Goal: Task Accomplishment & Management: Complete application form

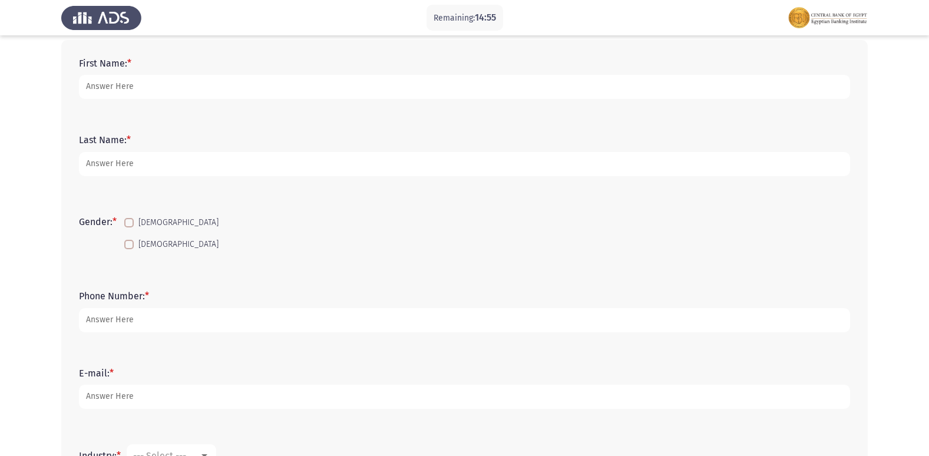
scroll to position [24, 0]
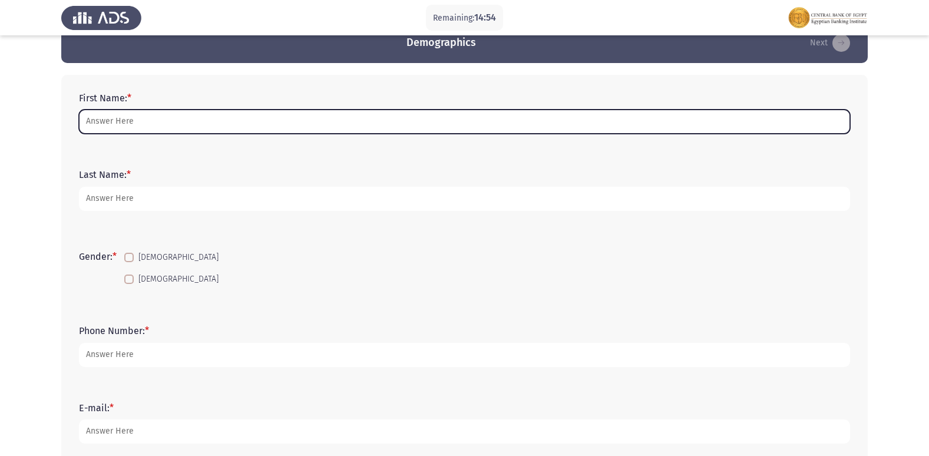
click at [136, 117] on input "First Name: *" at bounding box center [464, 122] width 771 height 24
click at [161, 128] on input "First Name: *" at bounding box center [464, 122] width 771 height 24
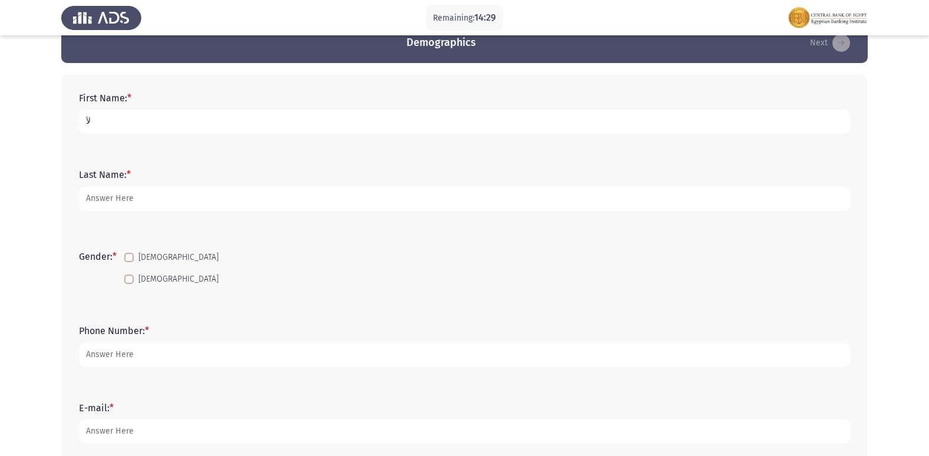
type input "ل"
click at [228, 120] on input "[PERSON_NAME]" at bounding box center [464, 122] width 771 height 24
type input "[PERSON_NAME]"
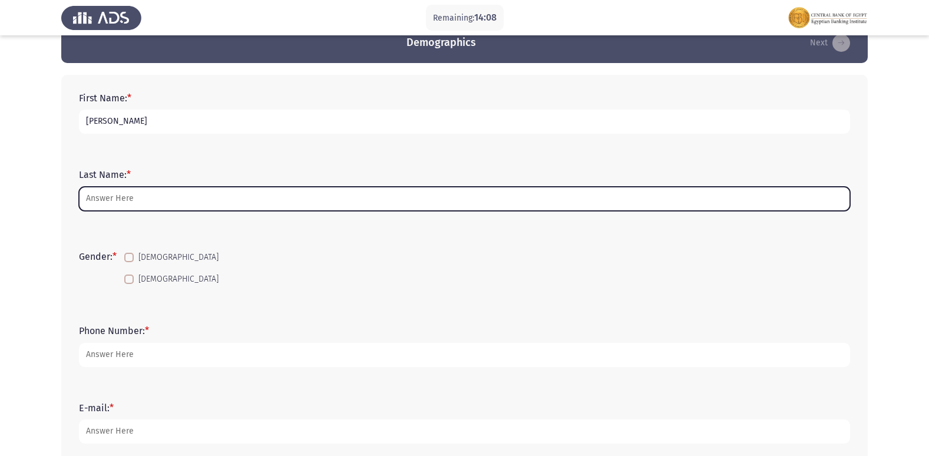
click at [154, 199] on input "Last Name: *" at bounding box center [464, 199] width 771 height 24
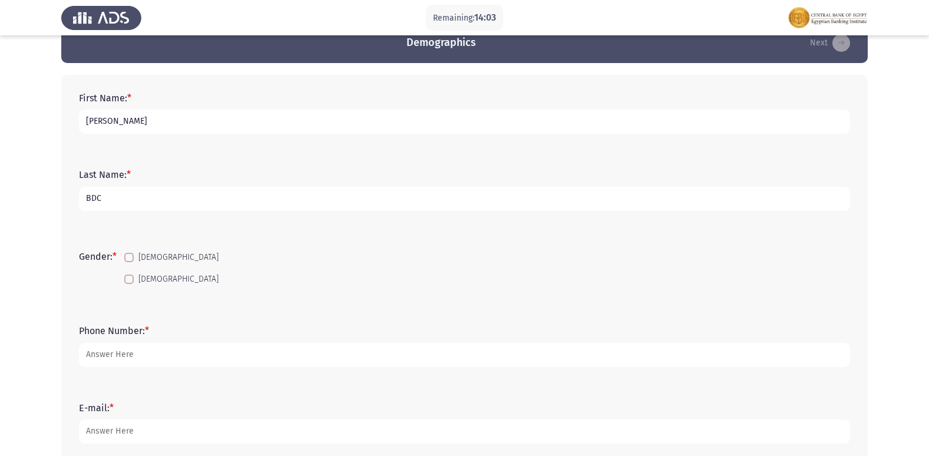
type input "BDC"
click at [131, 285] on label "[DEMOGRAPHIC_DATA]" at bounding box center [171, 279] width 94 height 14
click at [129, 285] on input "[DEMOGRAPHIC_DATA]" at bounding box center [128, 284] width 1 height 1
checkbox input "true"
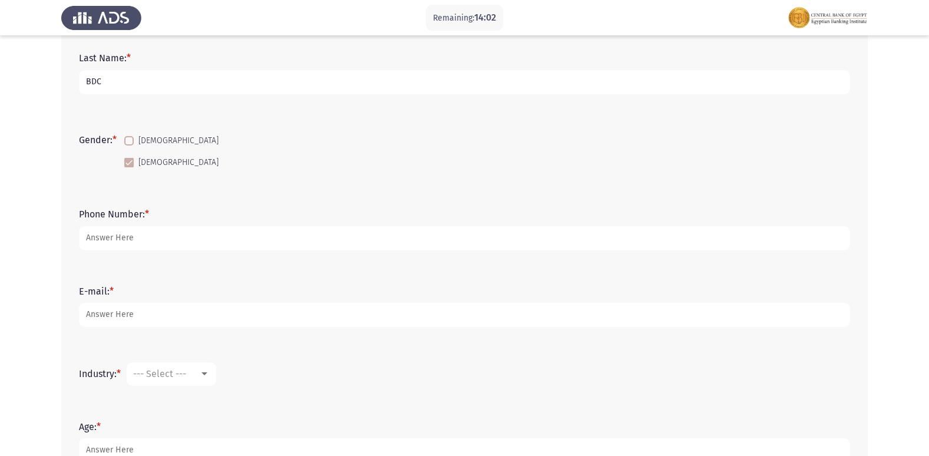
scroll to position [142, 0]
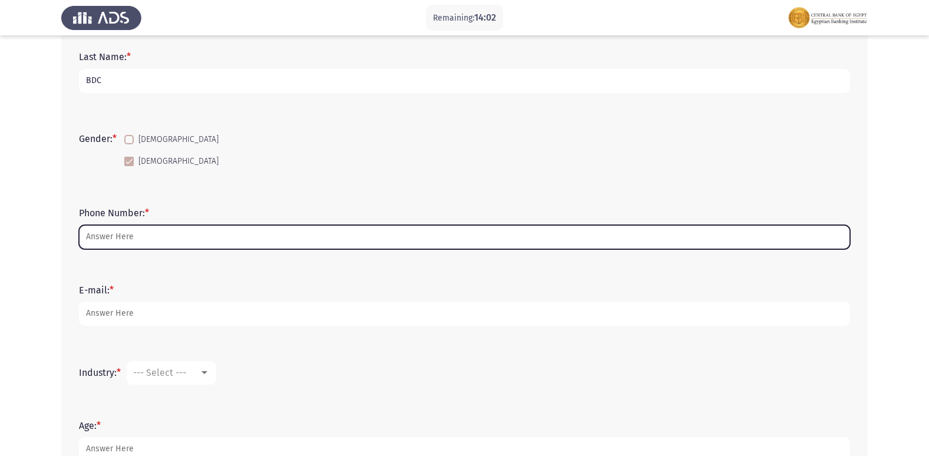
click at [128, 236] on input "Phone Number: *" at bounding box center [464, 237] width 771 height 24
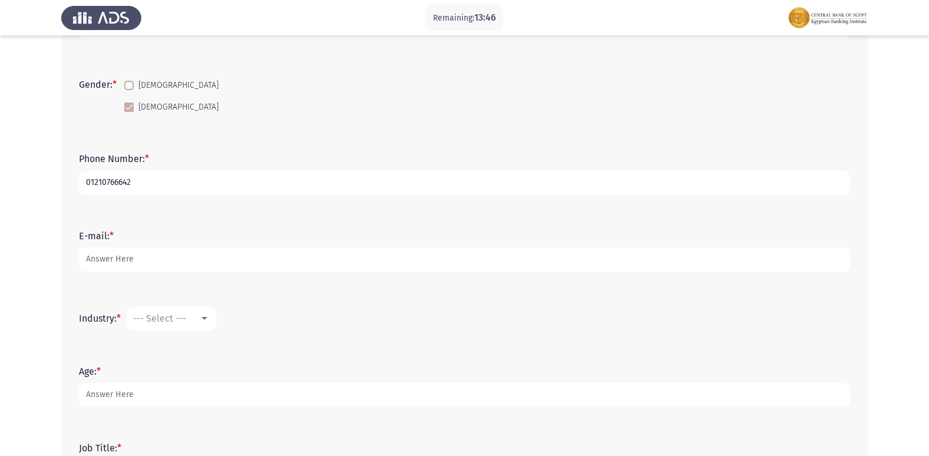
scroll to position [201, 0]
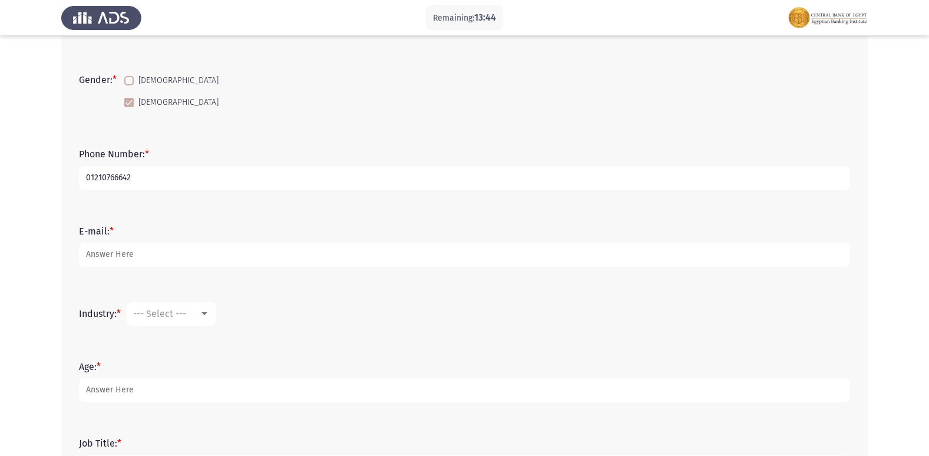
type input "01210766642"
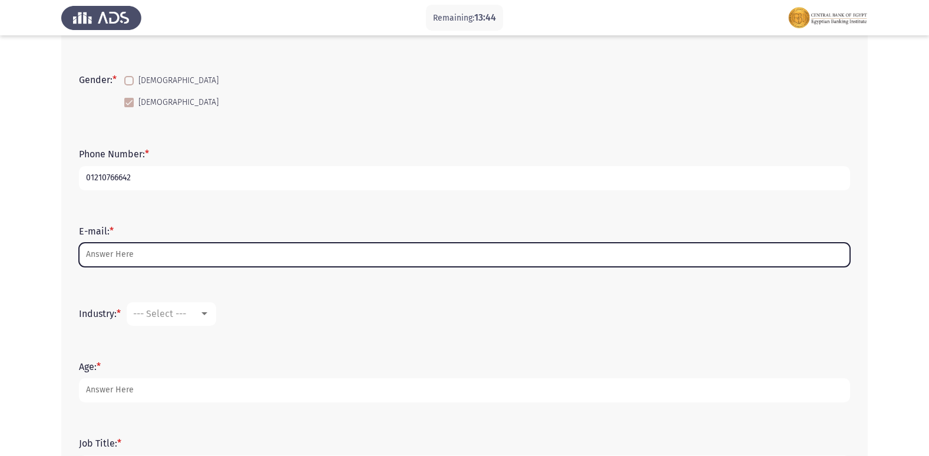
click at [136, 259] on input "E-mail: *" at bounding box center [464, 255] width 771 height 24
type input "B"
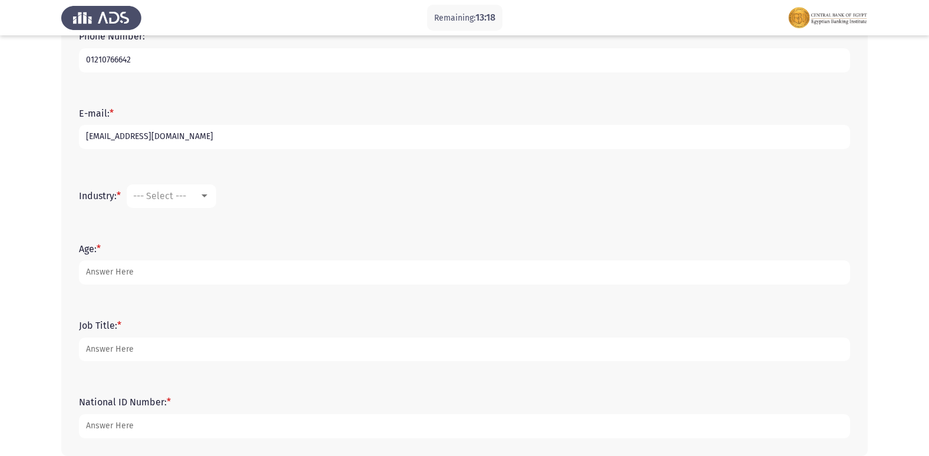
scroll to position [378, 0]
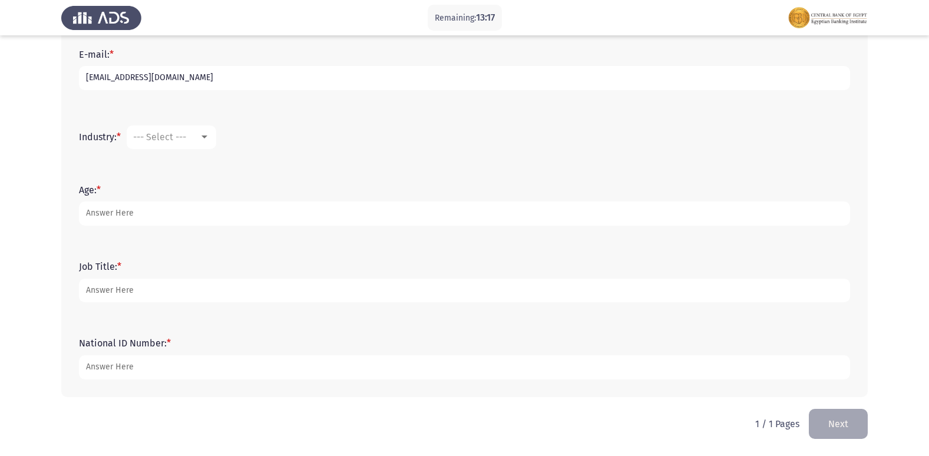
type input "[EMAIL_ADDRESS][DOMAIN_NAME]"
click at [207, 137] on div at bounding box center [205, 137] width 6 height 3
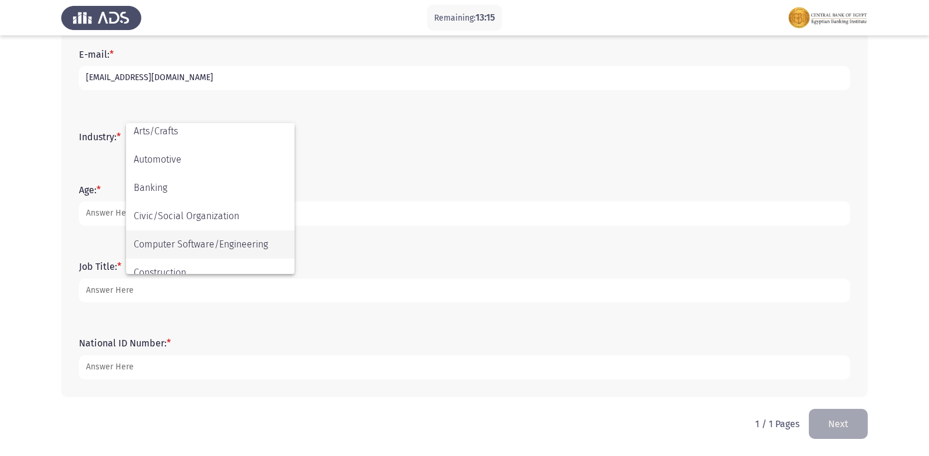
scroll to position [118, 0]
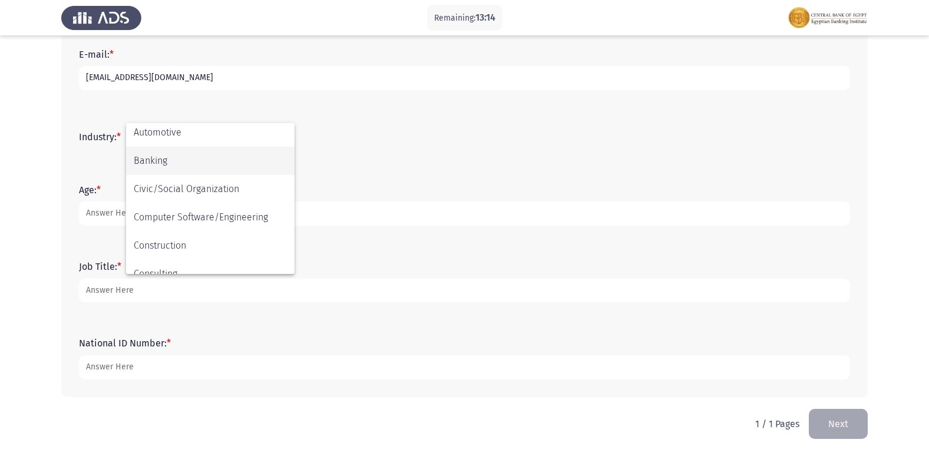
click at [193, 166] on span "Banking" at bounding box center [210, 161] width 153 height 28
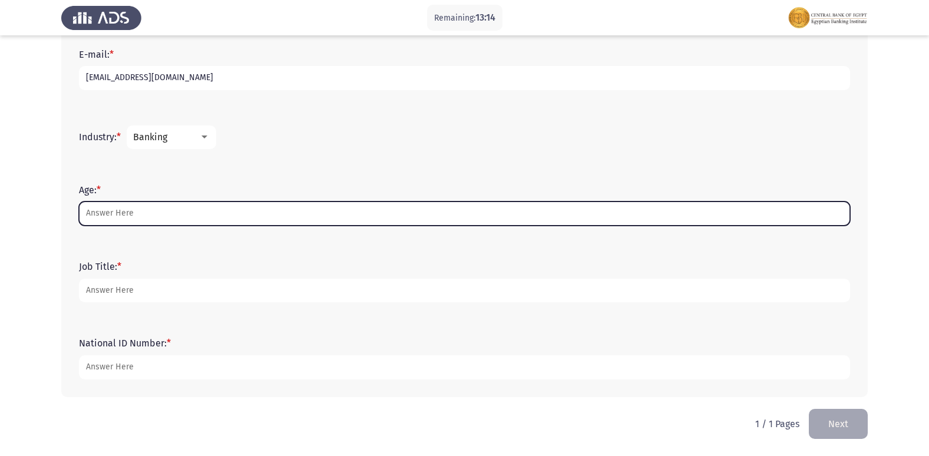
click at [130, 209] on input "Age: *" at bounding box center [464, 214] width 771 height 24
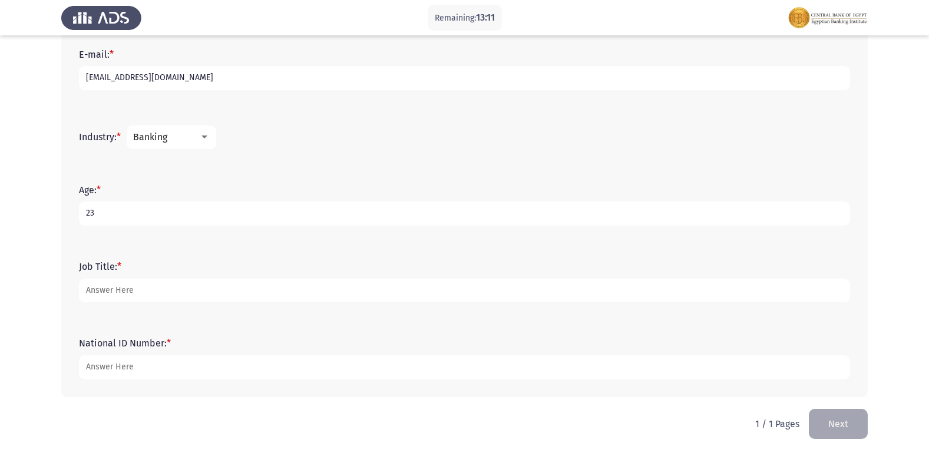
type input "23"
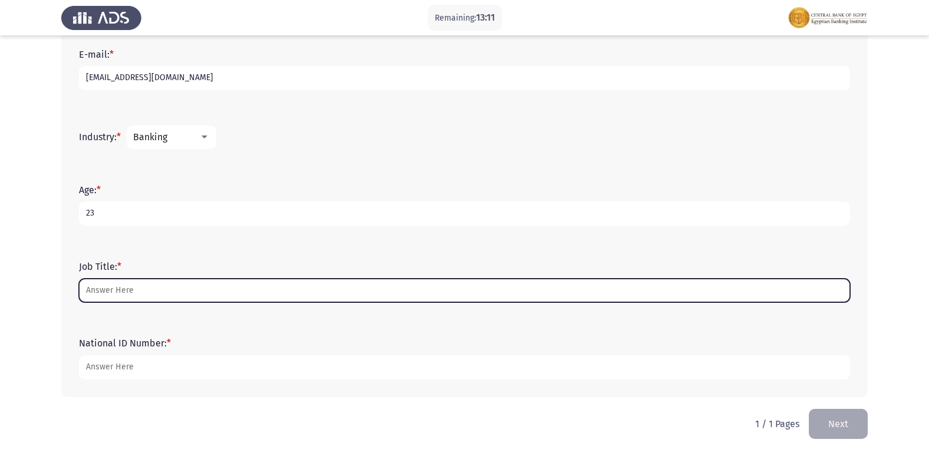
click at [159, 293] on input "Job Title: *" at bounding box center [464, 291] width 771 height 24
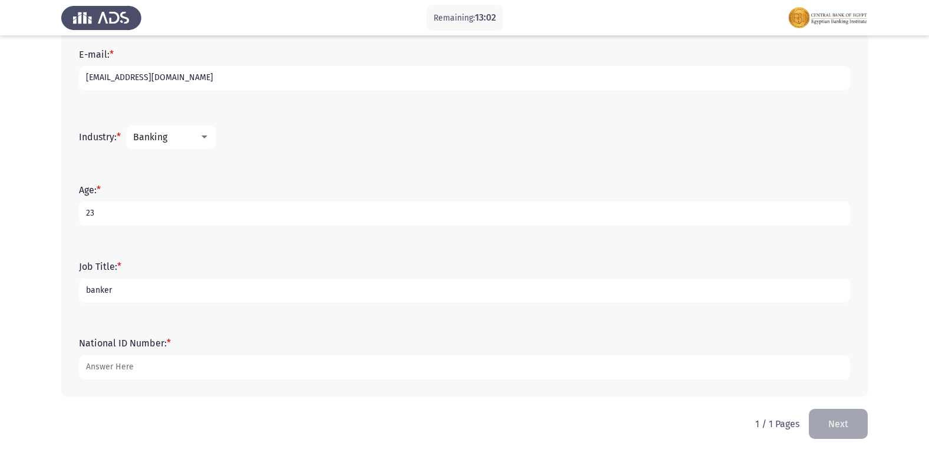
type input "banker"
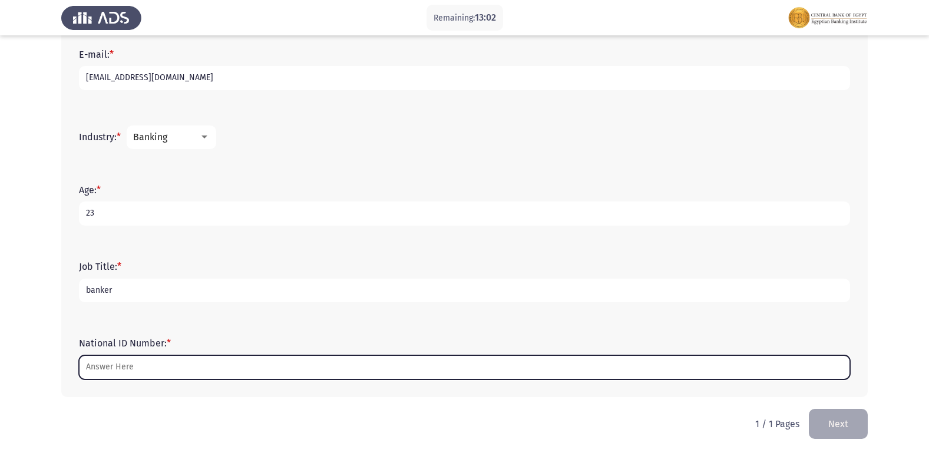
click at [167, 374] on input "National ID Number: *" at bounding box center [464, 367] width 771 height 24
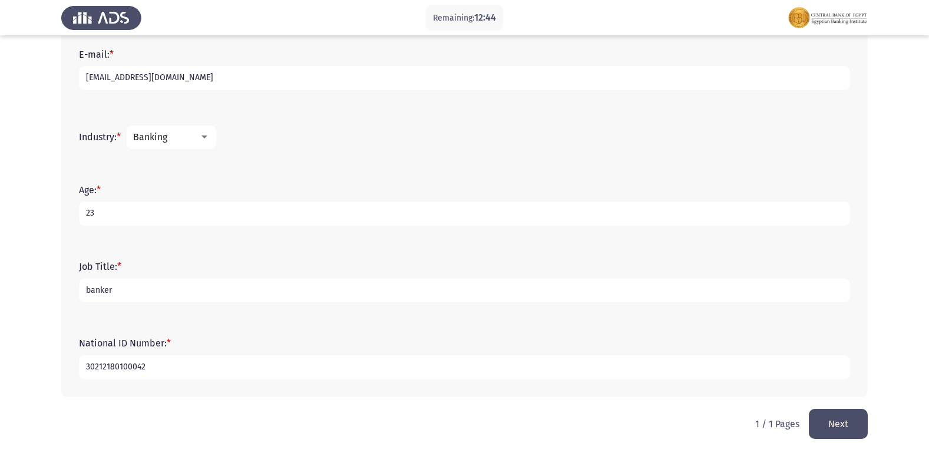
click at [124, 371] on input "30212180100042" at bounding box center [464, 367] width 771 height 24
click at [132, 369] on input "30212180100042" at bounding box center [464, 367] width 771 height 24
type input "30212180100042"
click at [827, 423] on button "Next" at bounding box center [838, 424] width 59 height 30
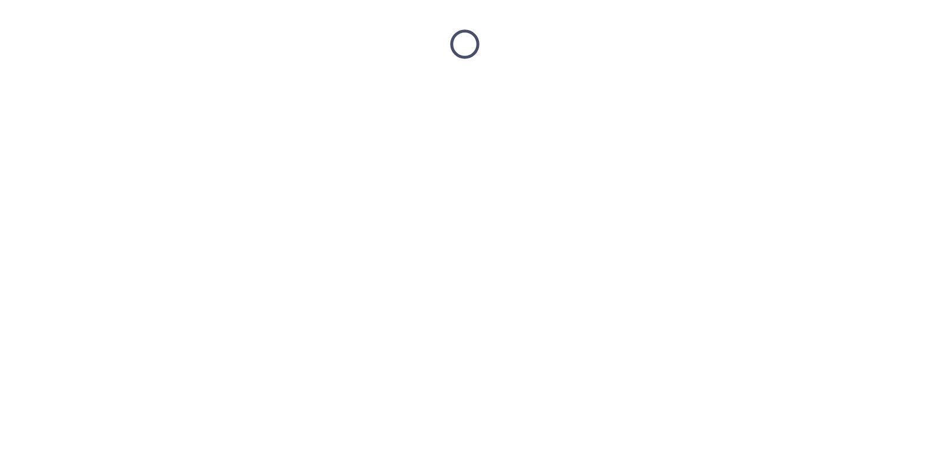
scroll to position [0, 0]
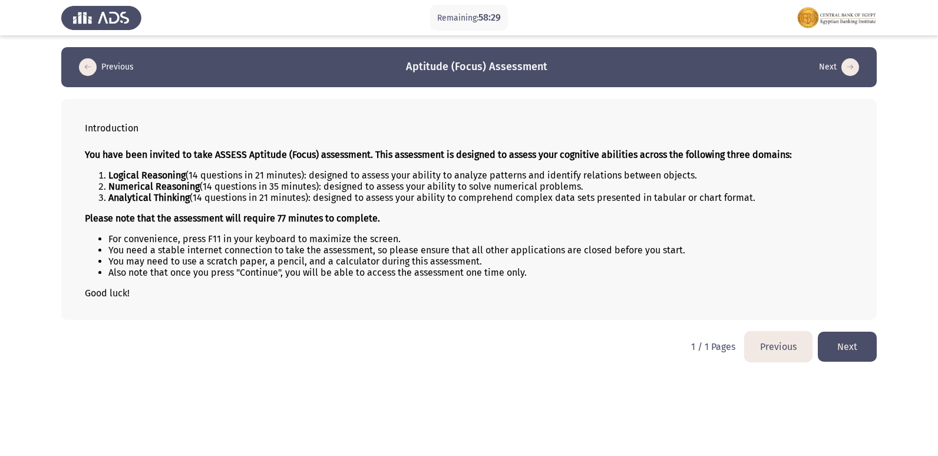
click at [847, 347] on button "Next" at bounding box center [847, 347] width 59 height 30
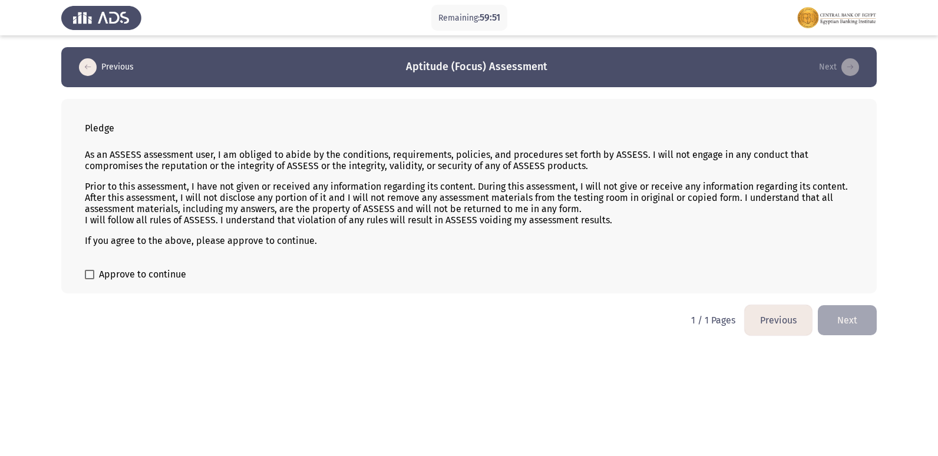
click at [94, 275] on span at bounding box center [89, 274] width 9 height 9
click at [90, 279] on input "Approve to continue" at bounding box center [89, 279] width 1 height 1
checkbox input "true"
click at [860, 313] on button "Next" at bounding box center [847, 320] width 59 height 30
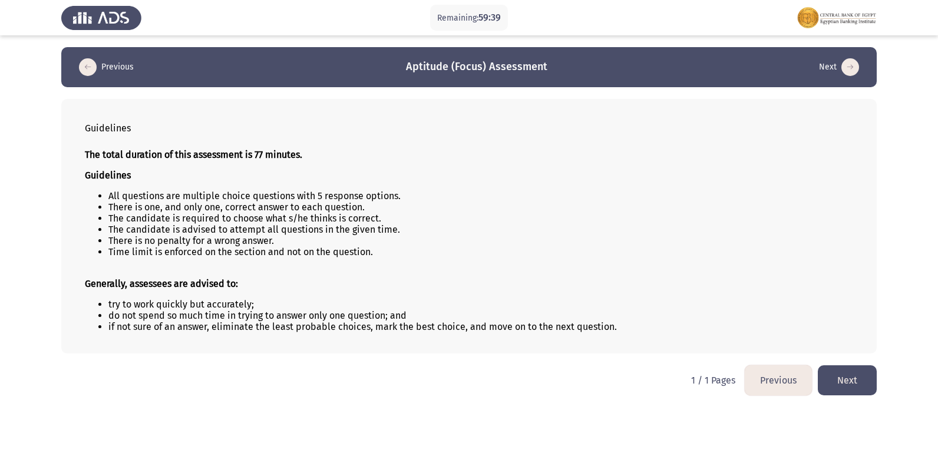
click at [828, 372] on button "Next" at bounding box center [847, 380] width 59 height 30
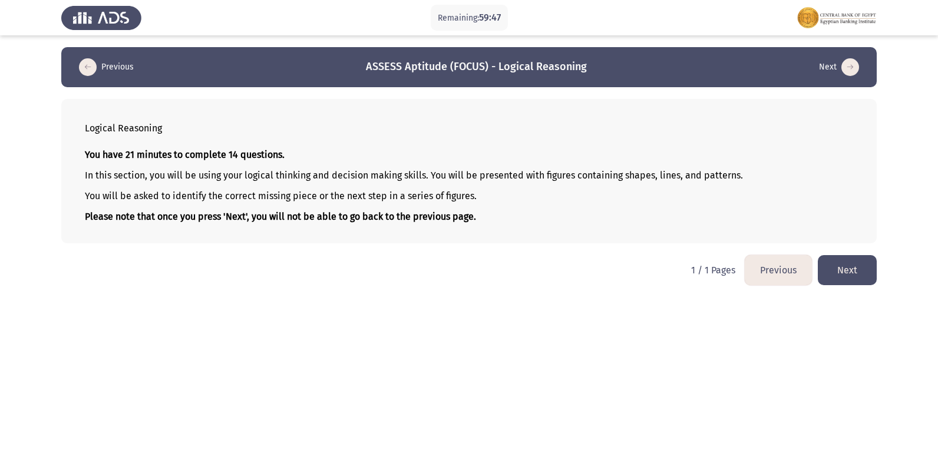
click at [841, 261] on button "Next" at bounding box center [847, 270] width 59 height 30
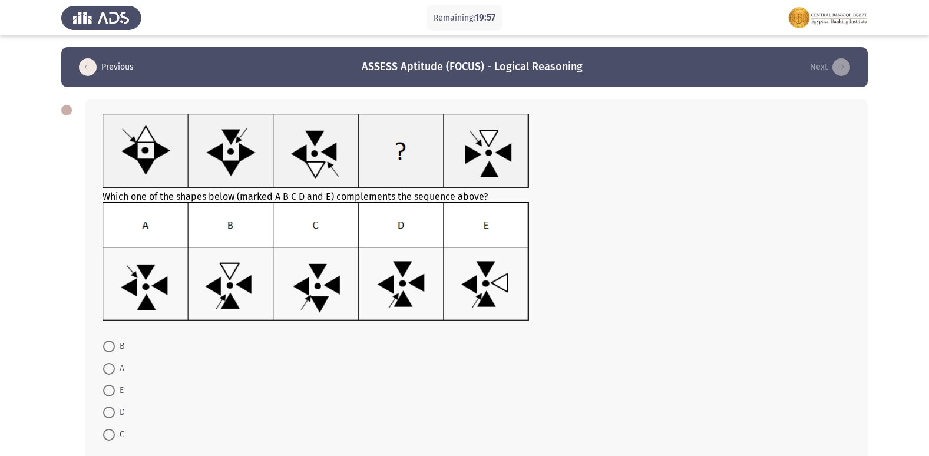
click at [405, 289] on img at bounding box center [316, 262] width 427 height 120
click at [406, 226] on img at bounding box center [316, 262] width 427 height 120
click at [115, 417] on span "D" at bounding box center [120, 412] width 10 height 14
click at [115, 417] on input "D" at bounding box center [109, 413] width 12 height 12
radio input "true"
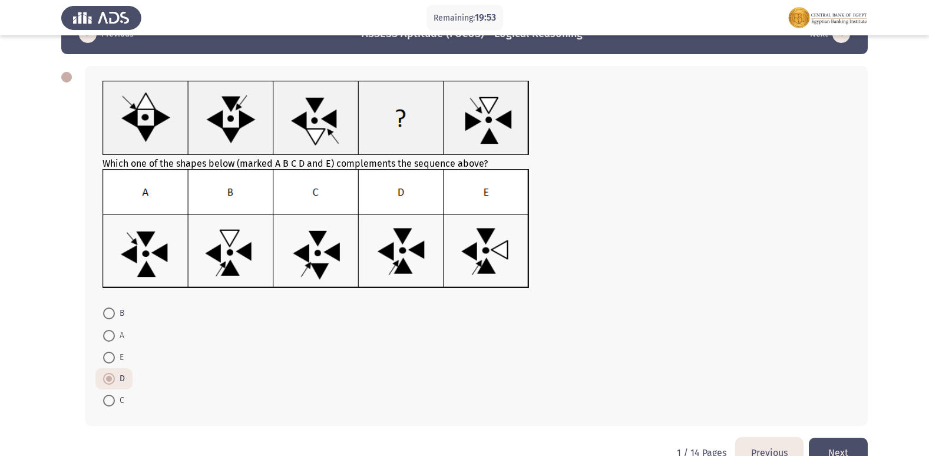
scroll to position [62, 0]
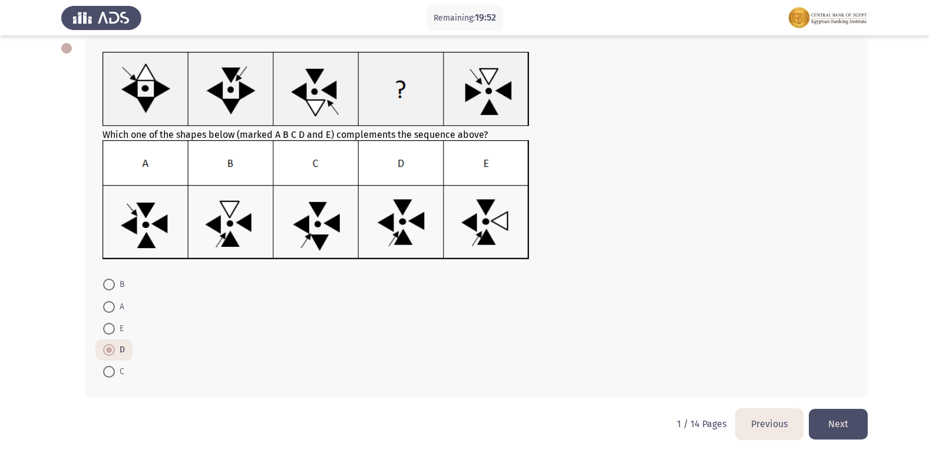
click at [841, 420] on button "Next" at bounding box center [838, 424] width 59 height 30
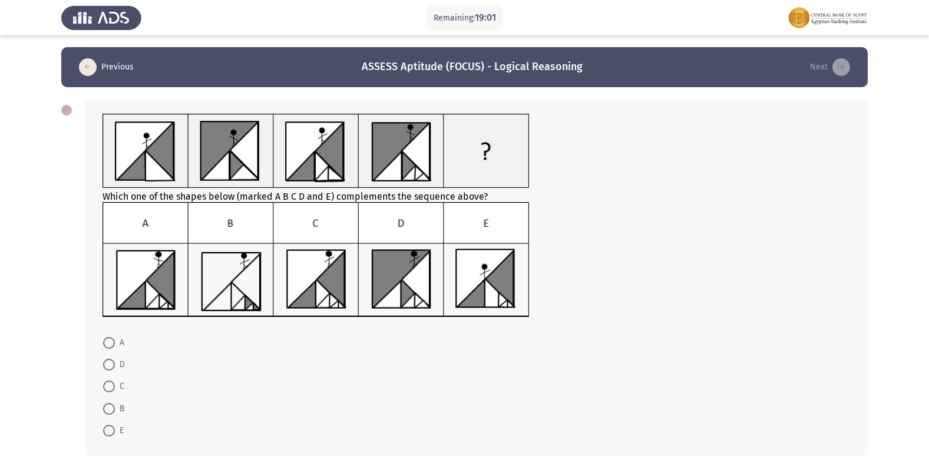
click at [345, 256] on img at bounding box center [316, 259] width 427 height 115
click at [113, 391] on span at bounding box center [109, 387] width 12 height 12
click at [113, 391] on input "C" at bounding box center [109, 387] width 12 height 12
radio input "true"
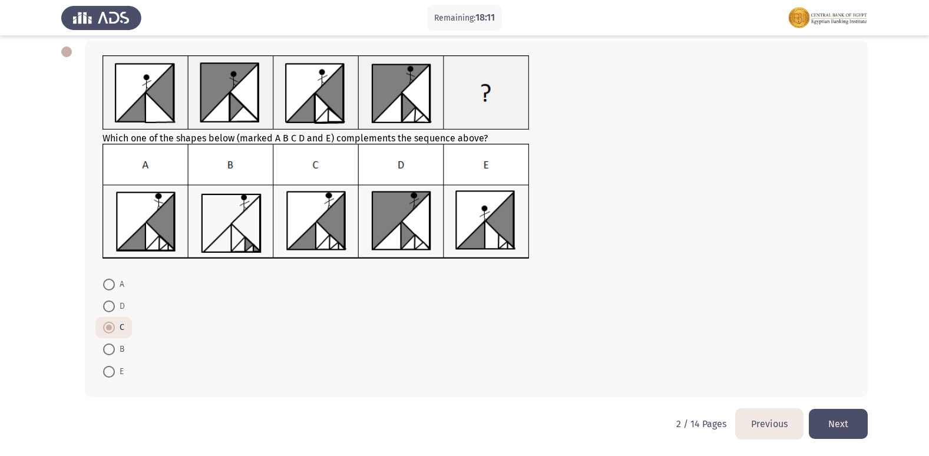
click at [838, 418] on button "Next" at bounding box center [838, 424] width 59 height 30
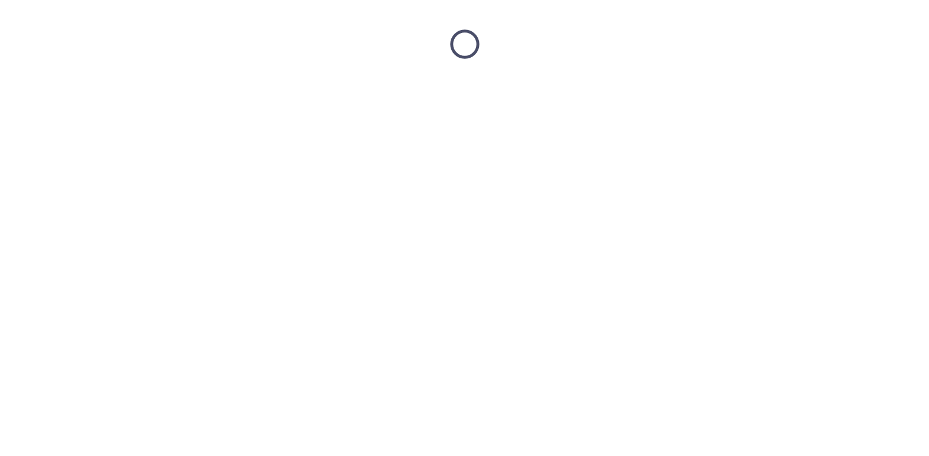
scroll to position [0, 0]
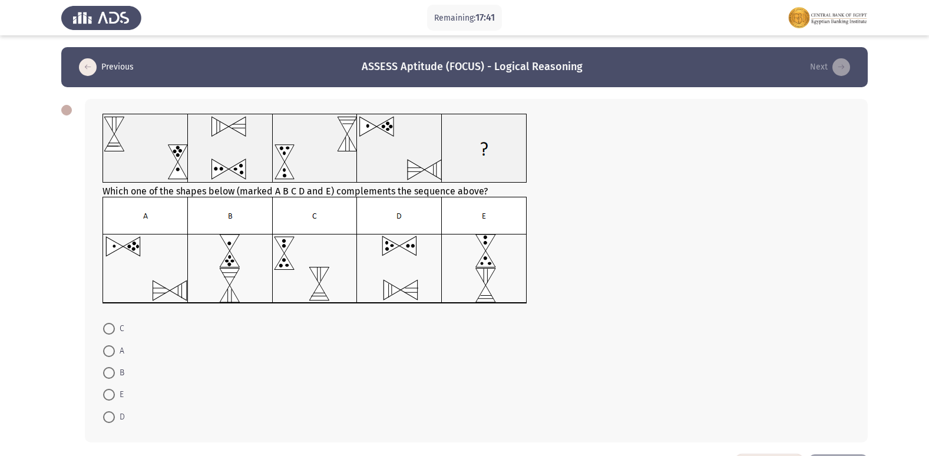
click at [108, 325] on span at bounding box center [109, 329] width 12 height 12
click at [108, 325] on input "C" at bounding box center [109, 329] width 12 height 12
radio input "true"
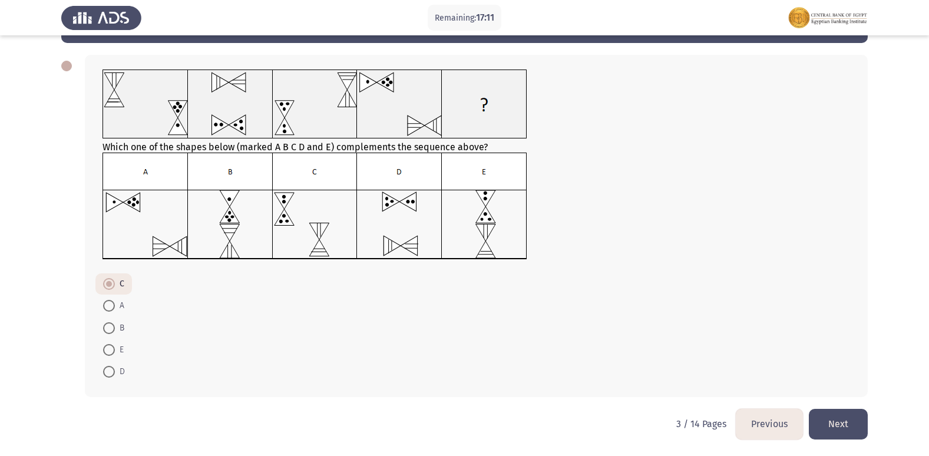
click at [839, 412] on button "Next" at bounding box center [838, 424] width 59 height 30
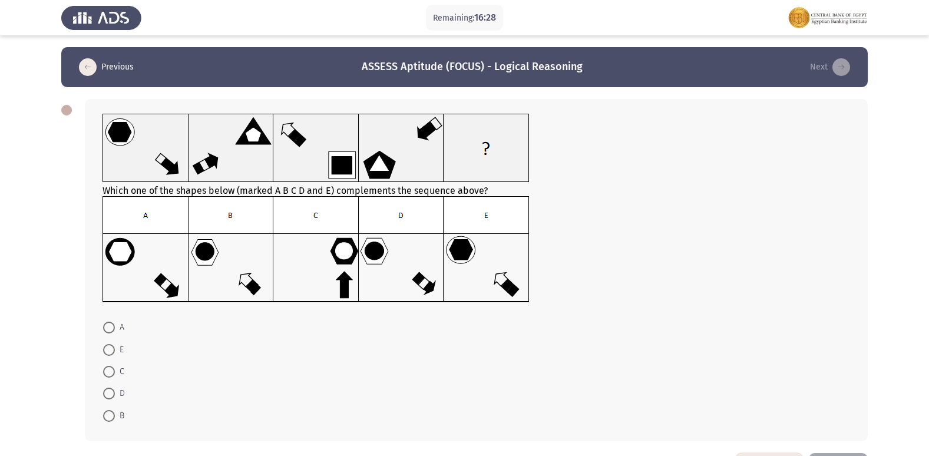
click at [394, 269] on img at bounding box center [316, 249] width 427 height 107
click at [105, 395] on mat-radio-button "D" at bounding box center [113, 393] width 37 height 22
click at [106, 395] on span at bounding box center [109, 394] width 12 height 12
click at [106, 395] on input "D" at bounding box center [109, 394] width 12 height 12
radio input "true"
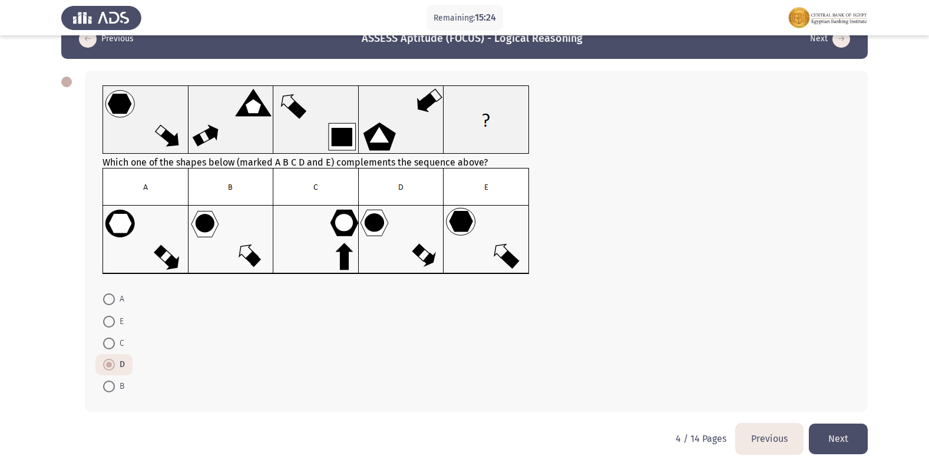
scroll to position [43, 0]
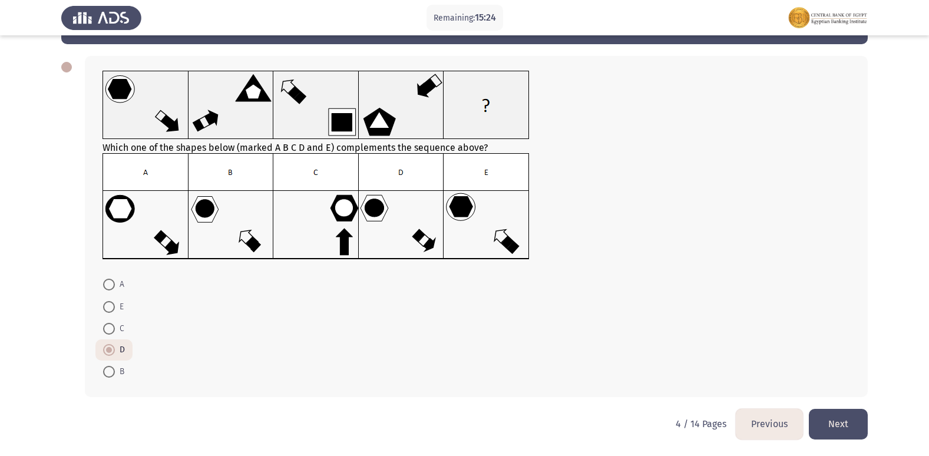
click at [859, 428] on button "Next" at bounding box center [838, 424] width 59 height 30
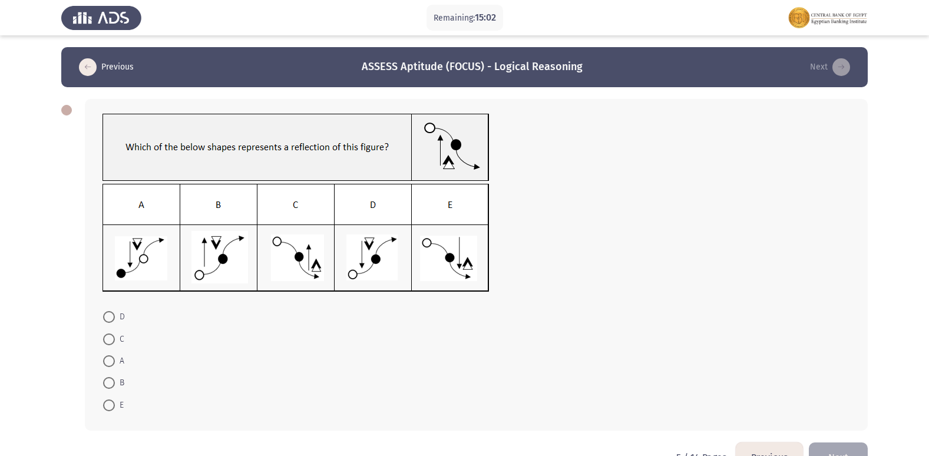
click at [109, 317] on span at bounding box center [109, 317] width 0 height 0
click at [109, 317] on input "D" at bounding box center [109, 317] width 12 height 12
radio input "true"
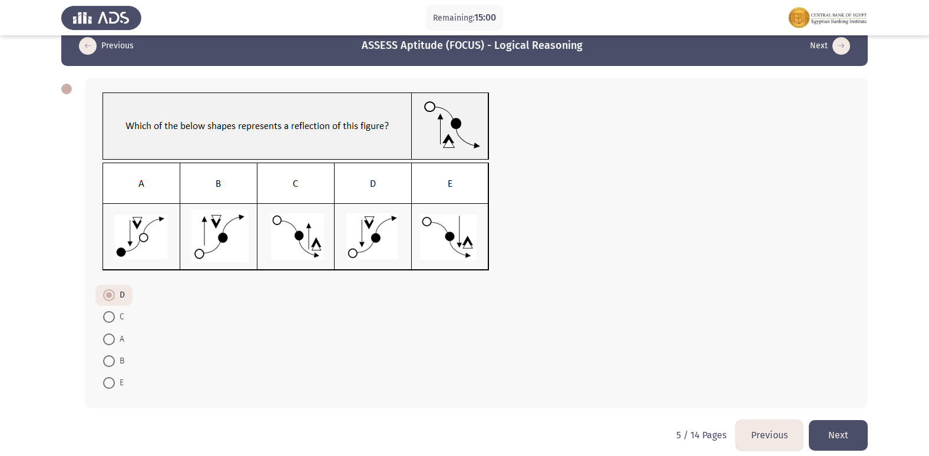
scroll to position [32, 0]
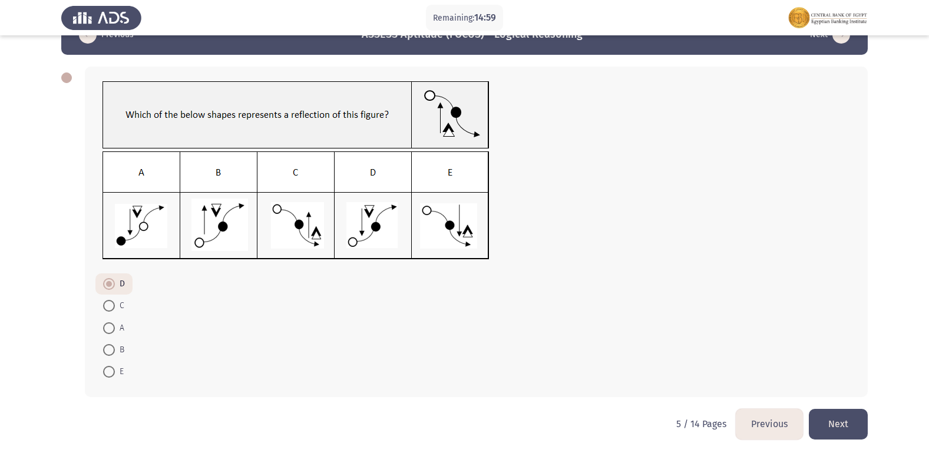
click at [744, 430] on button "Previous" at bounding box center [769, 424] width 67 height 30
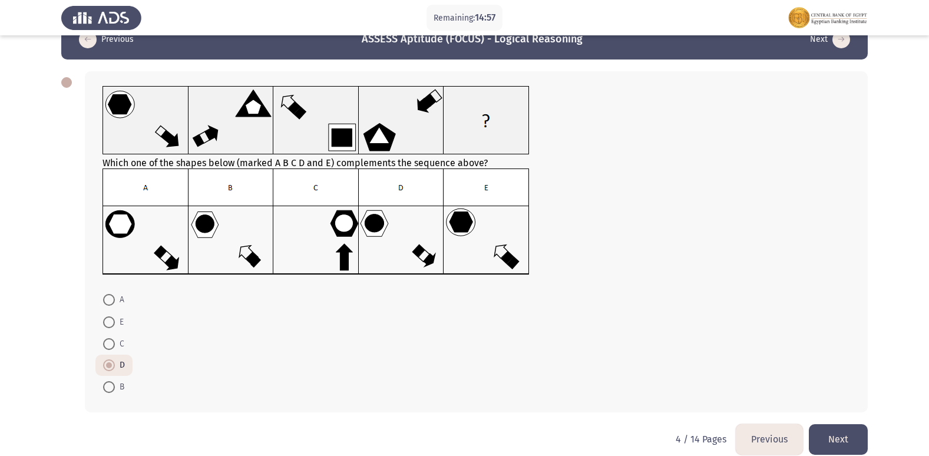
scroll to position [43, 0]
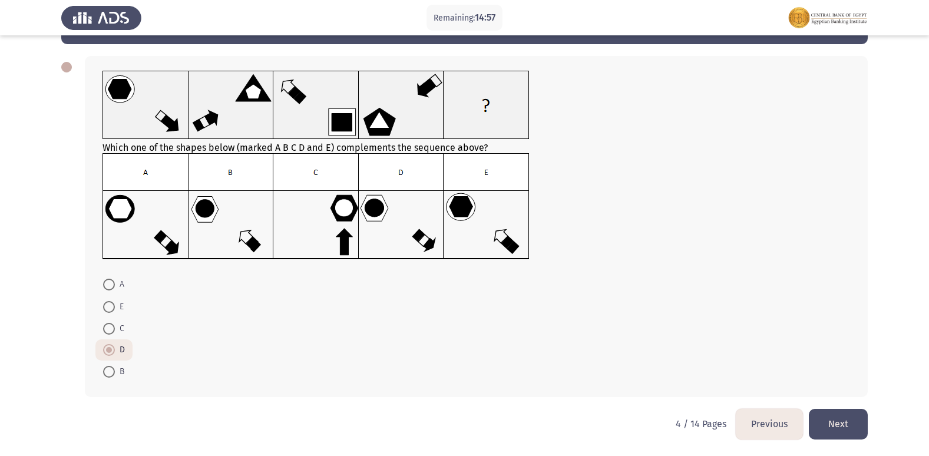
click at [851, 428] on button "Next" at bounding box center [838, 424] width 59 height 30
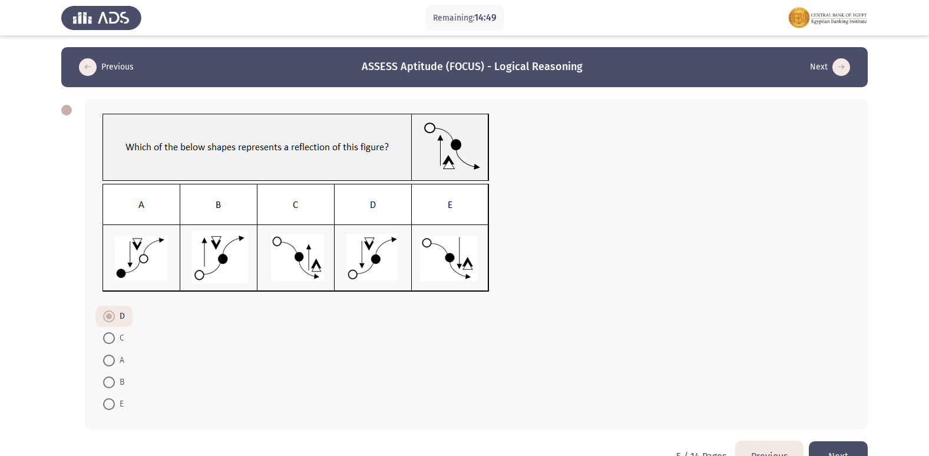
click at [222, 151] on img at bounding box center [296, 148] width 387 height 68
click at [860, 448] on button "Next" at bounding box center [838, 456] width 59 height 30
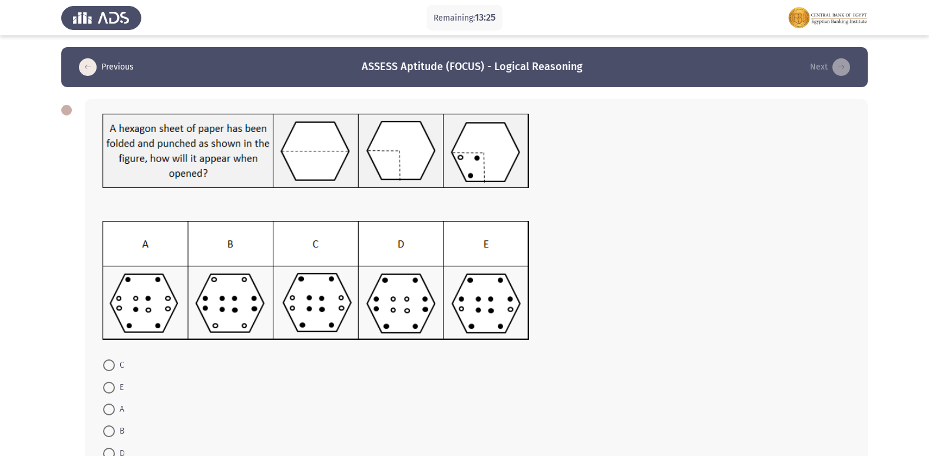
click at [111, 362] on span at bounding box center [109, 365] width 12 height 12
click at [111, 362] on input "C" at bounding box center [109, 365] width 12 height 12
radio input "true"
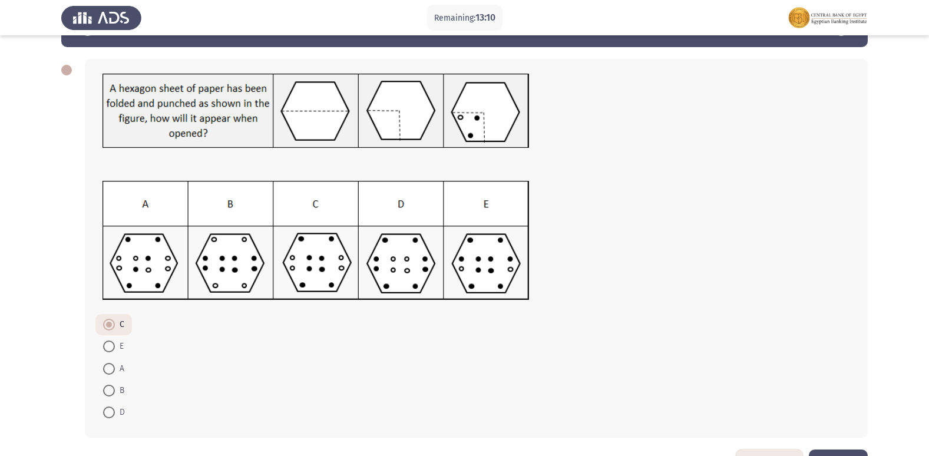
scroll to position [81, 0]
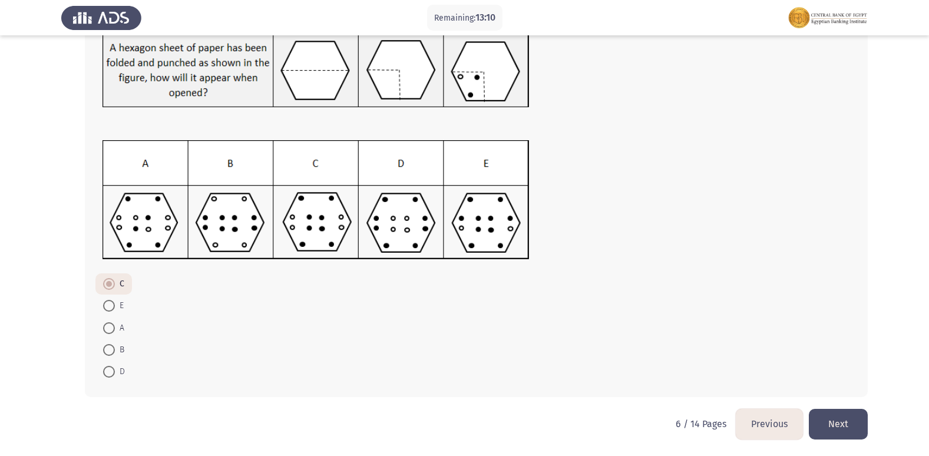
click at [836, 427] on button "Next" at bounding box center [838, 424] width 59 height 30
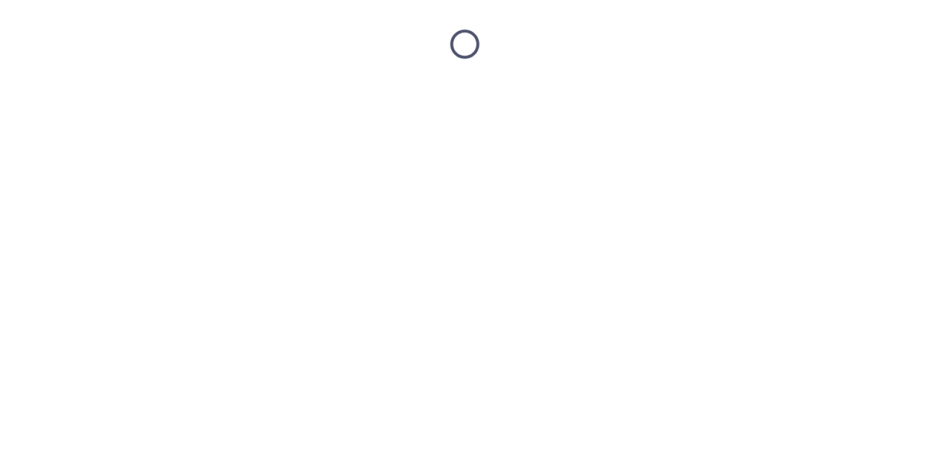
scroll to position [0, 0]
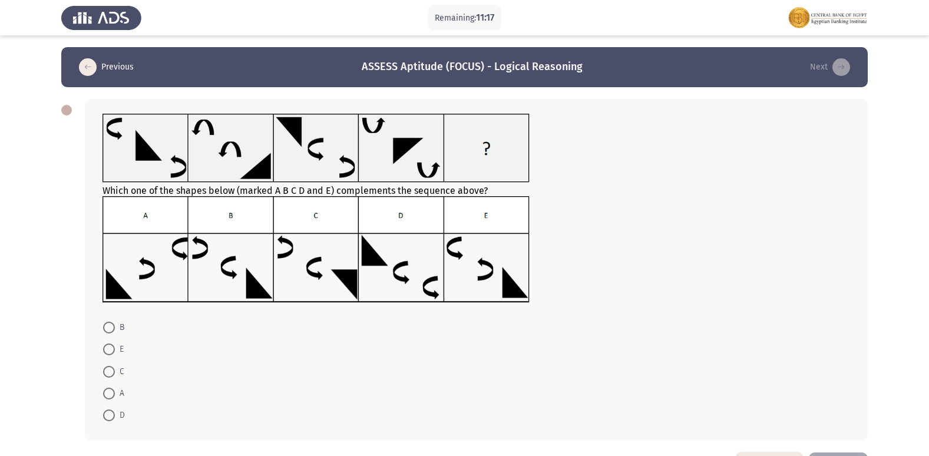
click at [109, 344] on span at bounding box center [109, 350] width 12 height 12
click at [109, 344] on input "E" at bounding box center [109, 350] width 12 height 12
radio input "true"
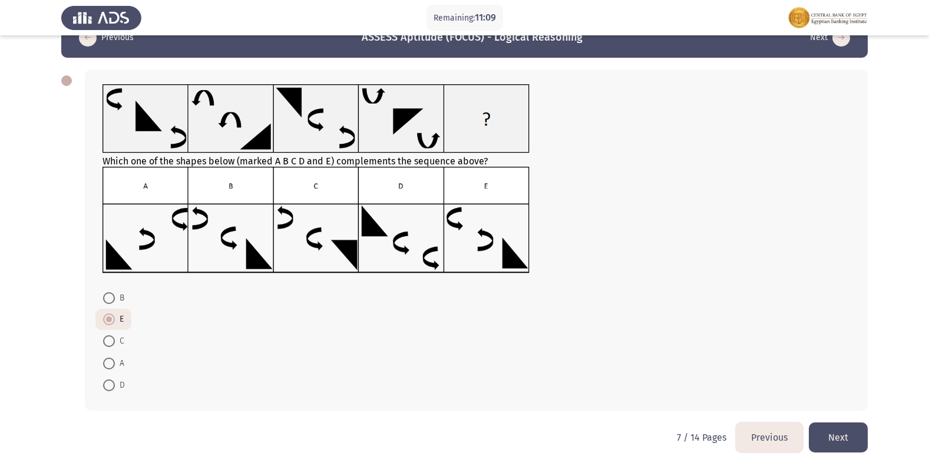
scroll to position [43, 0]
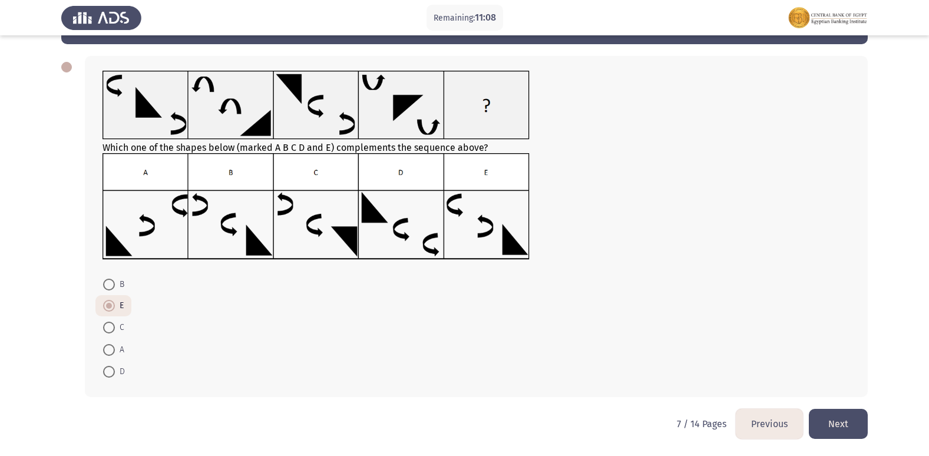
click at [839, 427] on button "Next" at bounding box center [838, 424] width 59 height 30
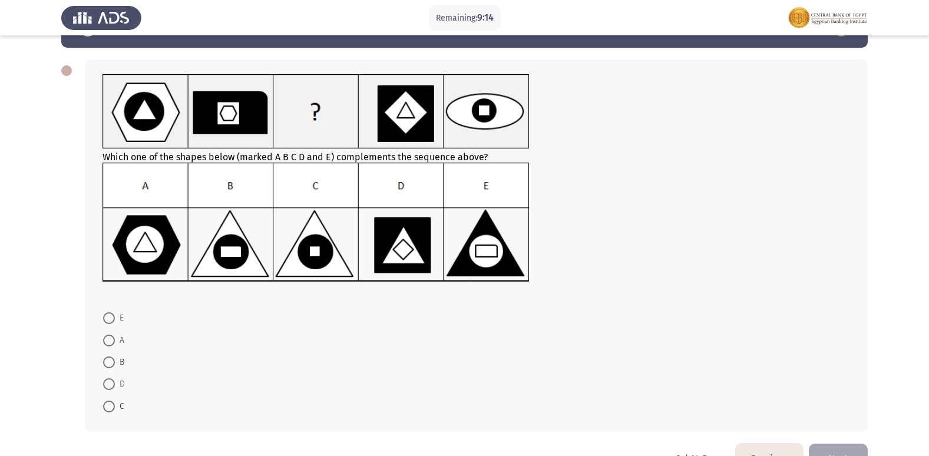
scroll to position [59, 0]
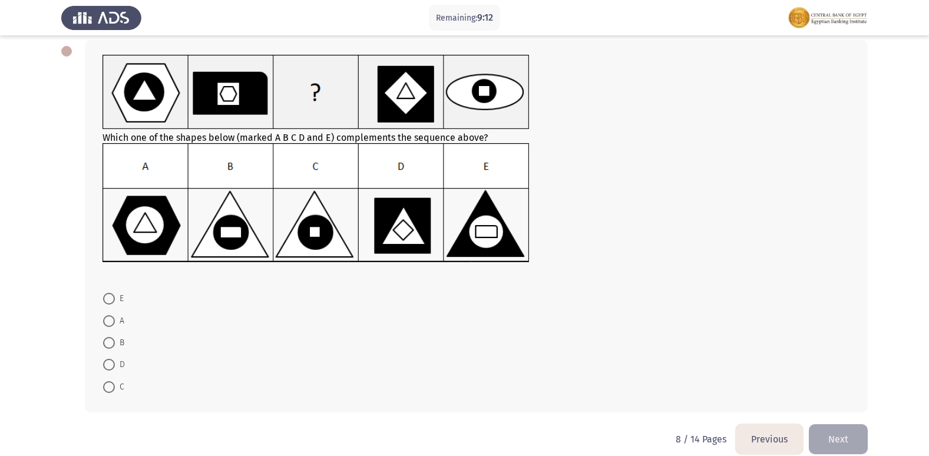
click at [111, 345] on span at bounding box center [109, 343] width 12 height 12
click at [111, 345] on input "B" at bounding box center [109, 343] width 12 height 12
radio input "true"
click at [840, 444] on button "Next" at bounding box center [838, 438] width 59 height 30
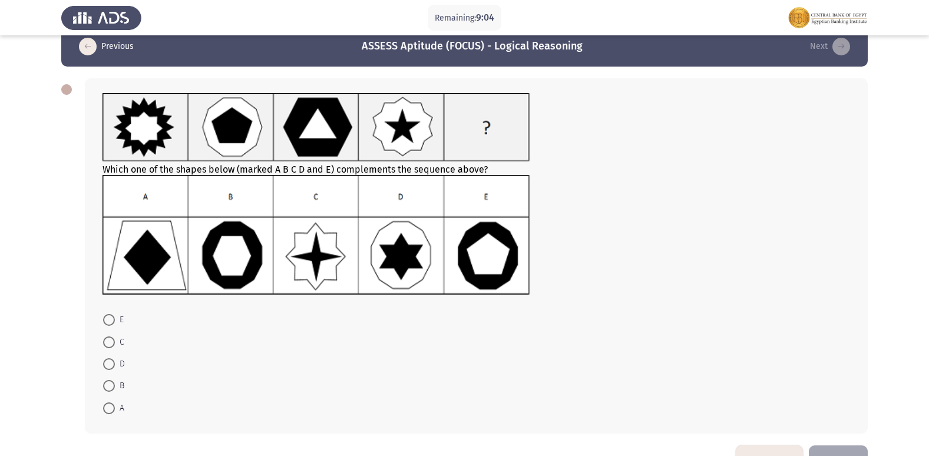
scroll to position [0, 0]
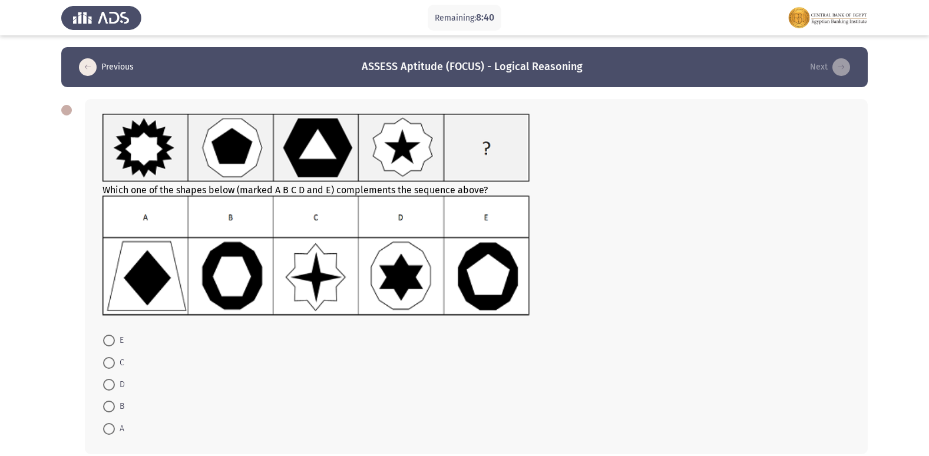
click at [107, 407] on span at bounding box center [109, 407] width 12 height 12
click at [107, 407] on input "B" at bounding box center [109, 407] width 12 height 12
radio input "true"
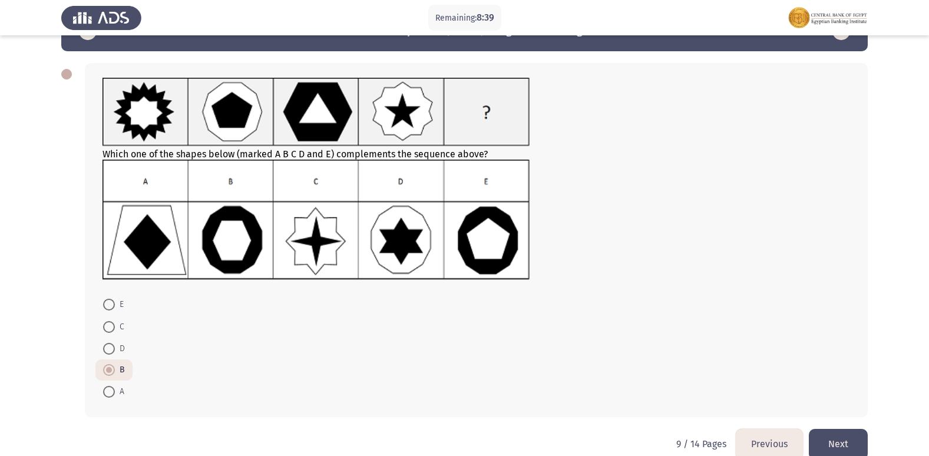
scroll to position [56, 0]
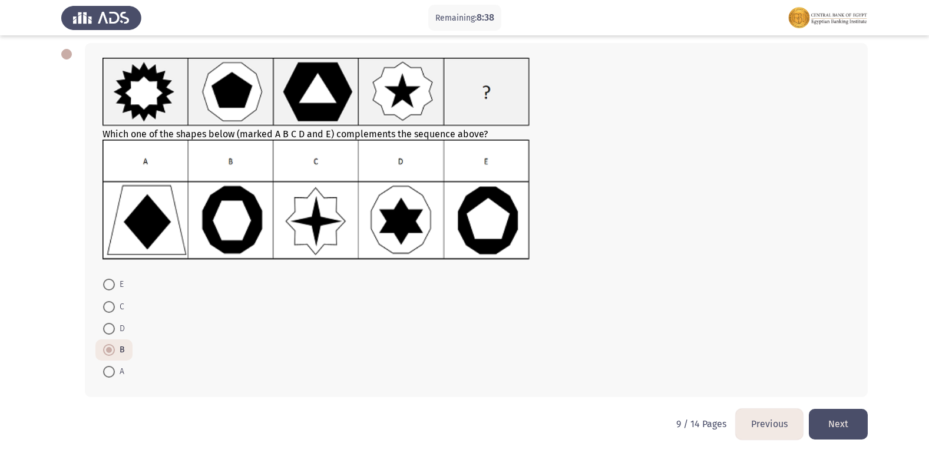
click at [827, 427] on button "Next" at bounding box center [838, 424] width 59 height 30
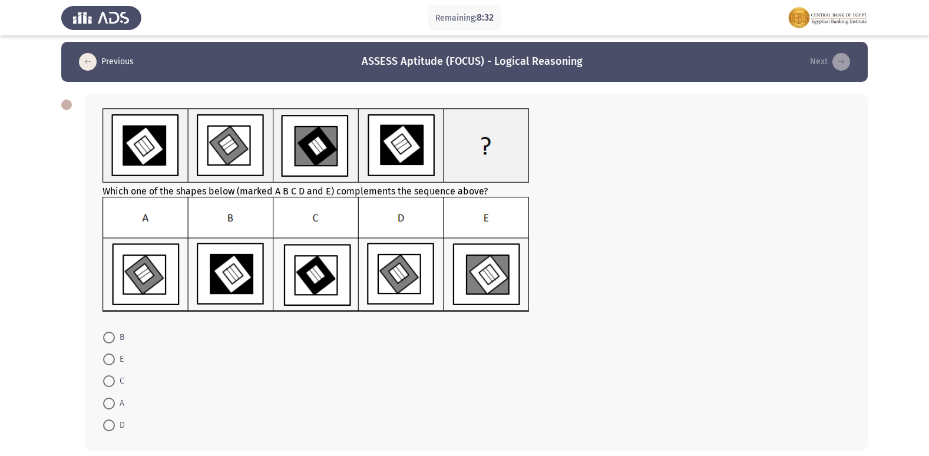
scroll to position [0, 0]
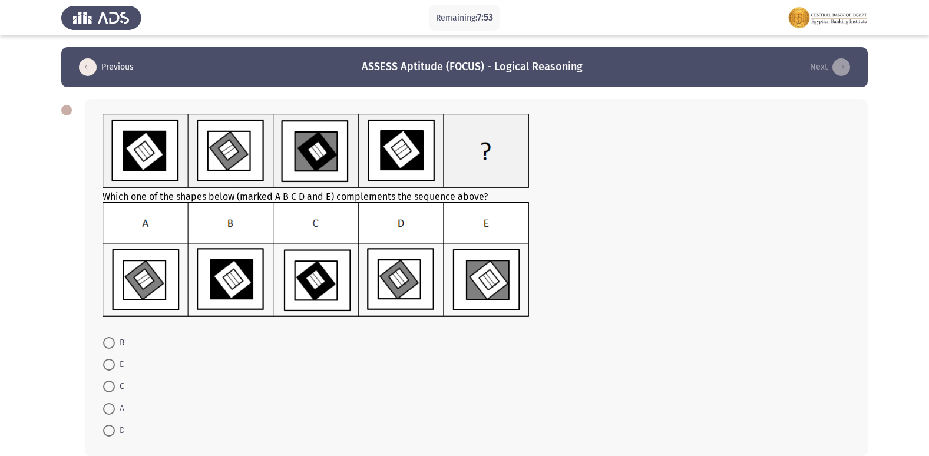
click at [110, 435] on span at bounding box center [109, 431] width 12 height 12
click at [110, 435] on input "D" at bounding box center [109, 431] width 12 height 12
radio input "true"
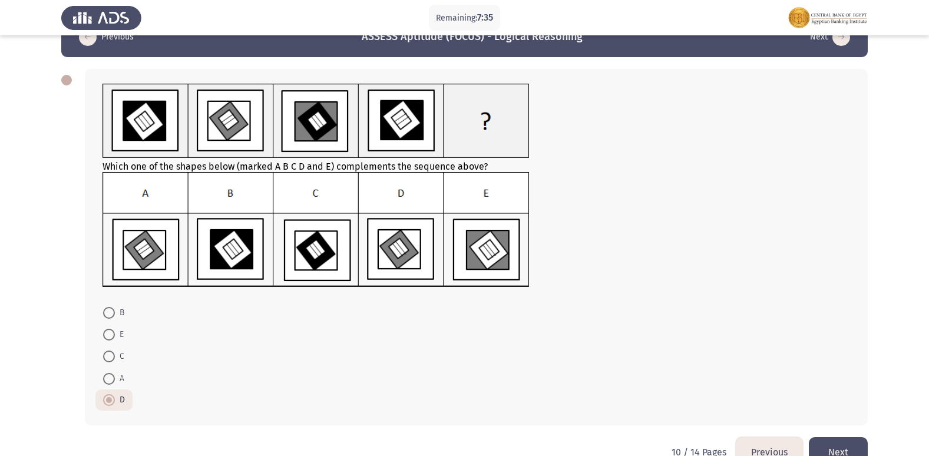
scroll to position [58, 0]
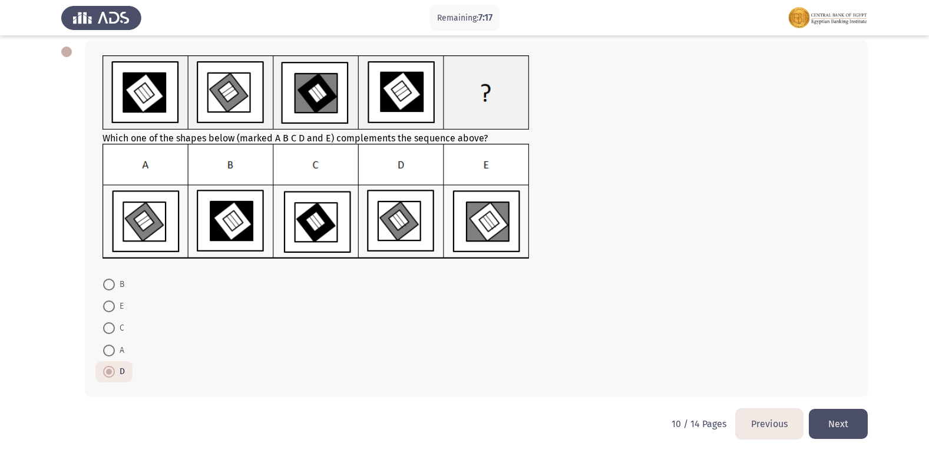
click at [859, 422] on button "Next" at bounding box center [838, 424] width 59 height 30
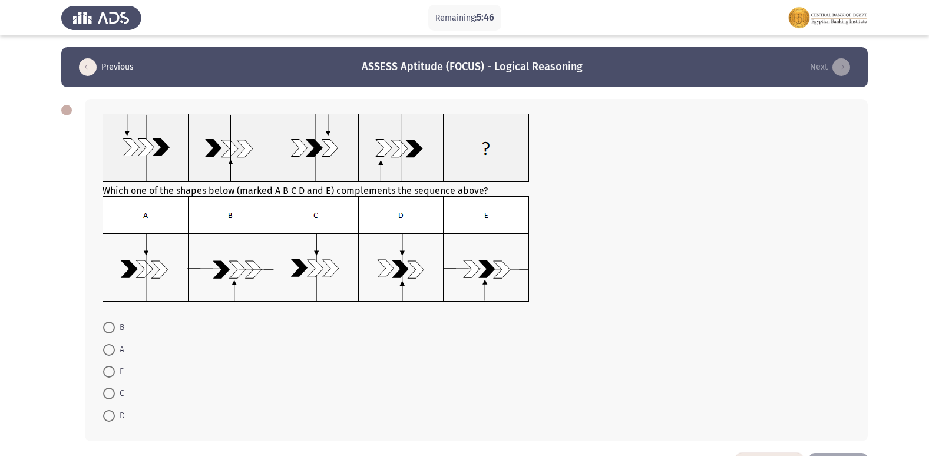
click at [112, 394] on span at bounding box center [109, 394] width 12 height 12
click at [112, 394] on input "C" at bounding box center [109, 394] width 12 height 12
radio input "true"
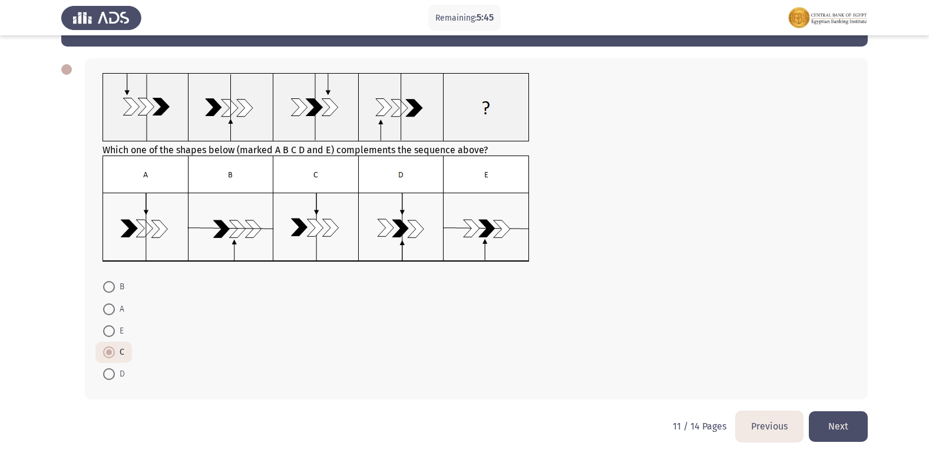
scroll to position [43, 0]
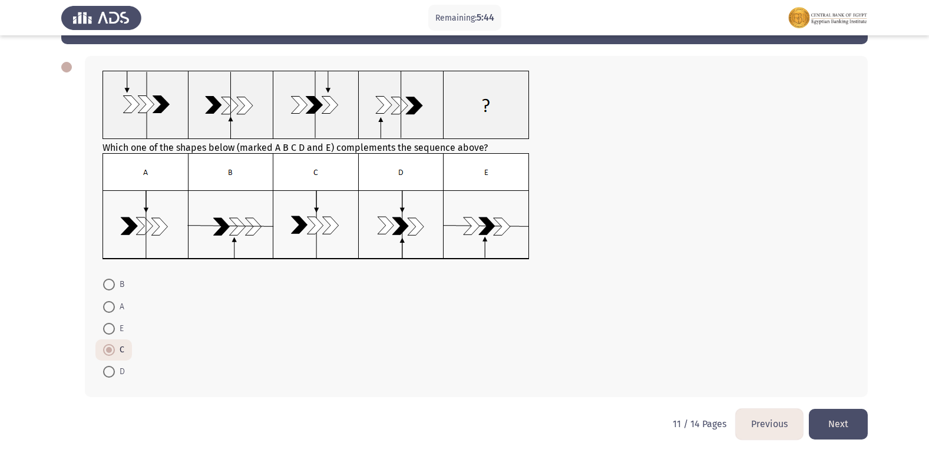
click at [857, 421] on button "Next" at bounding box center [838, 424] width 59 height 30
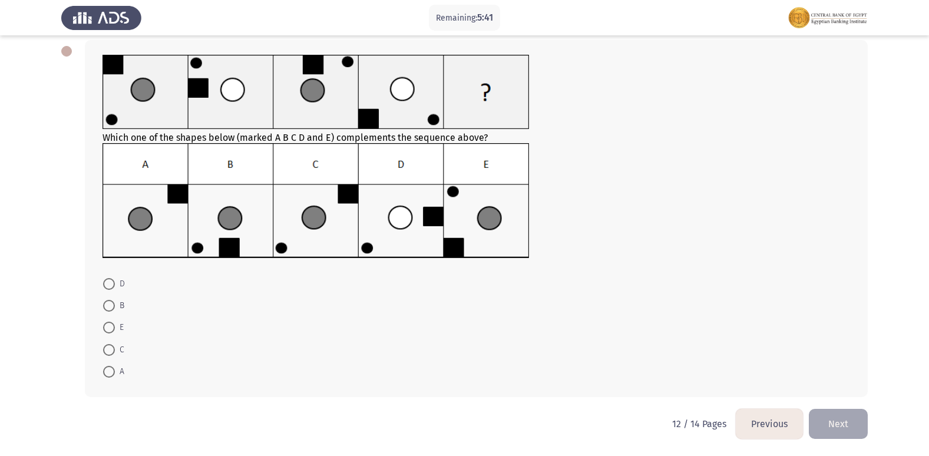
scroll to position [0, 0]
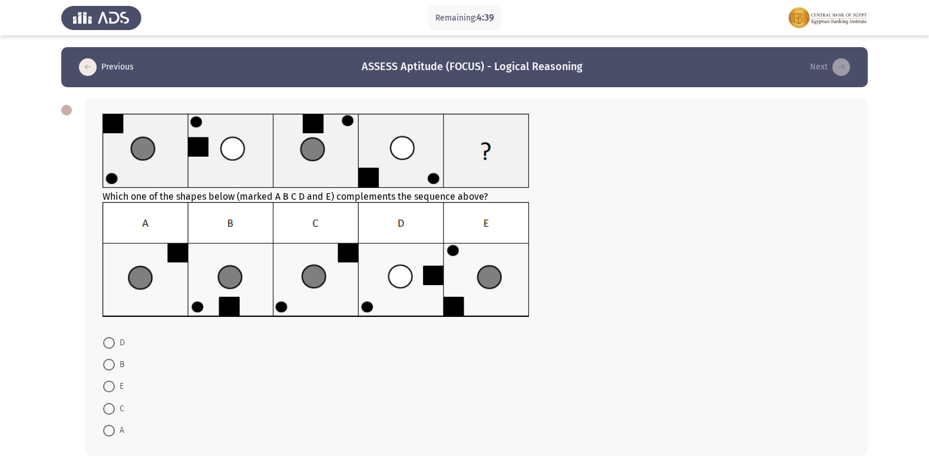
click at [244, 312] on img at bounding box center [316, 259] width 427 height 115
click at [120, 368] on span "B" at bounding box center [119, 365] width 9 height 14
click at [115, 368] on input "B" at bounding box center [109, 365] width 12 height 12
radio input "true"
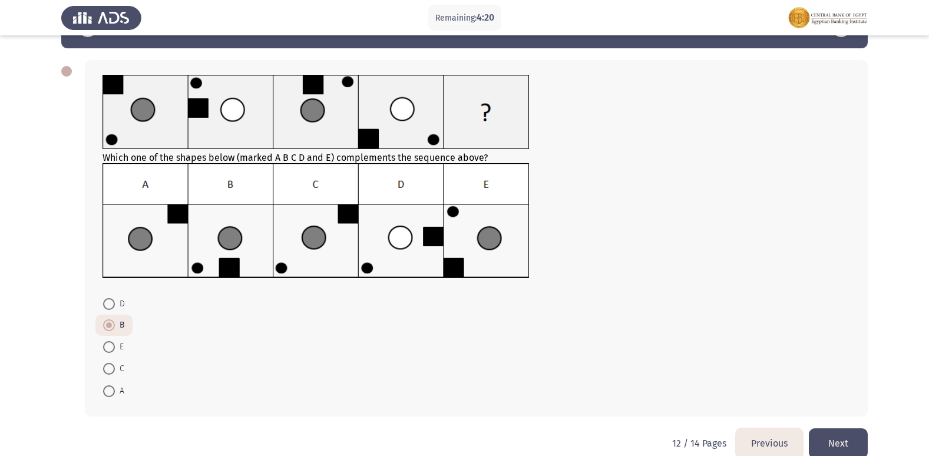
scroll to position [58, 0]
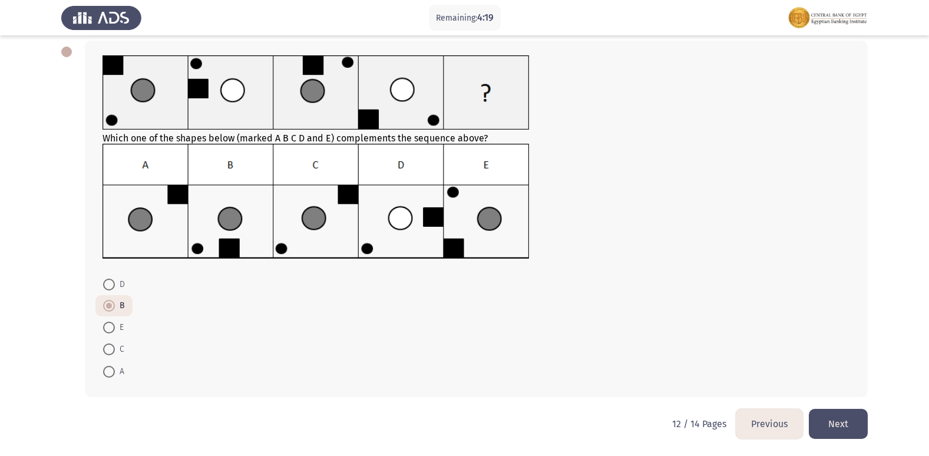
click at [825, 412] on button "Next" at bounding box center [838, 424] width 59 height 30
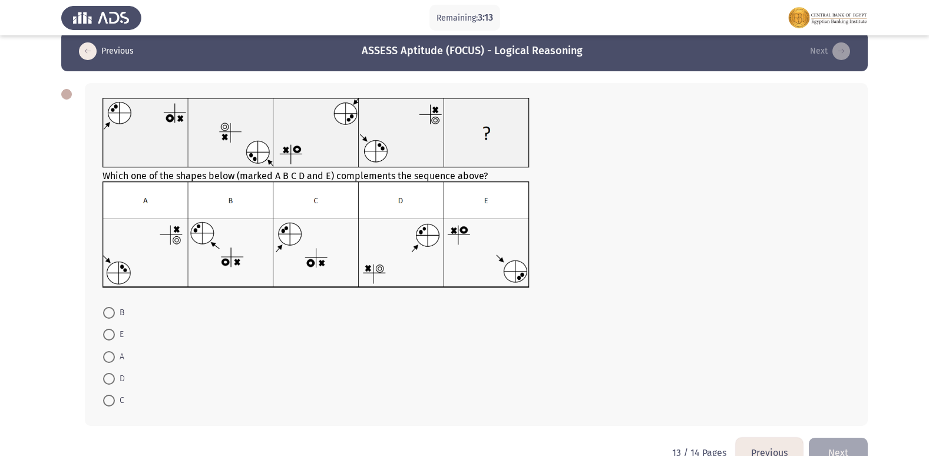
scroll to position [0, 0]
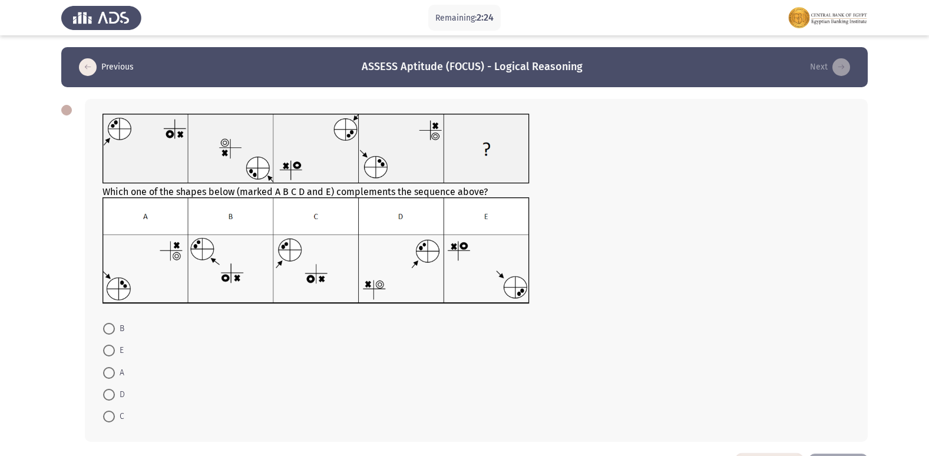
click at [109, 415] on span at bounding box center [109, 417] width 12 height 12
click at [109, 415] on input "C" at bounding box center [109, 417] width 12 height 12
radio input "true"
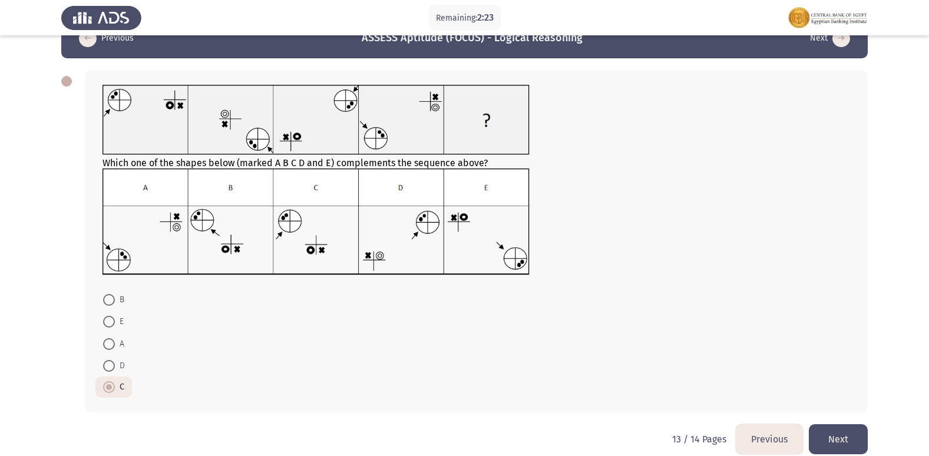
scroll to position [44, 0]
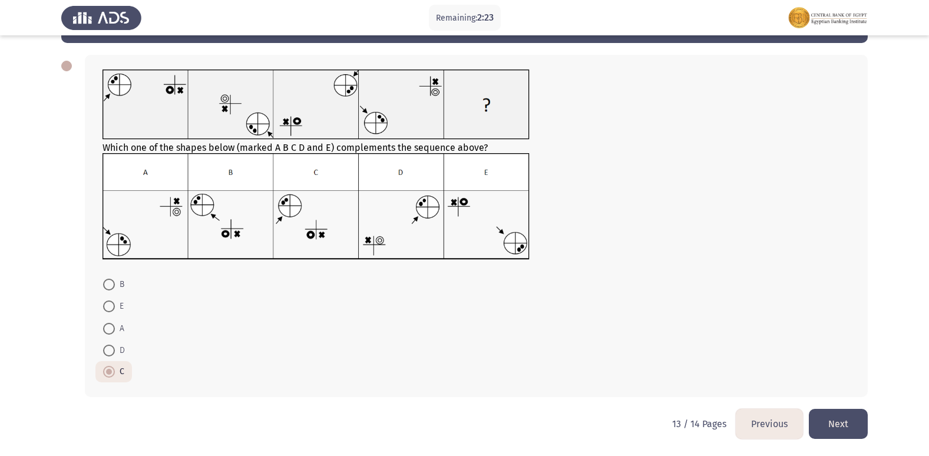
click at [846, 422] on button "Next" at bounding box center [838, 424] width 59 height 30
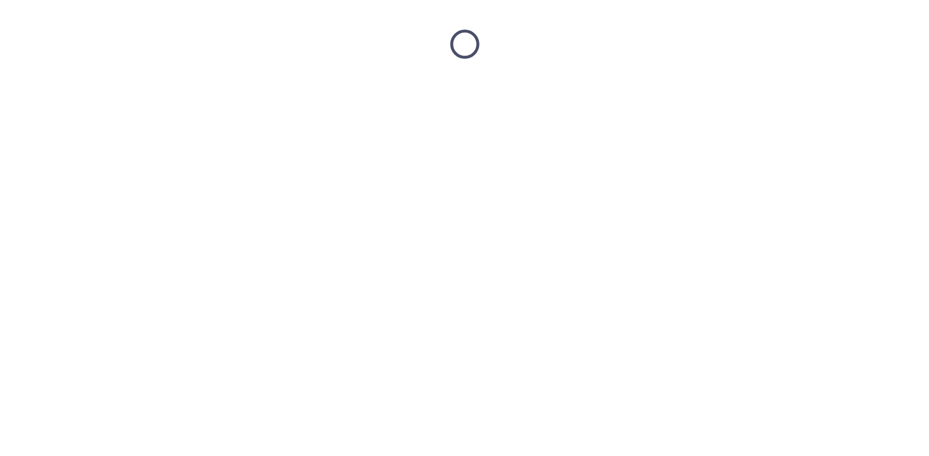
scroll to position [0, 0]
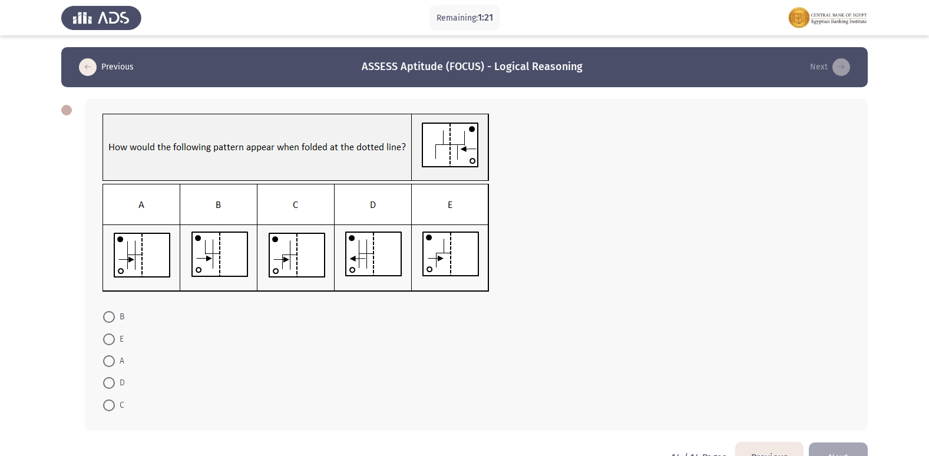
click at [105, 355] on span at bounding box center [109, 361] width 12 height 12
click at [105, 355] on input "A" at bounding box center [109, 361] width 12 height 12
radio input "true"
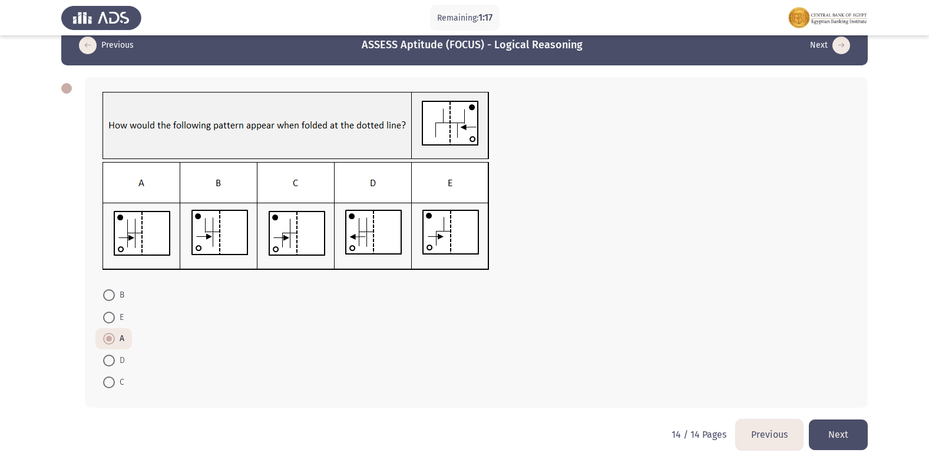
scroll to position [32, 0]
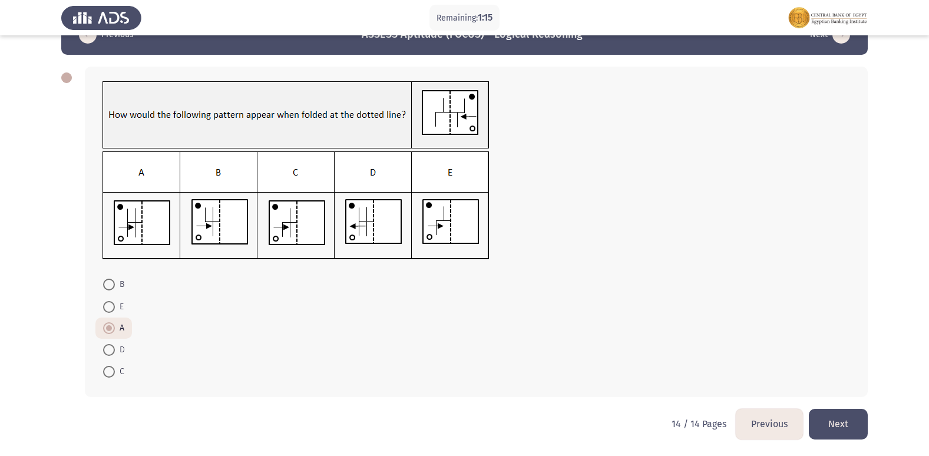
click at [845, 424] on button "Next" at bounding box center [838, 424] width 59 height 30
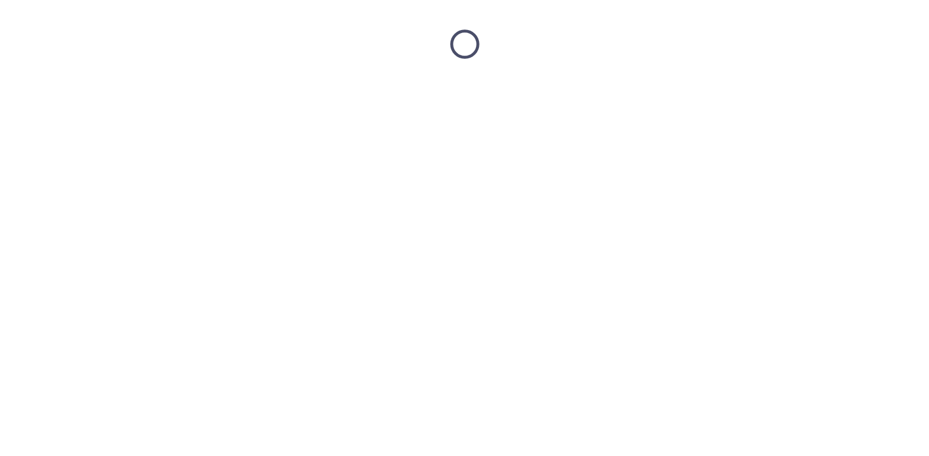
scroll to position [0, 0]
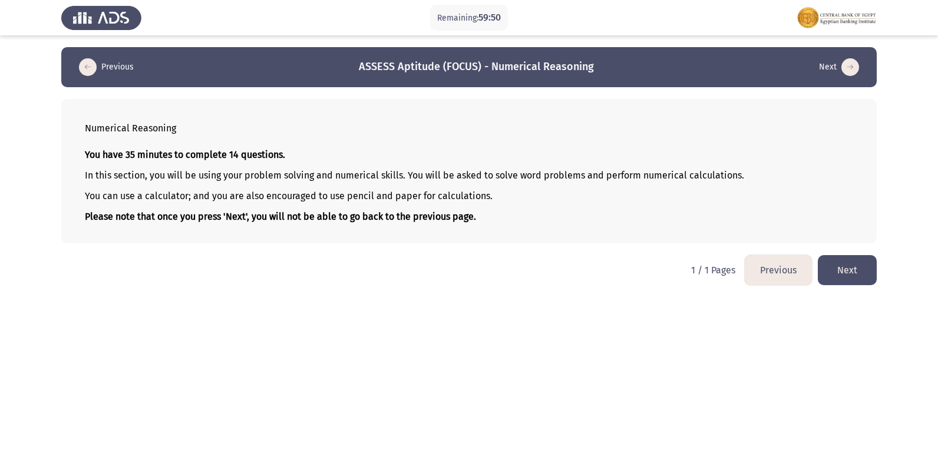
click at [847, 273] on button "Next" at bounding box center [847, 270] width 59 height 30
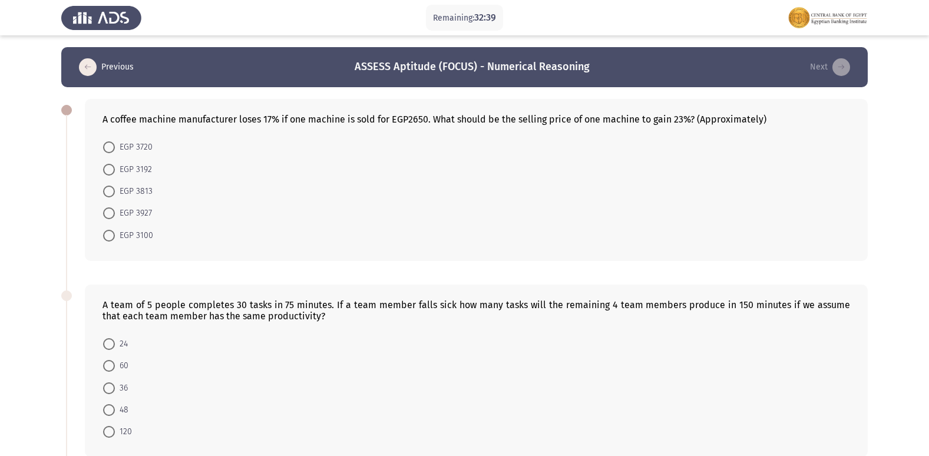
click at [104, 187] on span at bounding box center [109, 192] width 12 height 12
click at [104, 187] on input "EGP 3813" at bounding box center [109, 192] width 12 height 12
radio input "true"
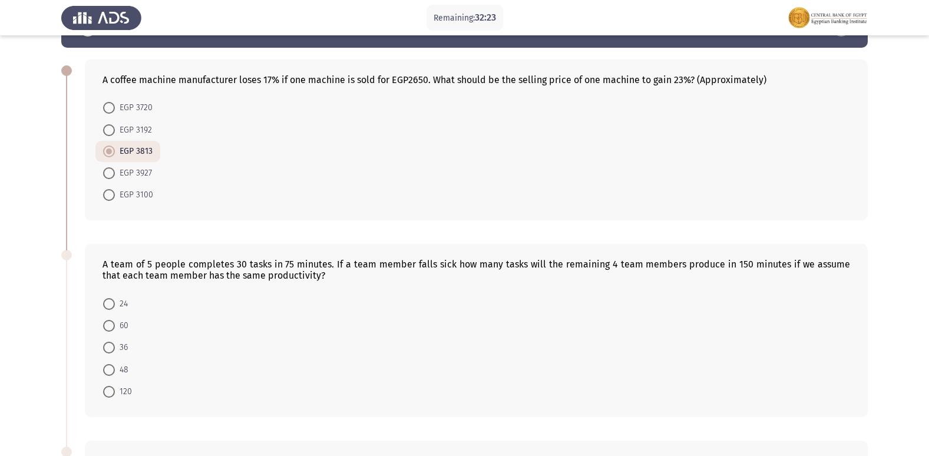
scroll to position [118, 0]
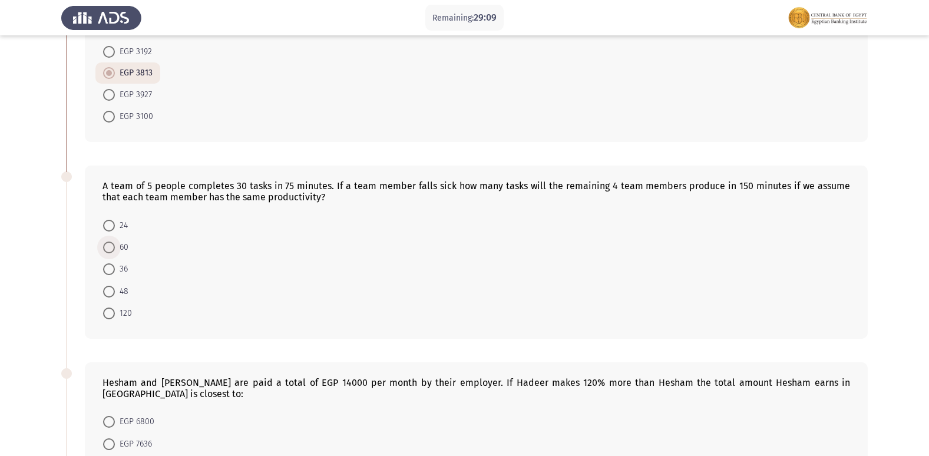
click at [112, 244] on span at bounding box center [109, 248] width 12 height 12
click at [112, 244] on input "60" at bounding box center [109, 248] width 12 height 12
radio input "true"
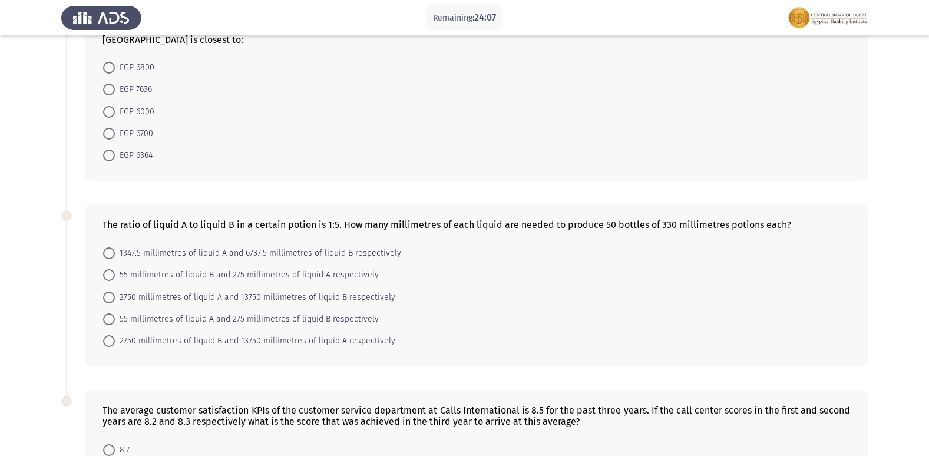
scroll to position [626, 0]
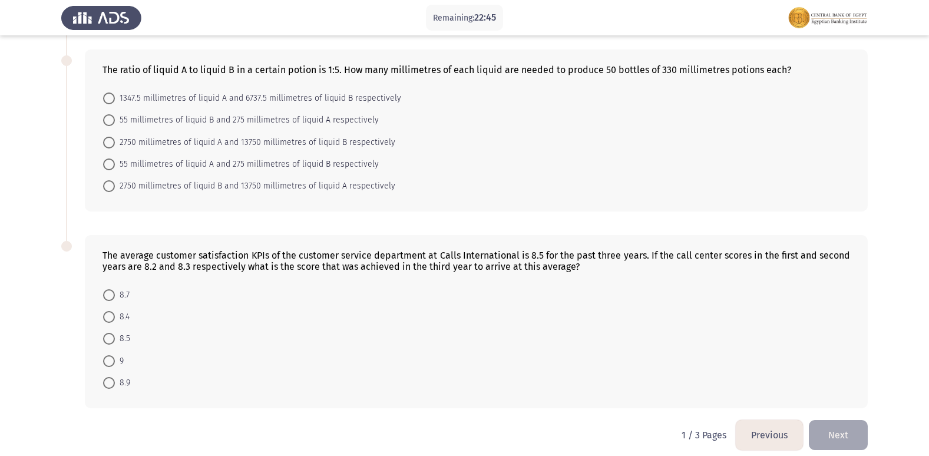
click at [111, 355] on span at bounding box center [109, 361] width 12 height 12
click at [111, 355] on input "9" at bounding box center [109, 361] width 12 height 12
radio input "true"
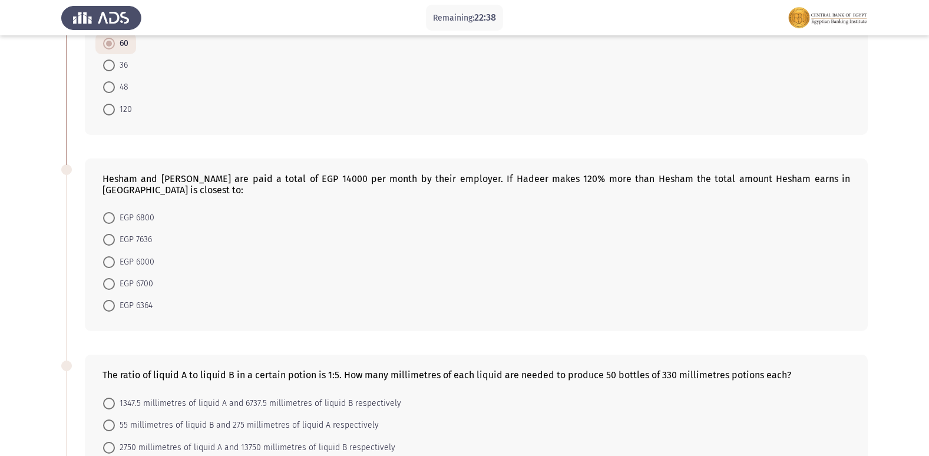
scroll to position [390, 0]
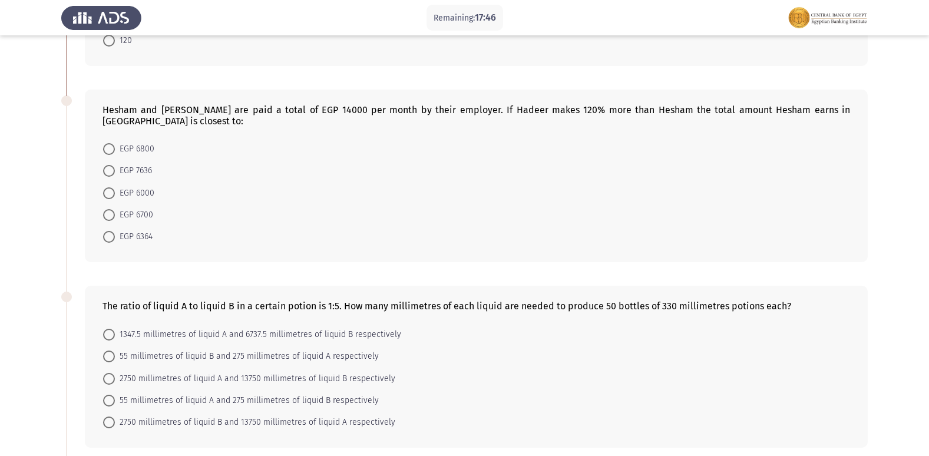
click at [111, 417] on span at bounding box center [109, 423] width 12 height 12
click at [111, 417] on input "2750 millimetres of liquid B and 13750 millimetres of liquid A respectively" at bounding box center [109, 423] width 12 height 12
radio input "true"
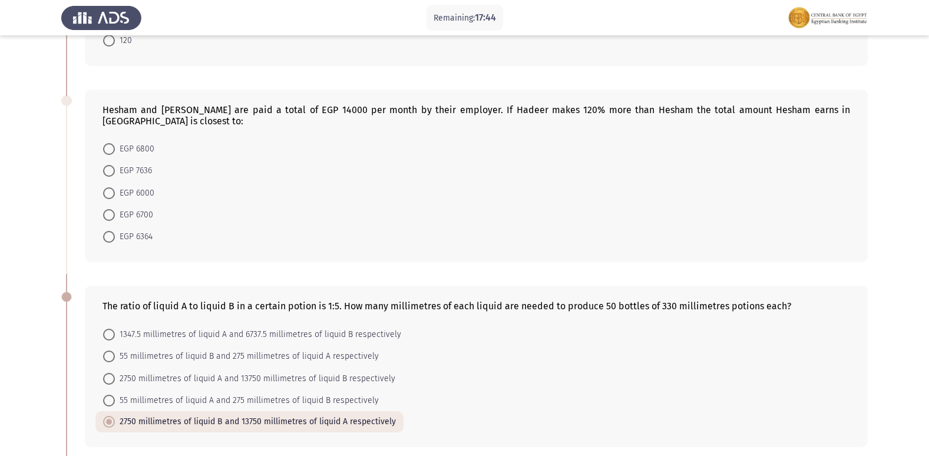
scroll to position [331, 0]
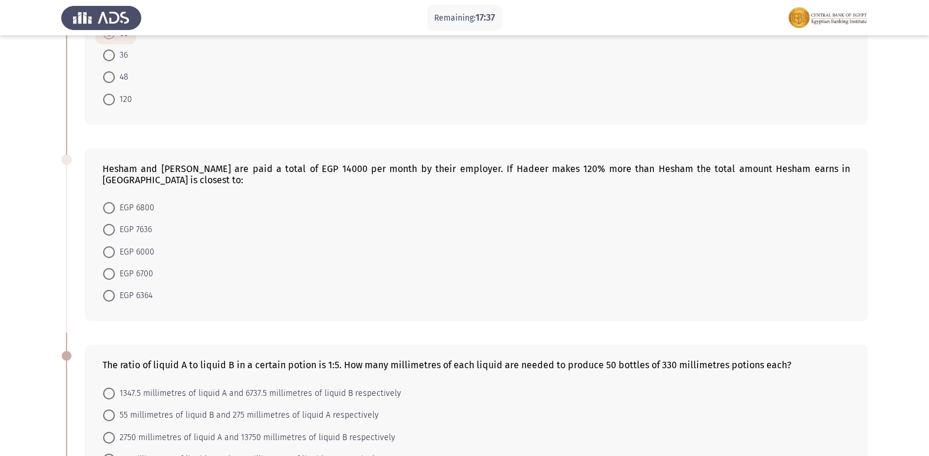
click at [114, 240] on mat-radio-button "EGP 6000" at bounding box center [128, 251] width 67 height 22
click at [114, 246] on span at bounding box center [109, 252] width 12 height 12
click at [114, 246] on input "EGP 6000" at bounding box center [109, 252] width 12 height 12
radio input "true"
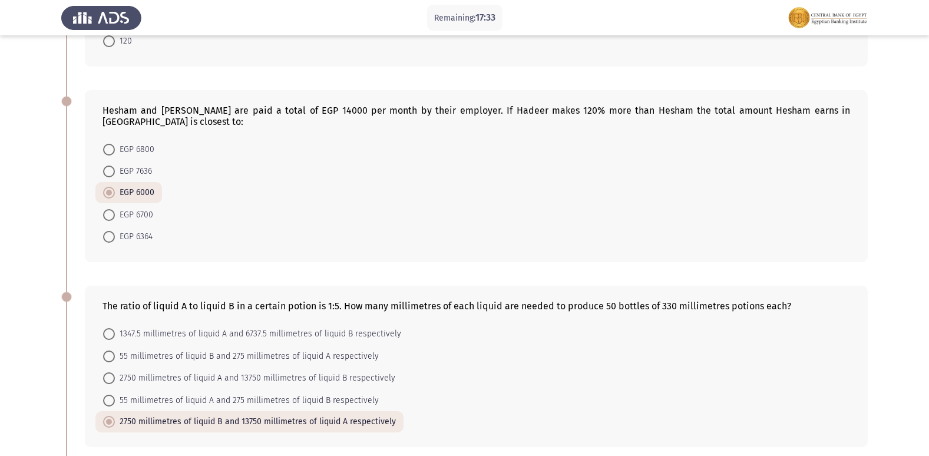
scroll to position [388, 0]
click at [121, 144] on span "EGP 6800" at bounding box center [134, 151] width 39 height 14
click at [115, 145] on input "EGP 6800" at bounding box center [109, 151] width 12 height 12
radio input "true"
click at [107, 188] on span at bounding box center [109, 194] width 12 height 12
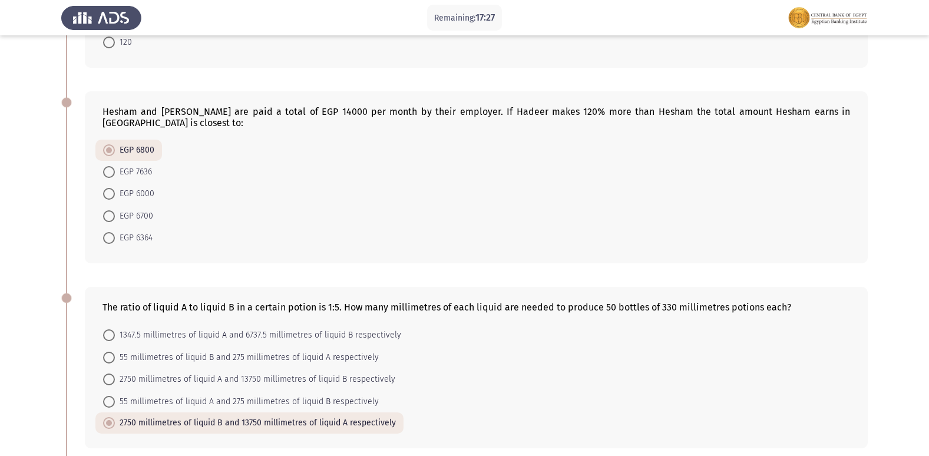
click at [107, 188] on input "EGP 6000" at bounding box center [109, 194] width 12 height 12
radio input "true"
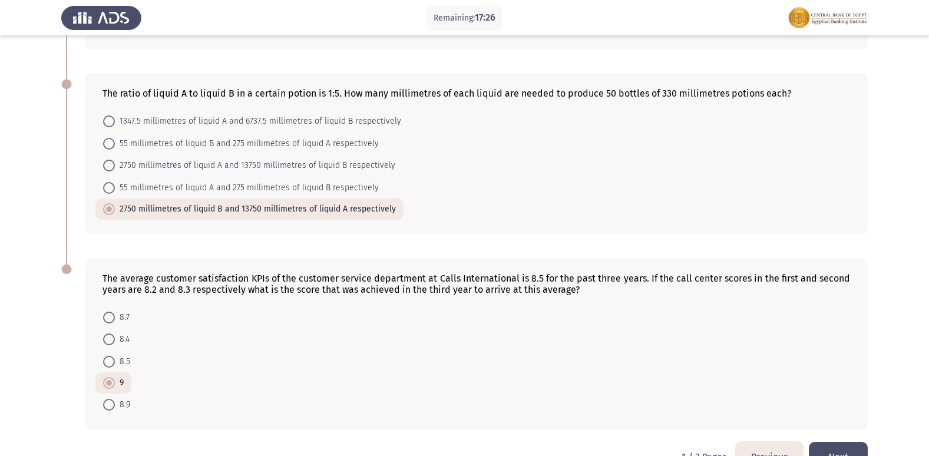
scroll to position [624, 0]
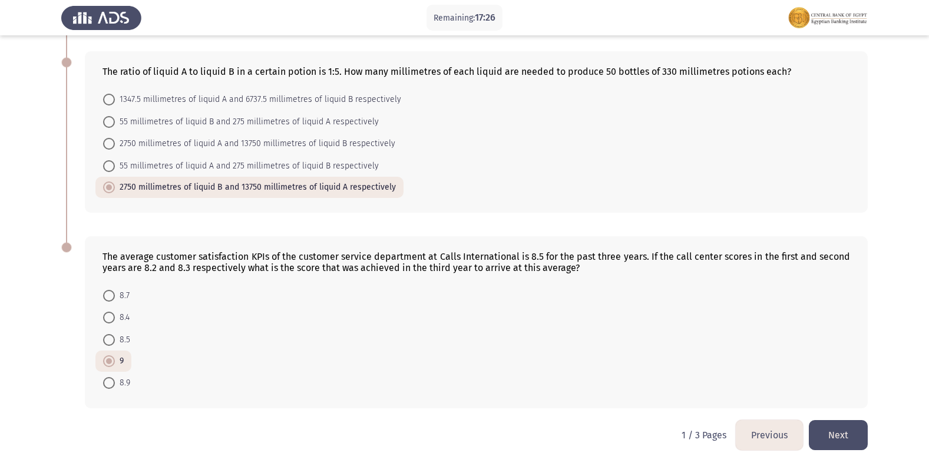
click at [831, 420] on button "Next" at bounding box center [838, 435] width 59 height 30
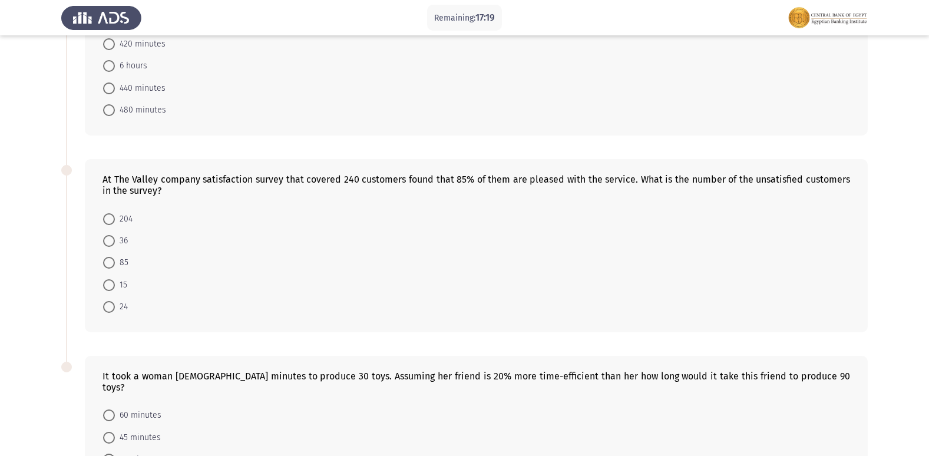
scroll to position [639, 0]
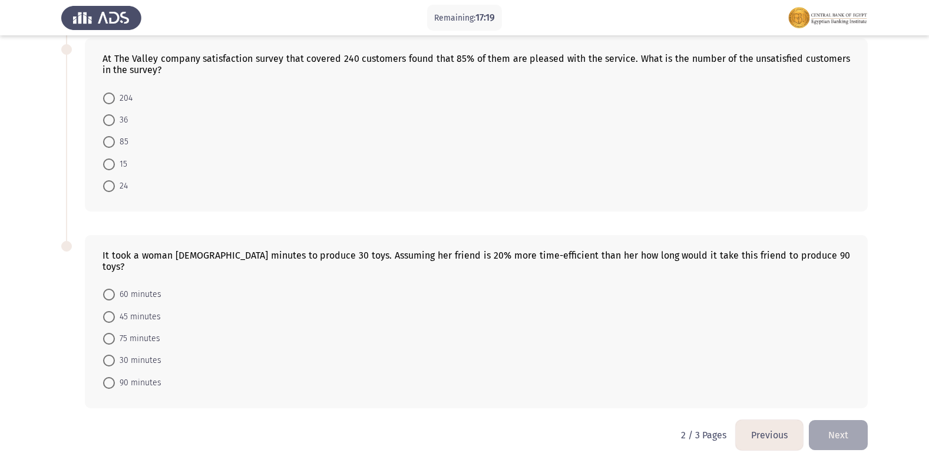
click at [770, 422] on button "Previous" at bounding box center [769, 435] width 67 height 30
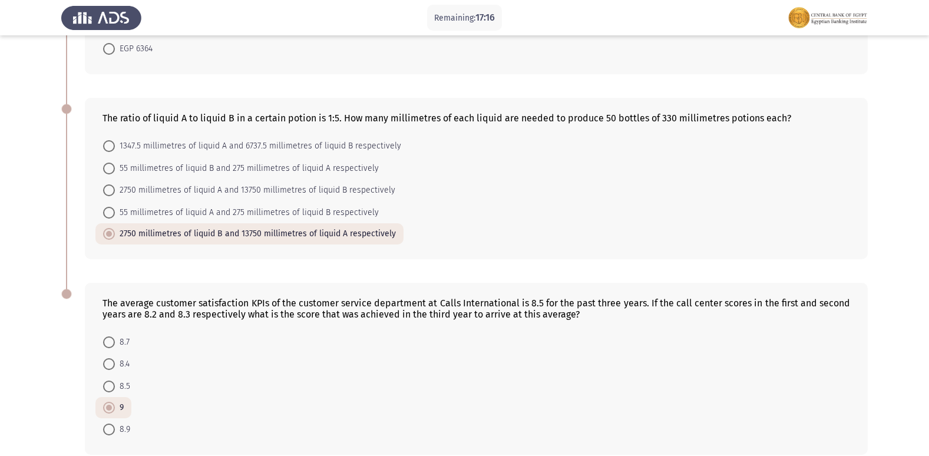
scroll to position [624, 0]
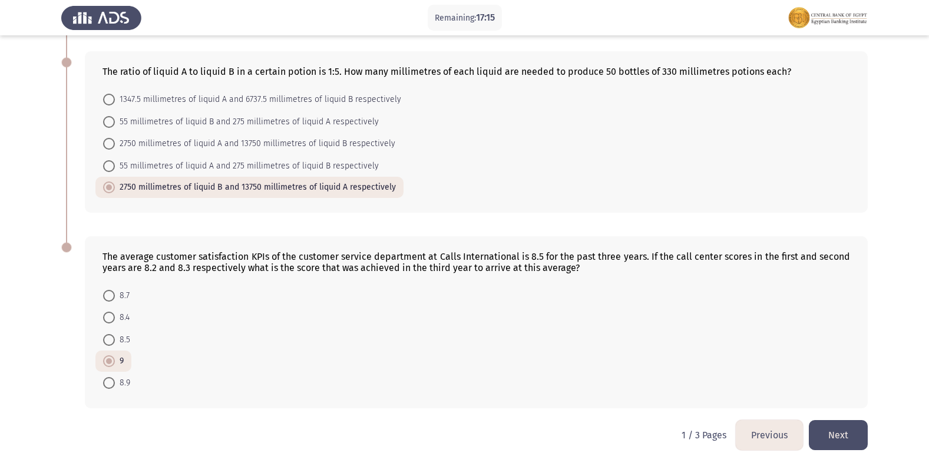
click at [851, 430] on button "Next" at bounding box center [838, 435] width 59 height 30
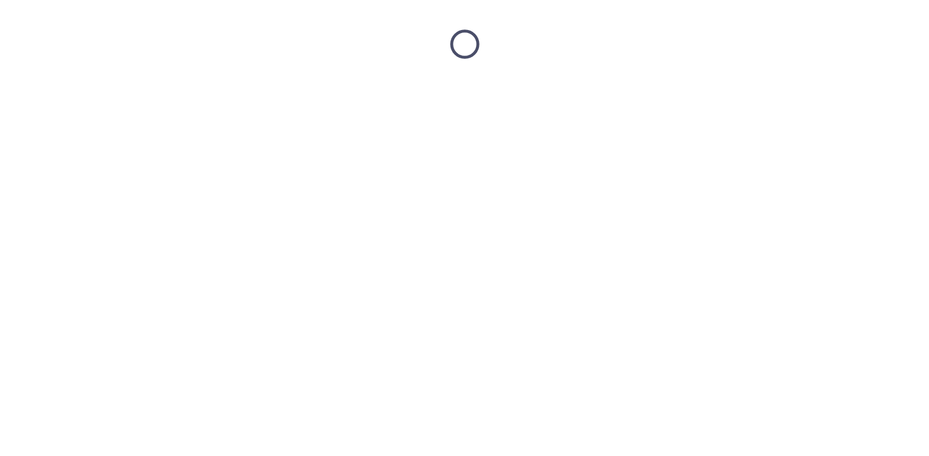
scroll to position [0, 0]
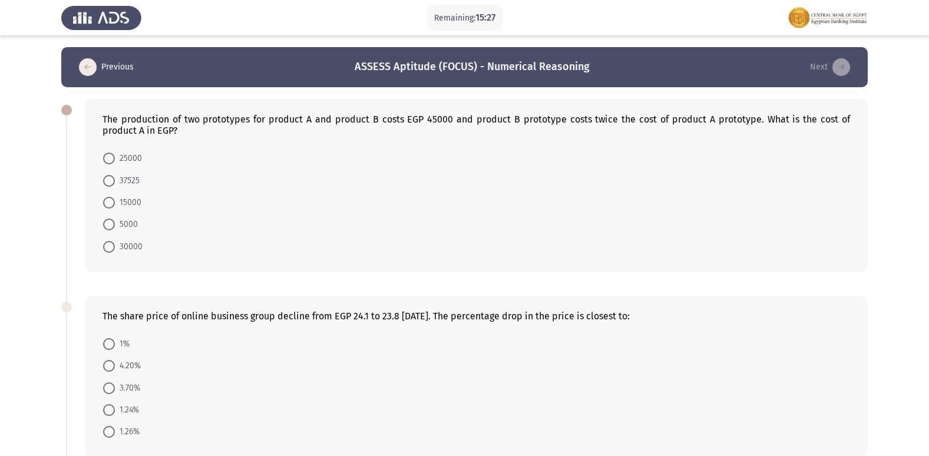
click at [103, 206] on mat-radio-button "15000" at bounding box center [122, 203] width 54 height 22
click at [110, 204] on span at bounding box center [109, 203] width 12 height 12
click at [110, 204] on input "15000" at bounding box center [109, 203] width 12 height 12
radio input "true"
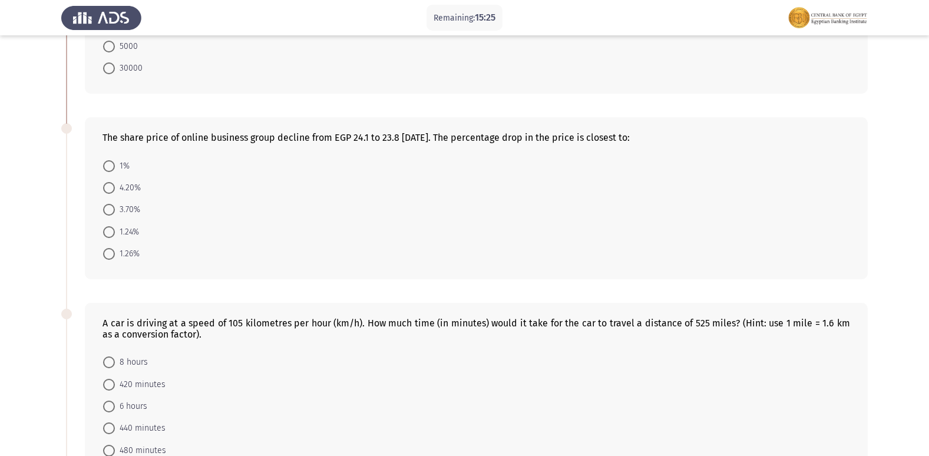
scroll to position [118, 0]
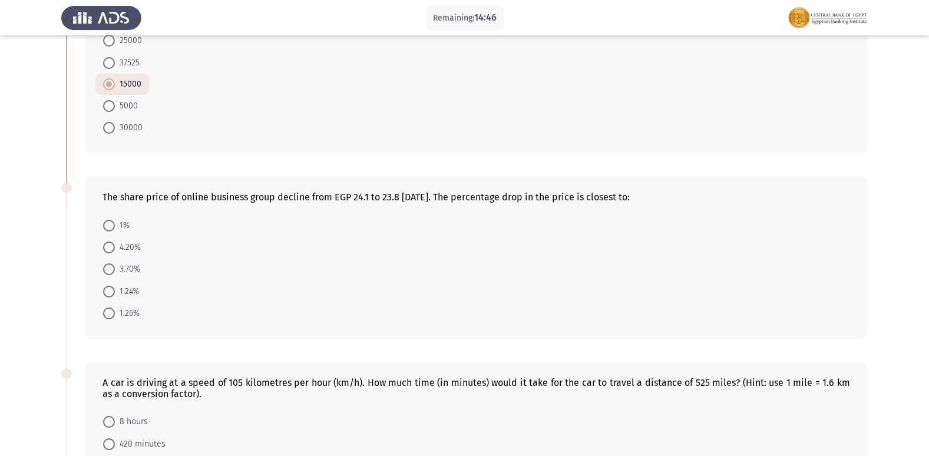
click at [107, 289] on span at bounding box center [109, 292] width 12 height 12
click at [107, 289] on input "1.24%" at bounding box center [109, 292] width 12 height 12
radio input "true"
click at [120, 308] on span "1.26%" at bounding box center [127, 313] width 25 height 14
click at [115, 308] on input "1.26%" at bounding box center [109, 313] width 12 height 12
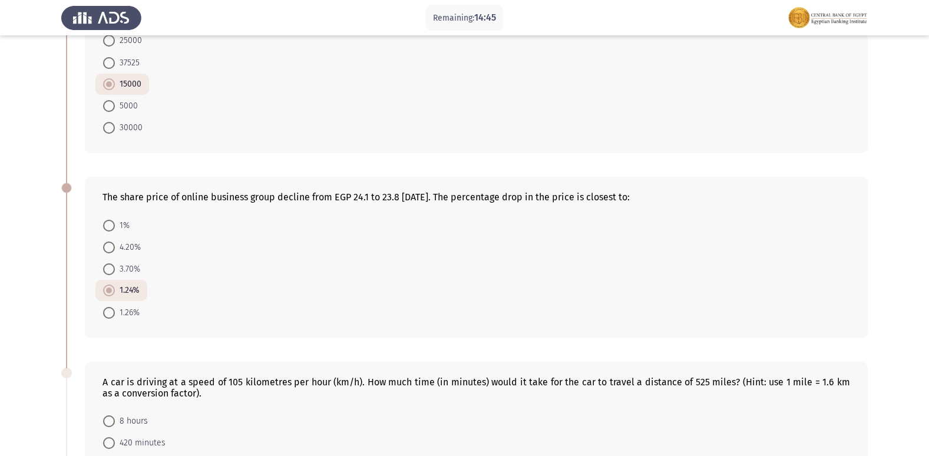
radio input "true"
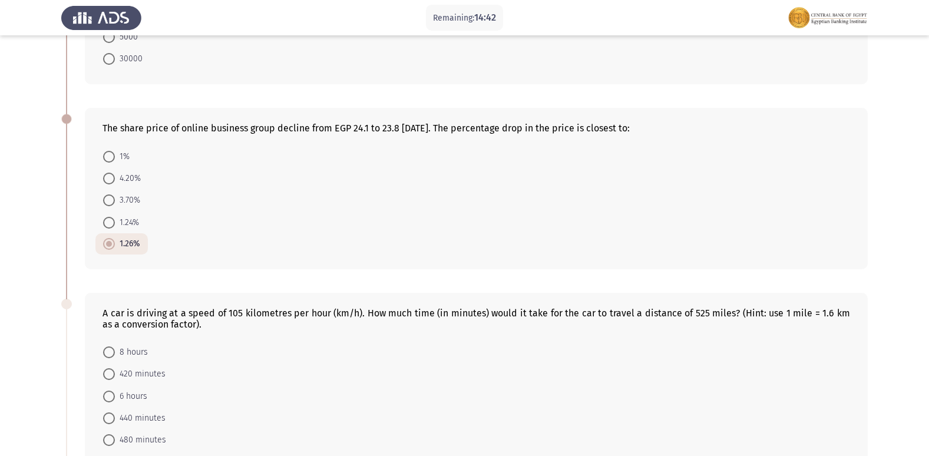
scroll to position [177, 0]
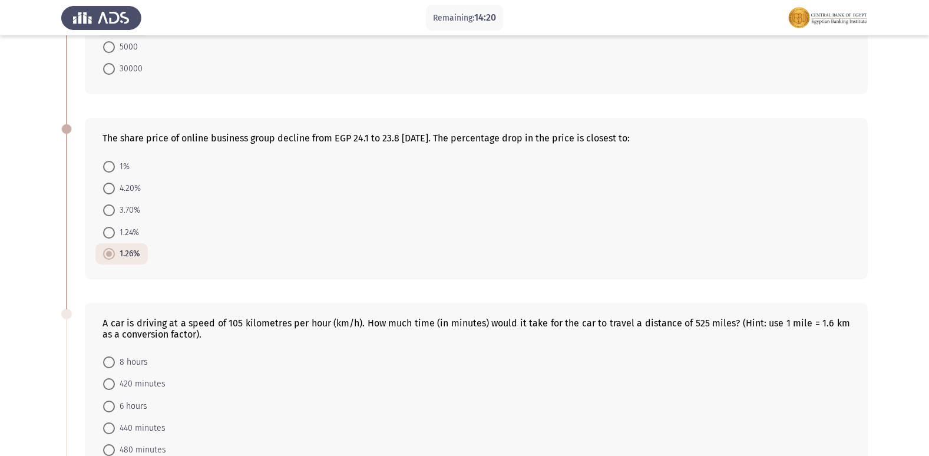
click at [109, 224] on mat-radio-button "1.24%" at bounding box center [120, 232] width 51 height 22
click at [112, 233] on span at bounding box center [109, 233] width 12 height 12
click at [112, 233] on input "1.24%" at bounding box center [109, 233] width 12 height 12
radio input "true"
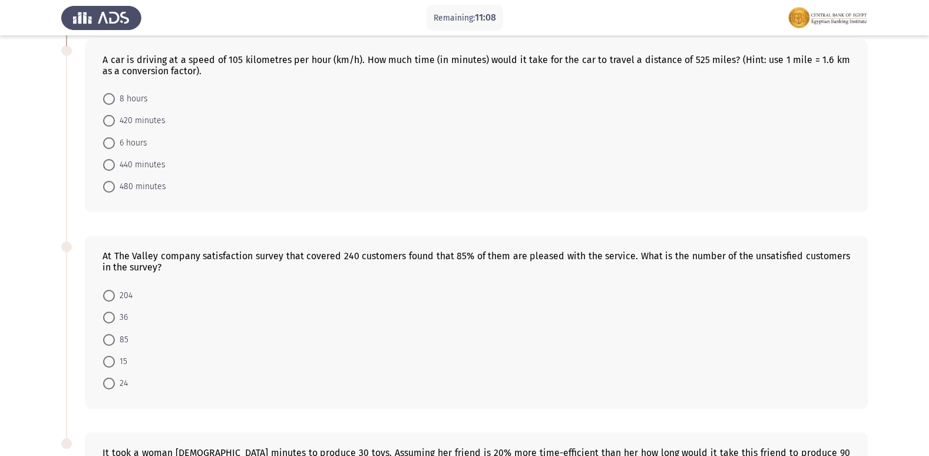
scroll to position [461, 0]
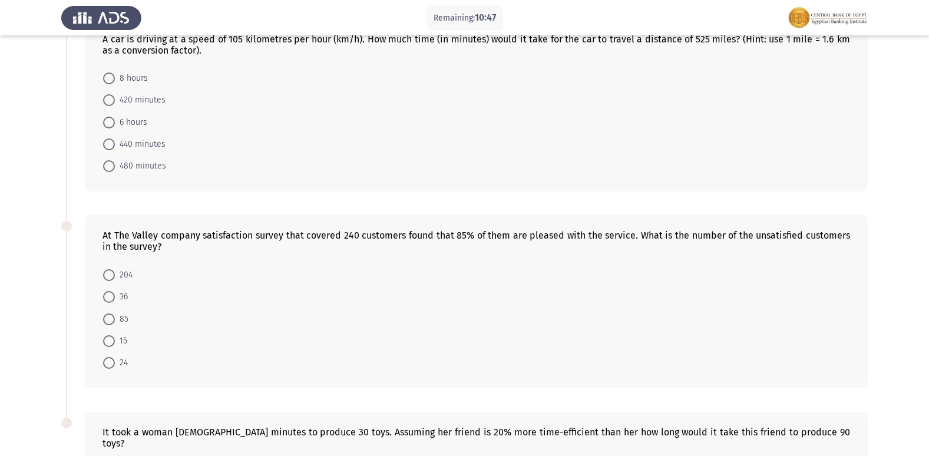
click at [111, 291] on span at bounding box center [109, 297] width 12 height 12
click at [111, 291] on input "36" at bounding box center [109, 297] width 12 height 12
radio input "true"
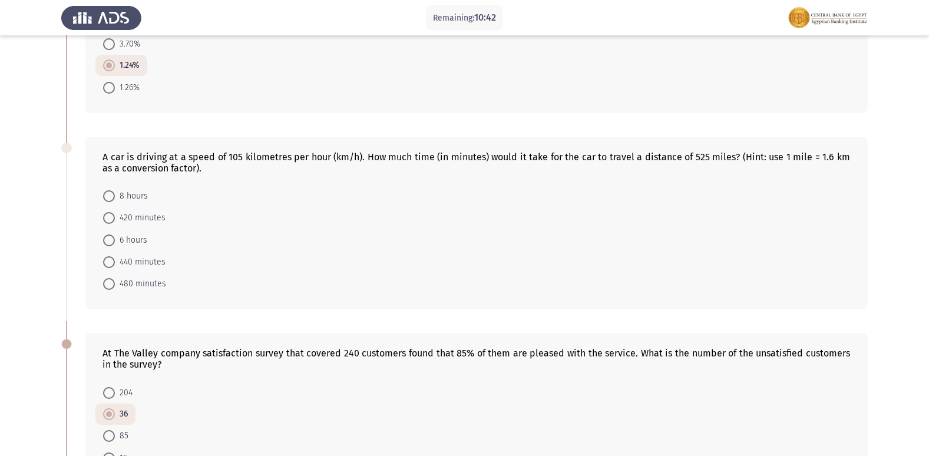
scroll to position [637, 0]
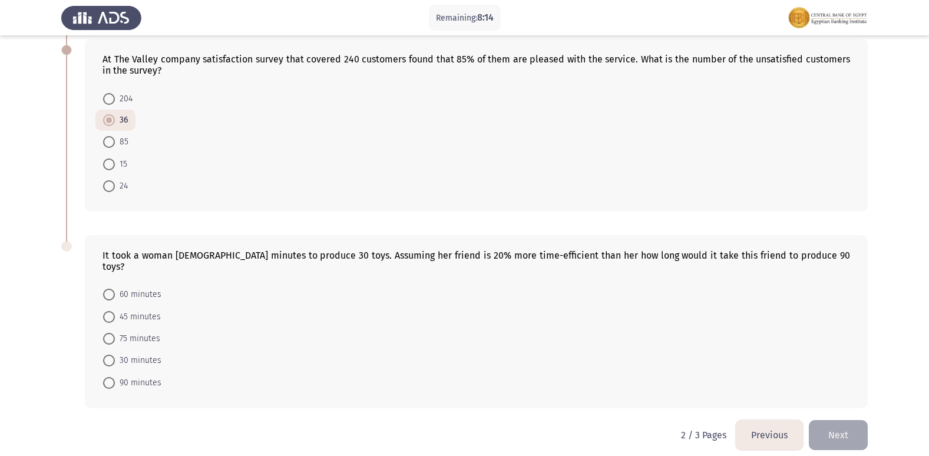
click at [107, 377] on span at bounding box center [109, 383] width 12 height 12
click at [107, 377] on input "90 minutes" at bounding box center [109, 383] width 12 height 12
radio input "true"
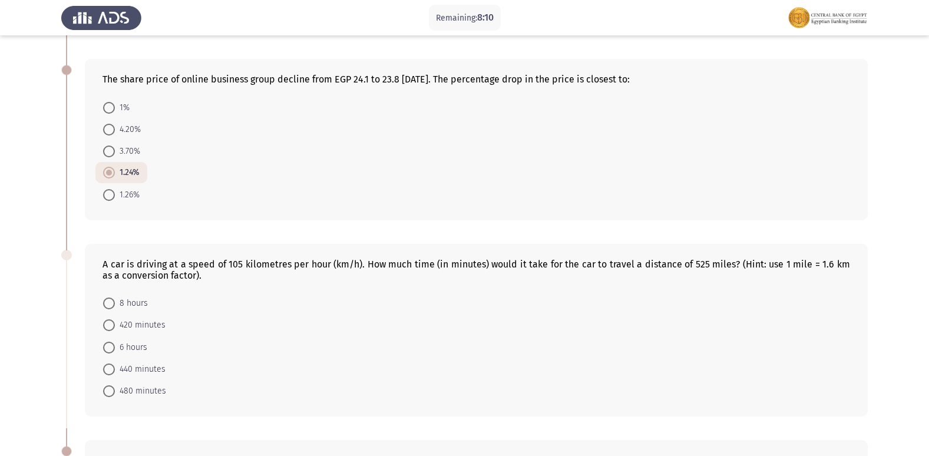
scroll to position [295, 0]
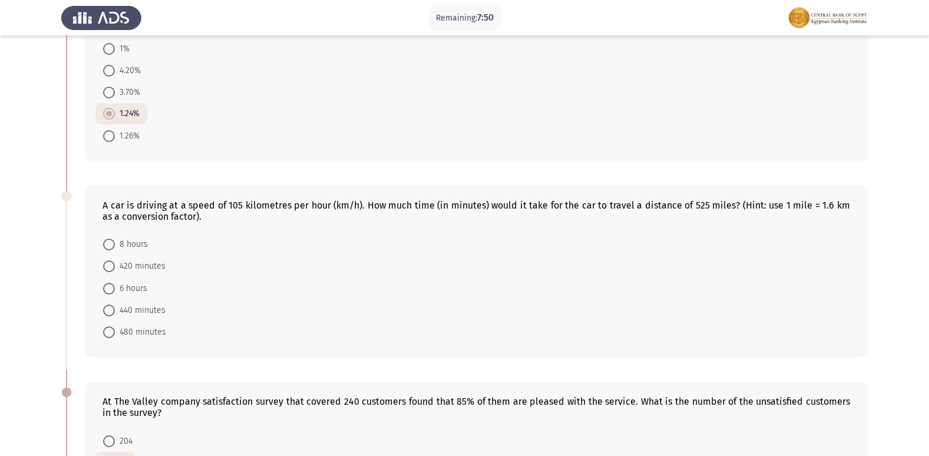
click at [135, 268] on span "420 minutes" at bounding box center [140, 266] width 51 height 14
click at [115, 268] on input "420 minutes" at bounding box center [109, 266] width 12 height 12
radio input "true"
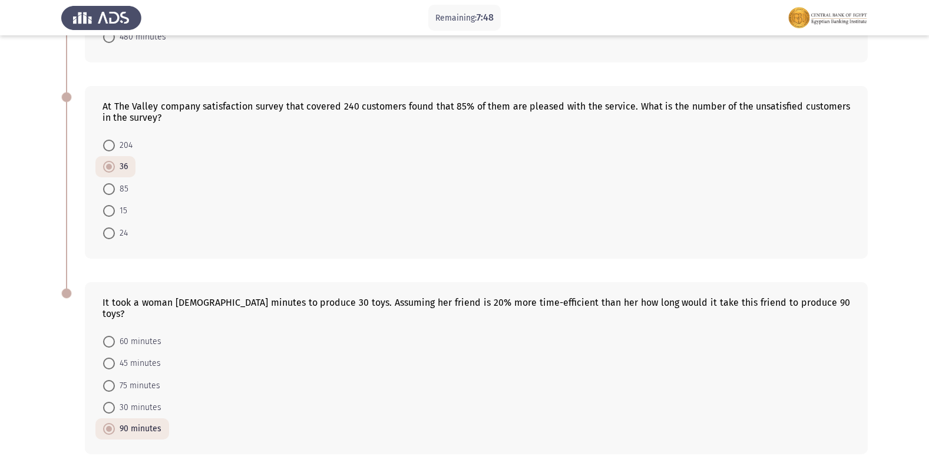
scroll to position [635, 0]
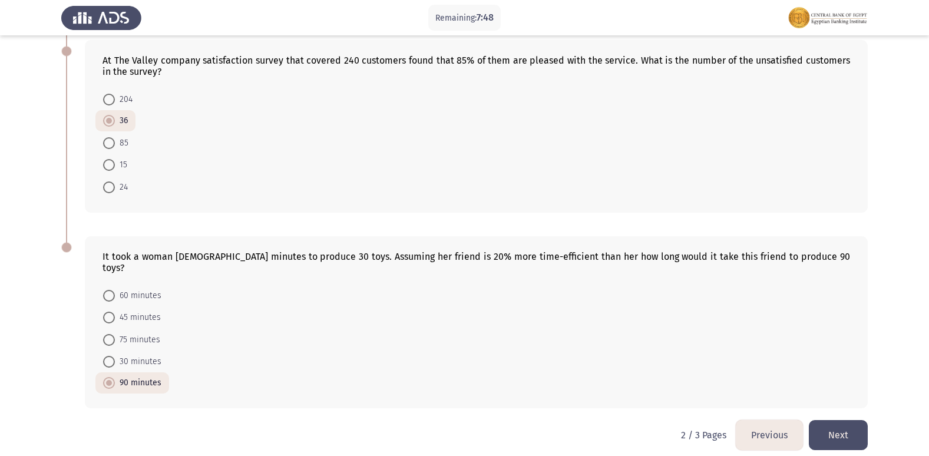
click at [828, 420] on button "Next" at bounding box center [838, 435] width 59 height 30
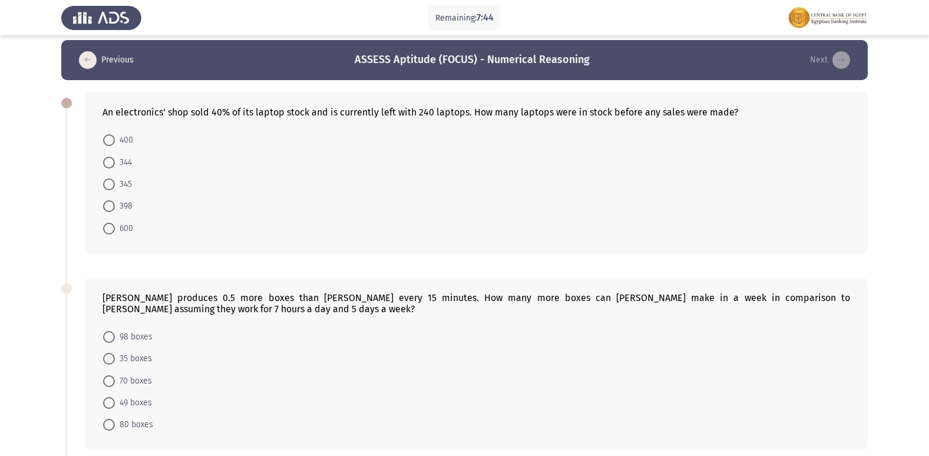
scroll to position [0, 0]
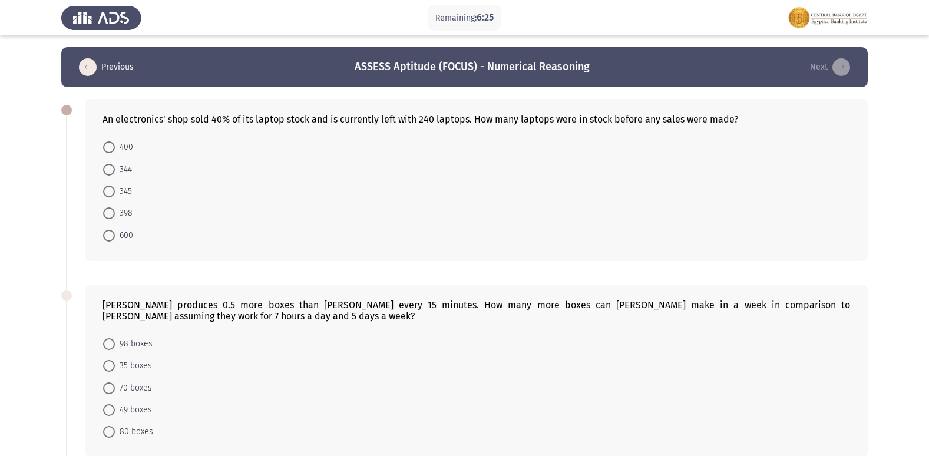
click at [117, 235] on span "600" at bounding box center [124, 236] width 18 height 14
click at [115, 235] on input "600" at bounding box center [109, 236] width 12 height 12
radio input "true"
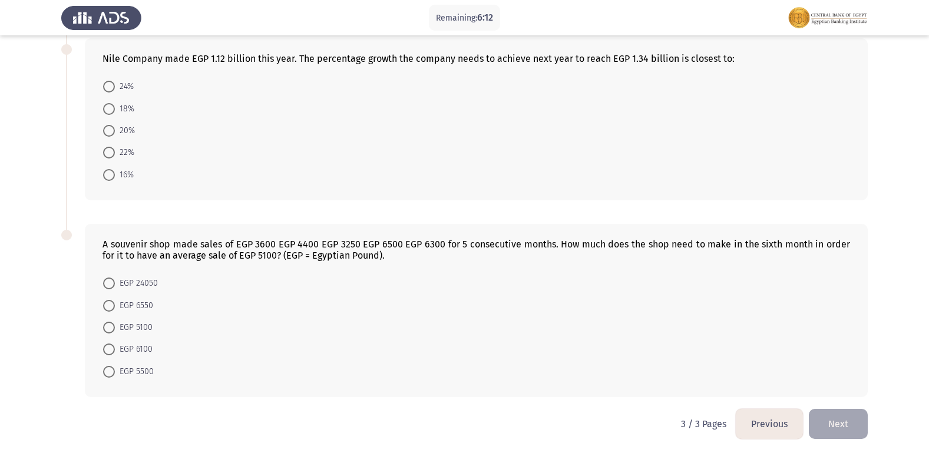
scroll to position [383, 0]
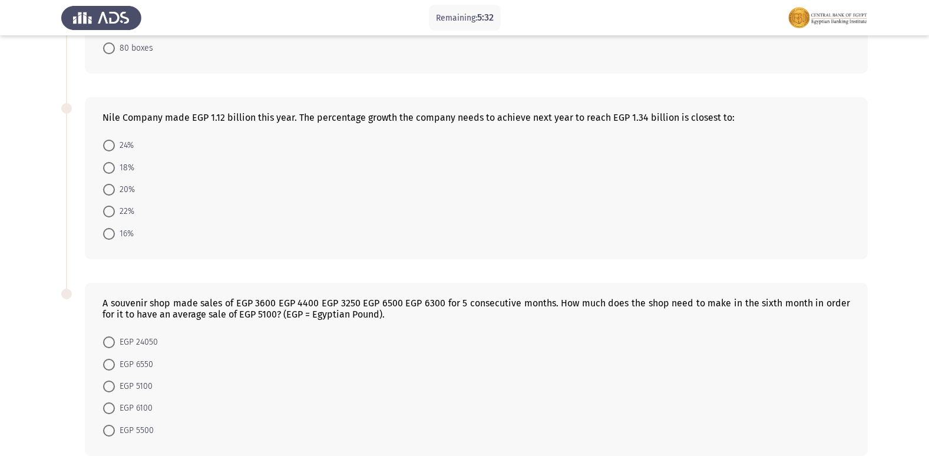
click at [120, 186] on span "20%" at bounding box center [125, 190] width 20 height 14
click at [115, 186] on input "20%" at bounding box center [109, 190] width 12 height 12
radio input "true"
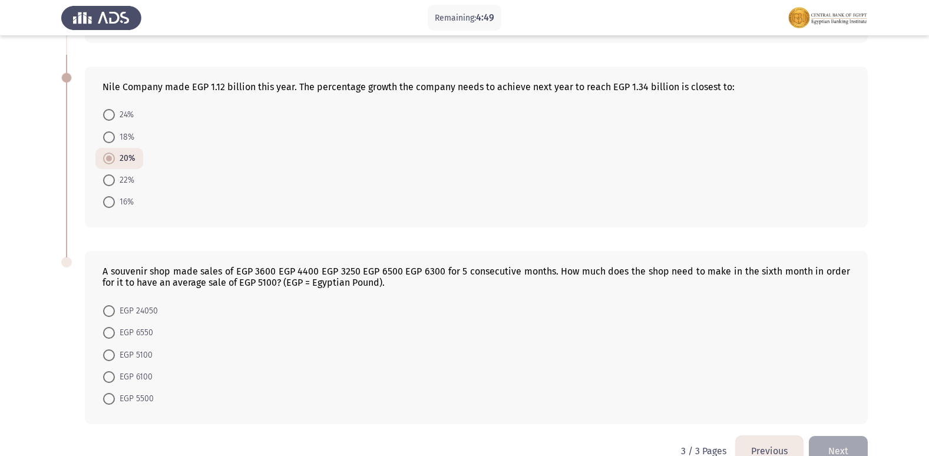
scroll to position [441, 0]
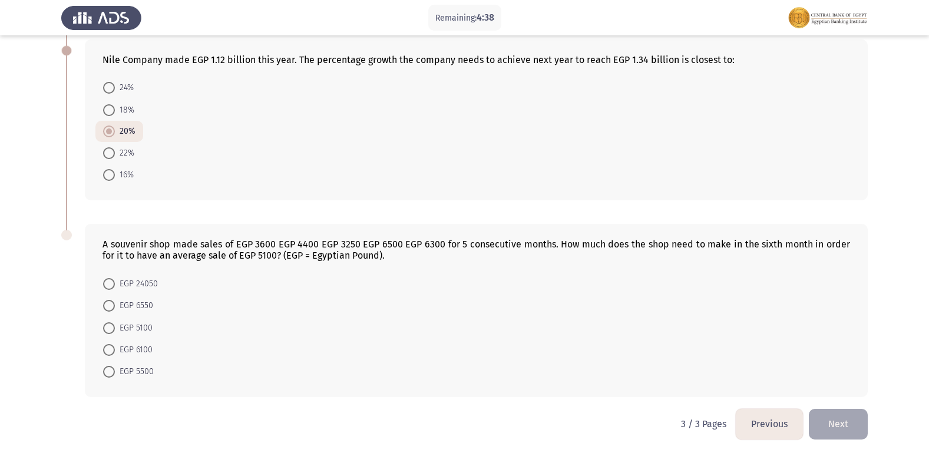
drag, startPoint x: 252, startPoint y: 255, endPoint x: 411, endPoint y: 259, distance: 159.7
click at [411, 259] on div "A souvenir shop made sales of EGP 3600 EGP 4400 EGP 3250 EGP 6500 EGP 6300 for …" at bounding box center [477, 250] width 748 height 22
click at [117, 325] on span "EGP 5100" at bounding box center [134, 328] width 38 height 14
click at [115, 325] on input "EGP 5100" at bounding box center [109, 328] width 12 height 12
radio input "true"
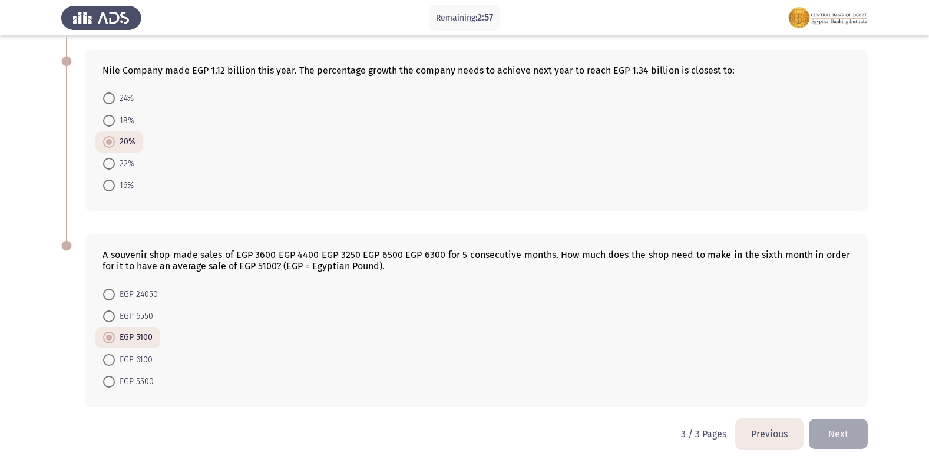
scroll to position [440, 0]
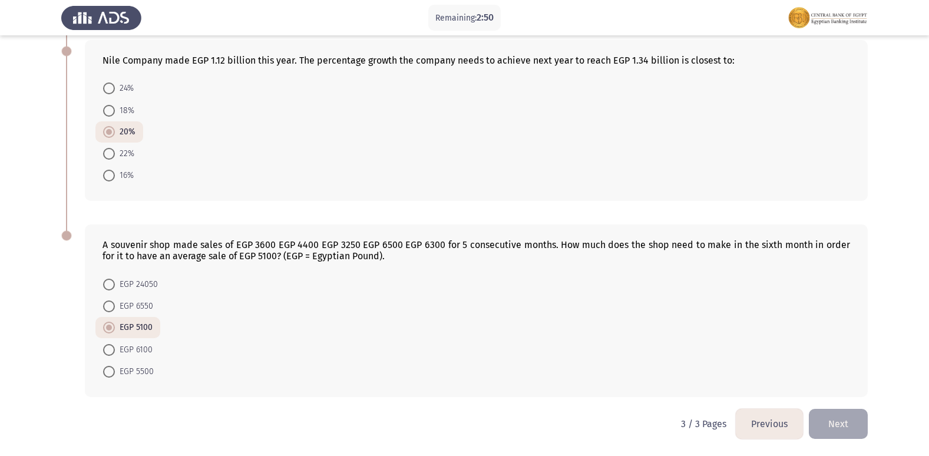
click at [137, 350] on span "EGP 6100" at bounding box center [134, 350] width 38 height 14
click at [115, 350] on input "EGP 6100" at bounding box center [109, 350] width 12 height 12
radio input "true"
click at [762, 232] on div "A souvenir shop made sales of EGP 3600 EGP 4400 EGP 3250 EGP 6500 EGP 6300 for …" at bounding box center [476, 311] width 783 height 172
click at [136, 292] on mat-radio-button "EGP 24050" at bounding box center [130, 284] width 70 height 22
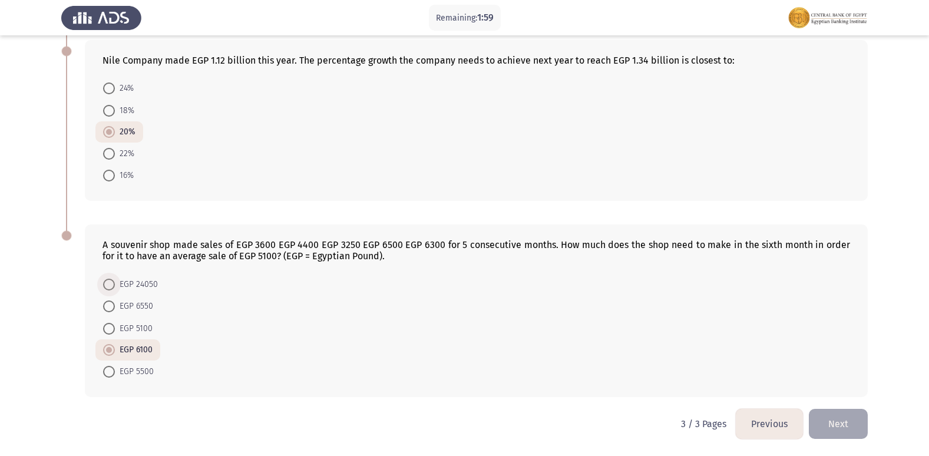
click at [131, 288] on span "EGP 24050" at bounding box center [136, 285] width 43 height 14
click at [115, 288] on input "EGP 24050" at bounding box center [109, 285] width 12 height 12
radio input "true"
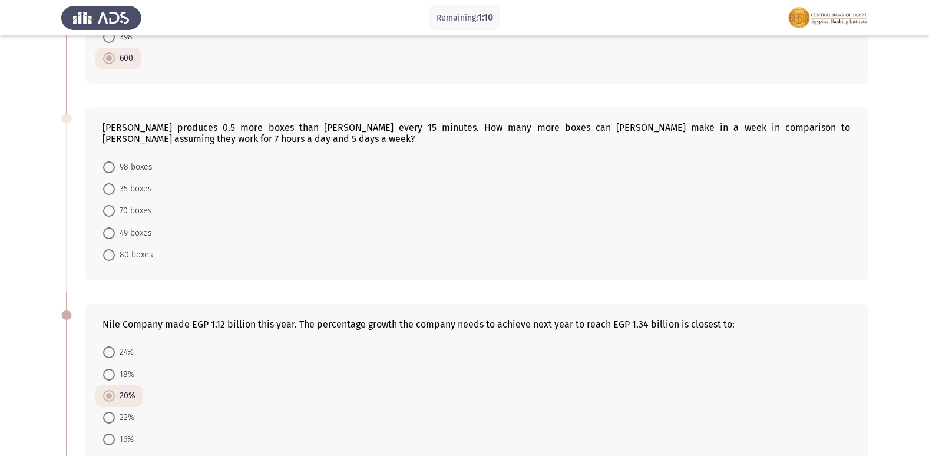
scroll to position [146, 0]
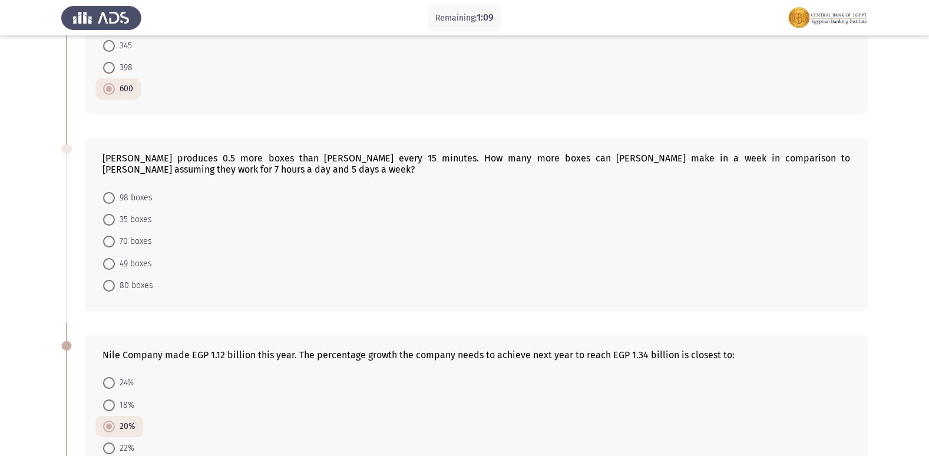
click at [128, 237] on span "70 boxes" at bounding box center [133, 242] width 37 height 14
click at [115, 237] on input "70 boxes" at bounding box center [109, 242] width 12 height 12
radio input "true"
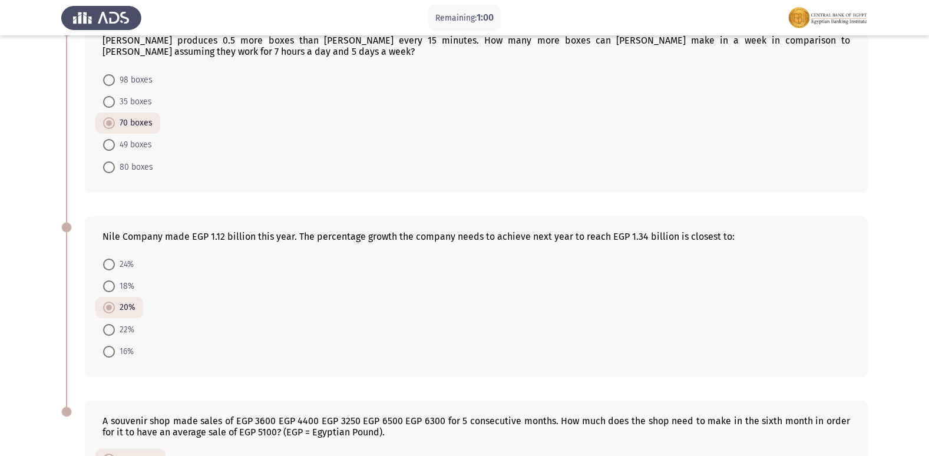
scroll to position [440, 0]
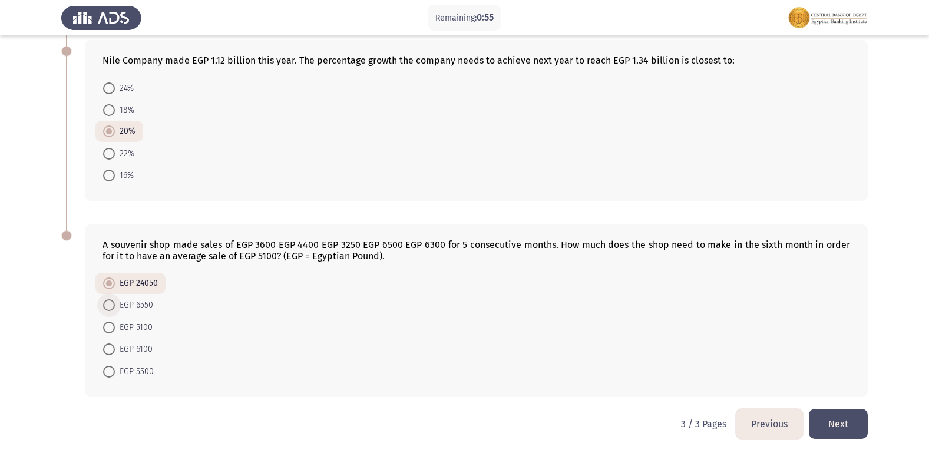
click at [146, 309] on span "EGP 6550" at bounding box center [134, 305] width 38 height 14
click at [115, 309] on input "EGP 6550" at bounding box center [109, 305] width 12 height 12
radio input "true"
click at [141, 348] on span "EGP 6100" at bounding box center [134, 349] width 38 height 14
click at [115, 348] on input "EGP 6100" at bounding box center [109, 350] width 12 height 12
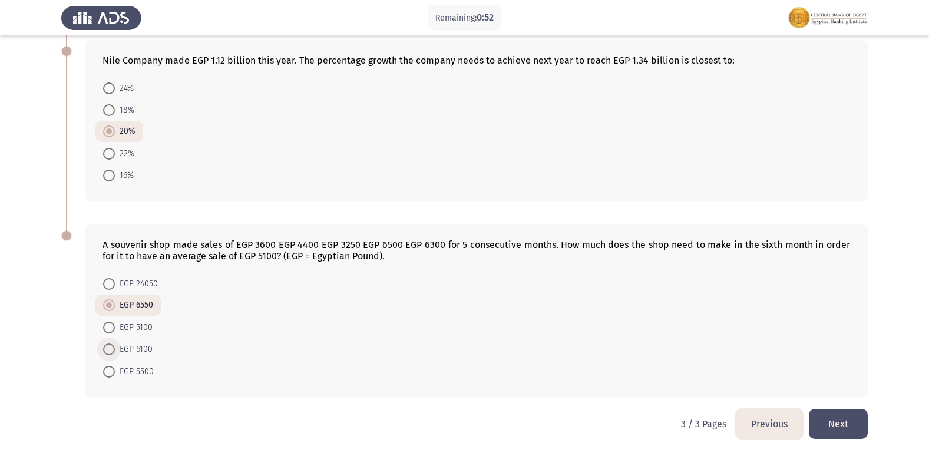
radio input "true"
click at [147, 372] on span "EGP 5500" at bounding box center [134, 372] width 39 height 14
click at [115, 372] on input "EGP 5500" at bounding box center [109, 372] width 12 height 12
radio input "true"
click at [144, 304] on span "EGP 6550" at bounding box center [134, 306] width 38 height 14
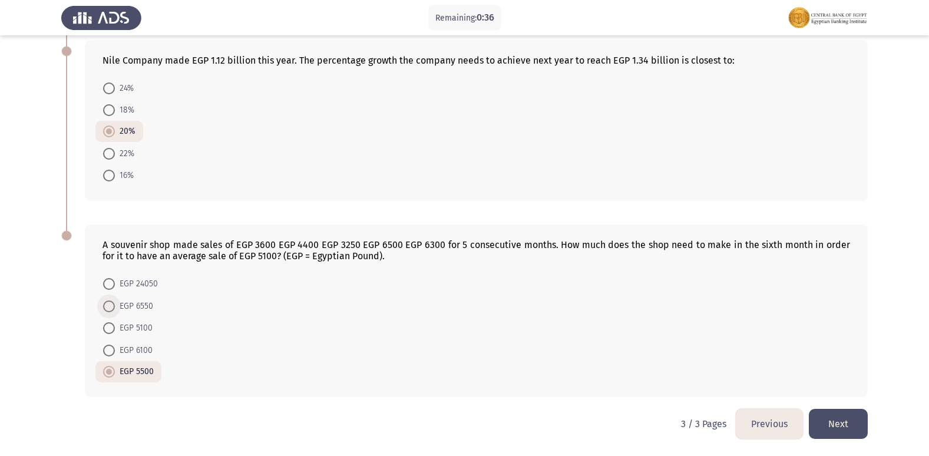
click at [115, 304] on input "EGP 6550" at bounding box center [109, 307] width 12 height 12
radio input "true"
click at [121, 346] on span "EGP 6100" at bounding box center [134, 349] width 38 height 14
click at [115, 346] on input "EGP 6100" at bounding box center [109, 350] width 12 height 12
radio input "true"
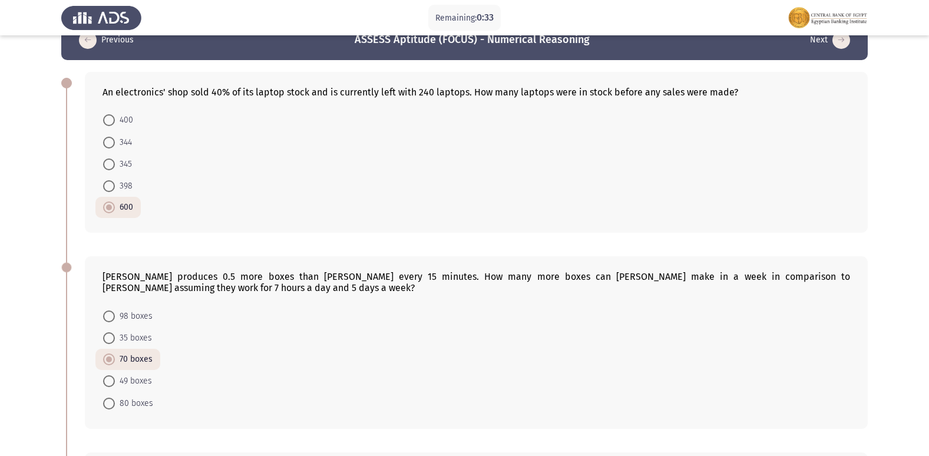
scroll to position [86, 0]
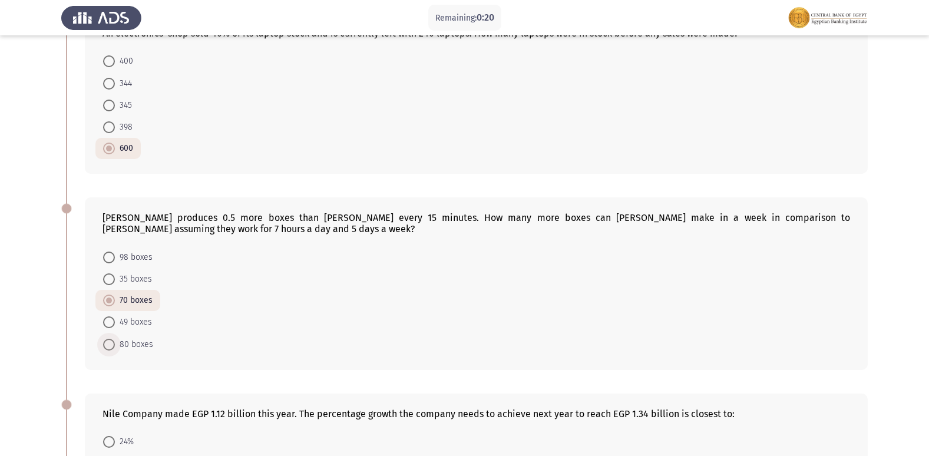
click at [146, 344] on span "80 boxes" at bounding box center [134, 345] width 38 height 14
click at [115, 344] on input "80 boxes" at bounding box center [109, 345] width 12 height 12
radio input "true"
click at [138, 260] on span "98 boxes" at bounding box center [134, 257] width 38 height 14
click at [115, 260] on input "98 boxes" at bounding box center [109, 258] width 12 height 12
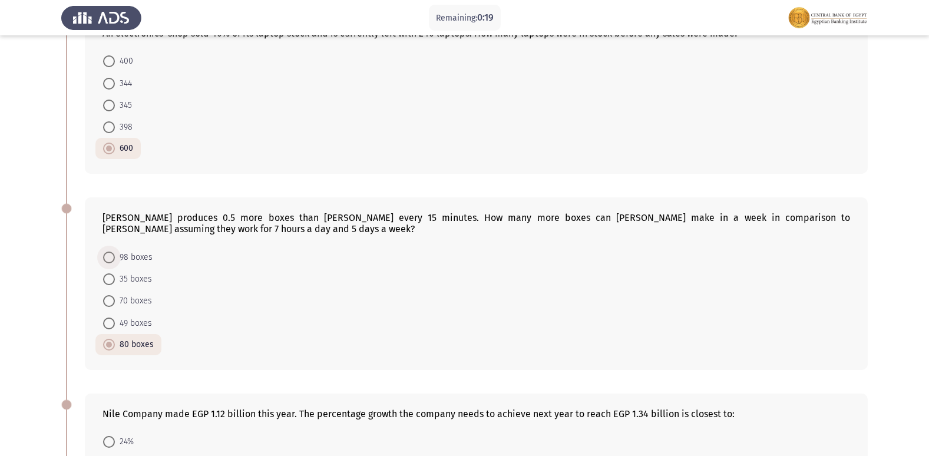
radio input "true"
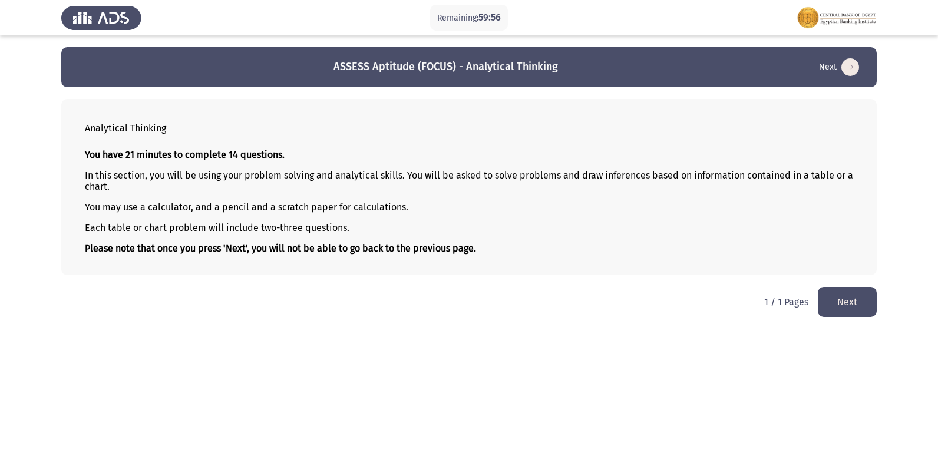
click at [861, 303] on button "Next" at bounding box center [847, 302] width 59 height 30
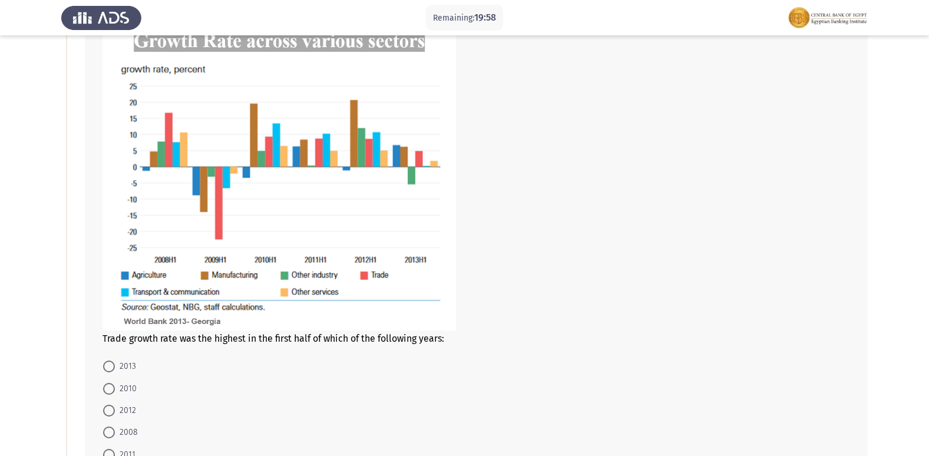
scroll to position [118, 0]
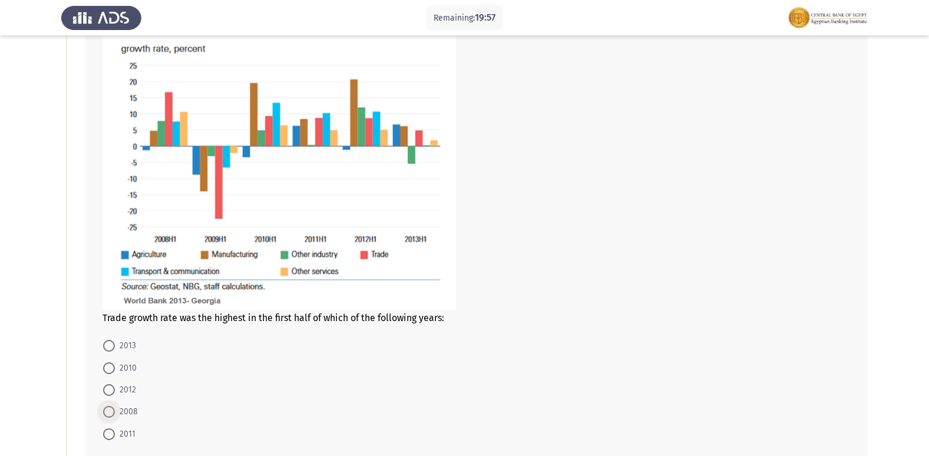
click at [110, 407] on span at bounding box center [109, 412] width 12 height 12
click at [110, 407] on input "2008" at bounding box center [109, 412] width 12 height 12
radio input "true"
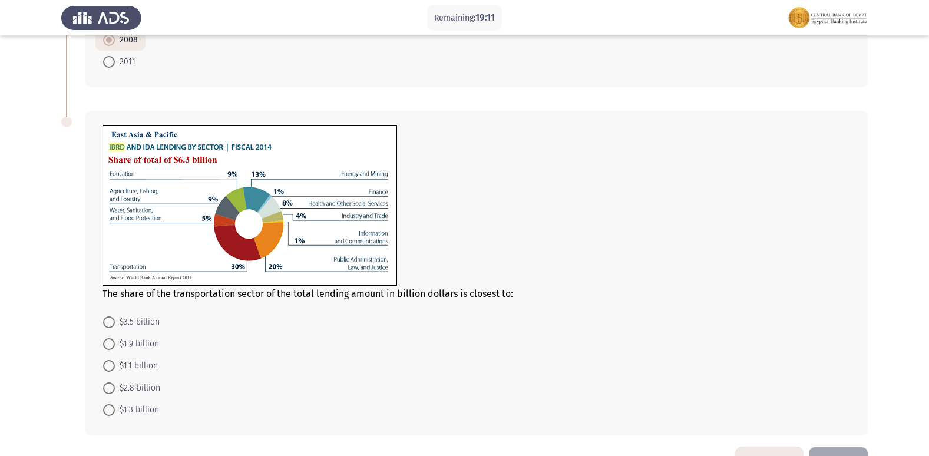
scroll to position [468, 0]
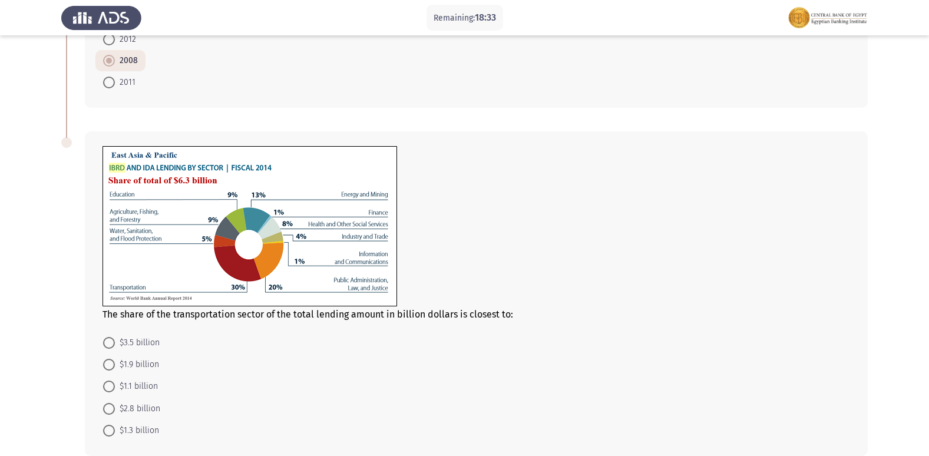
click at [121, 359] on span "$1.9 billion" at bounding box center [137, 365] width 44 height 14
click at [115, 359] on input "$1.9 billion" at bounding box center [109, 365] width 12 height 12
radio input "true"
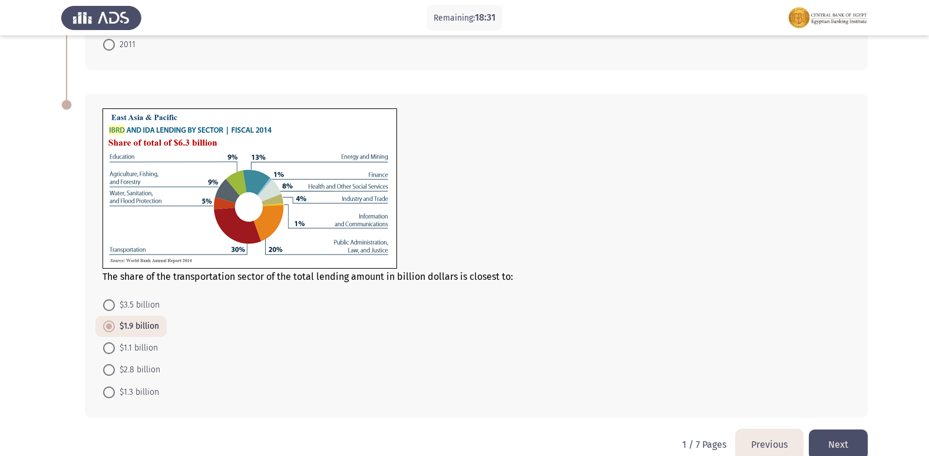
scroll to position [527, 0]
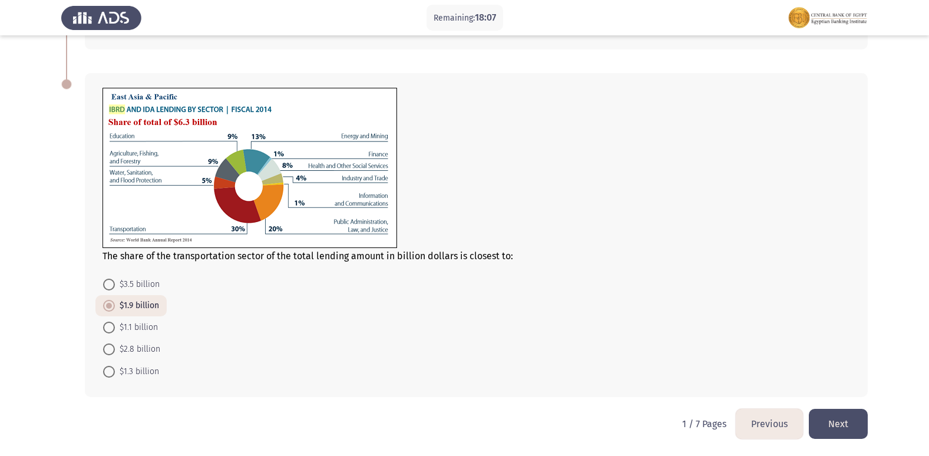
click at [840, 412] on button "Next" at bounding box center [838, 424] width 59 height 30
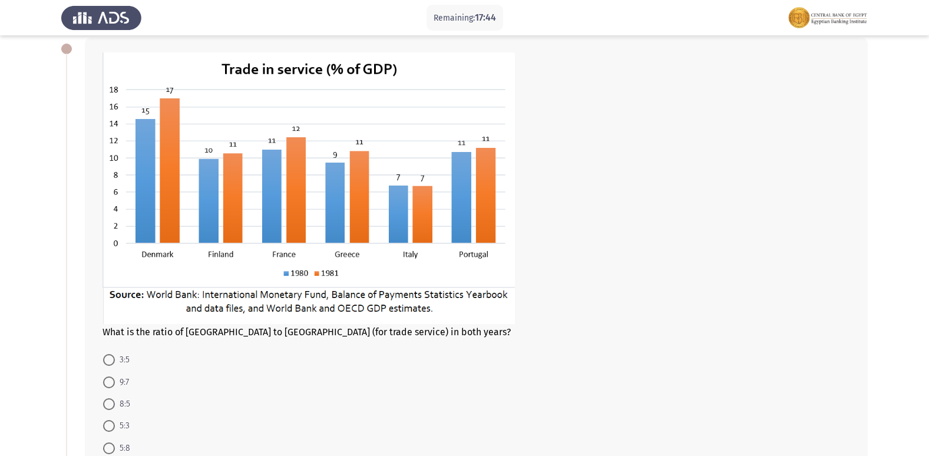
scroll to position [60, 0]
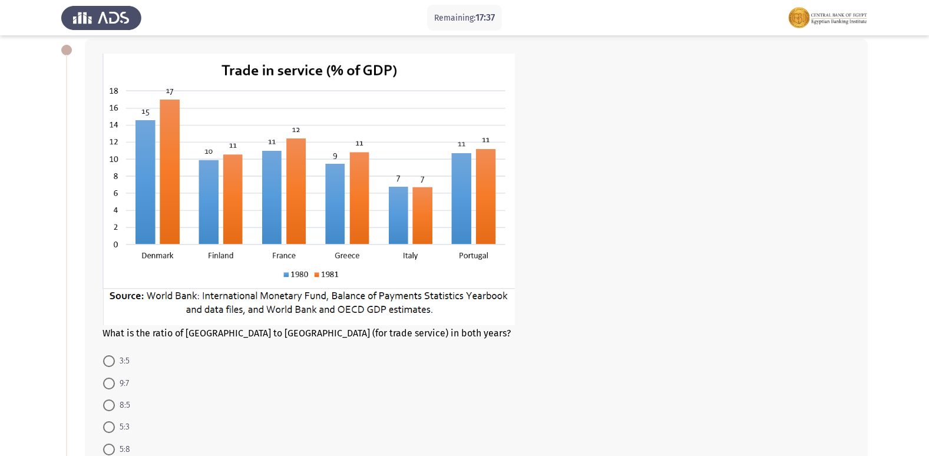
click at [175, 242] on img at bounding box center [309, 190] width 412 height 272
click at [108, 407] on span at bounding box center [109, 406] width 12 height 12
click at [108, 407] on input "8:5" at bounding box center [109, 406] width 12 height 12
radio input "true"
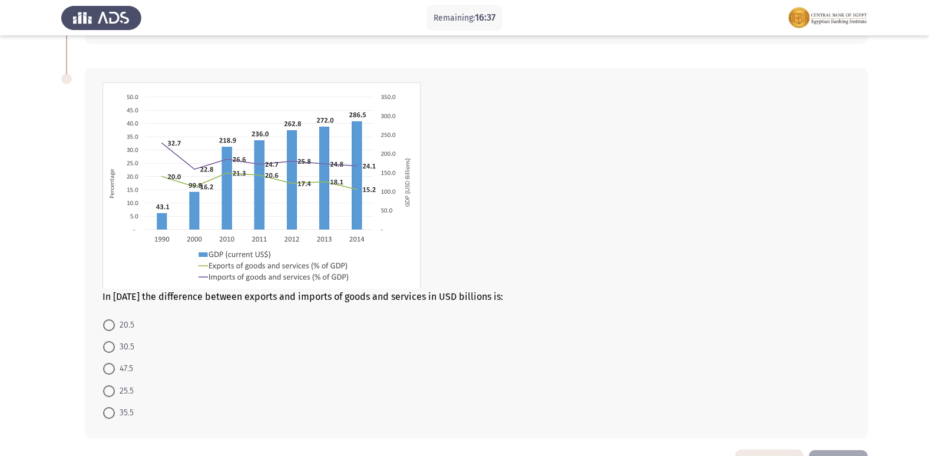
scroll to position [472, 0]
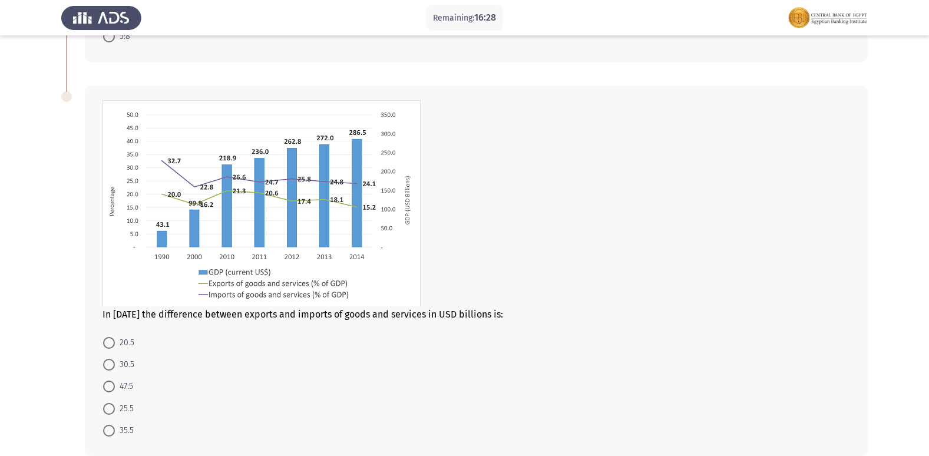
click at [233, 321] on div "In [DATE] the difference between exports and imports of goods and services in U…" at bounding box center [476, 270] width 783 height 371
click at [301, 196] on img at bounding box center [262, 203] width 318 height 206
click at [384, 183] on img at bounding box center [262, 203] width 318 height 206
click at [118, 404] on span "25.5" at bounding box center [124, 409] width 19 height 14
click at [115, 404] on input "25.5" at bounding box center [109, 409] width 12 height 12
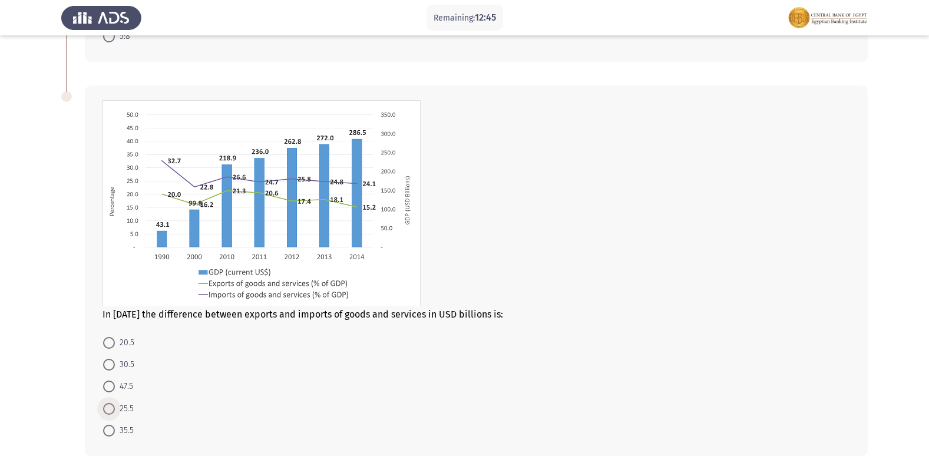
radio input "true"
click at [128, 343] on span "20.5" at bounding box center [124, 343] width 19 height 14
click at [115, 343] on input "20.5" at bounding box center [109, 343] width 12 height 12
radio input "true"
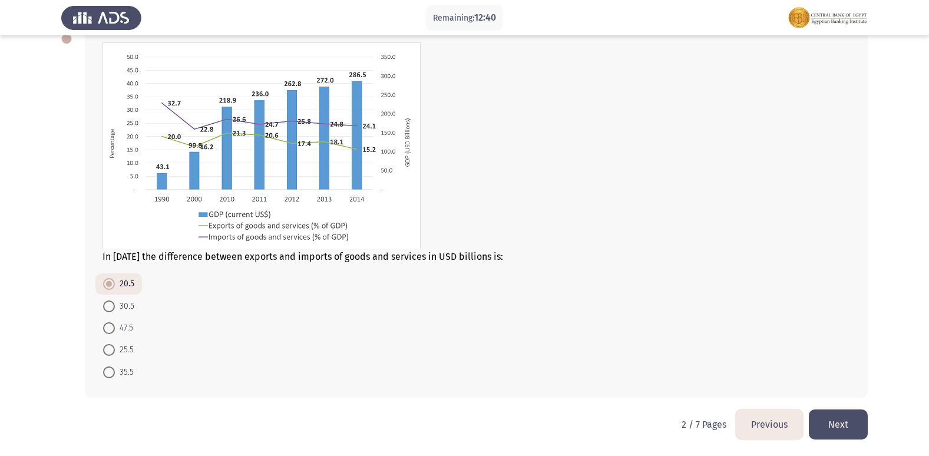
scroll to position [530, 0]
click at [831, 421] on button "Next" at bounding box center [838, 424] width 59 height 30
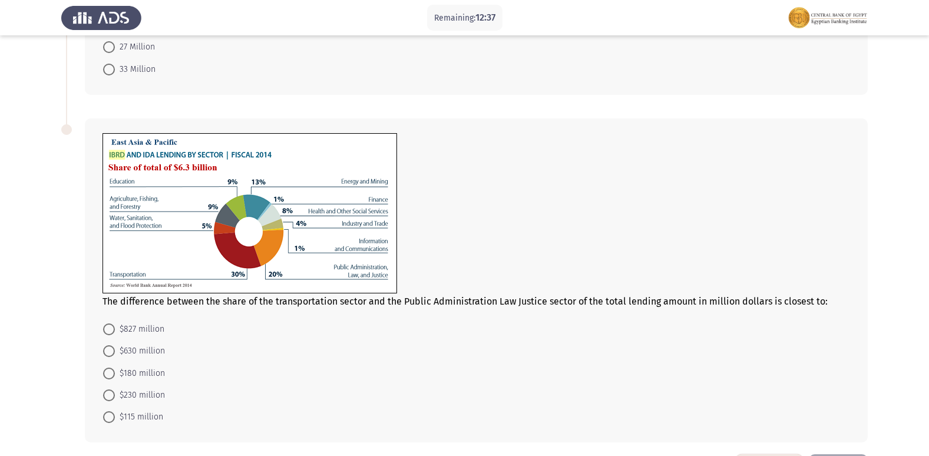
scroll to position [440, 0]
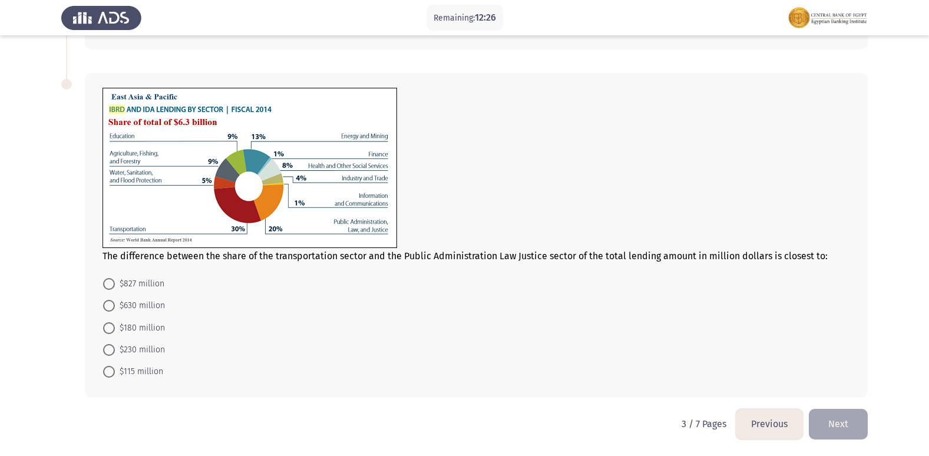
drag, startPoint x: 282, startPoint y: 255, endPoint x: 370, endPoint y: 260, distance: 88.6
click at [370, 260] on span "The difference between the share of the transportation sector and the Public Ad…" at bounding box center [465, 255] width 725 height 11
click at [148, 313] on span "$630 million" at bounding box center [140, 306] width 50 height 14
click at [115, 312] on input "$630 million" at bounding box center [109, 306] width 12 height 12
radio input "true"
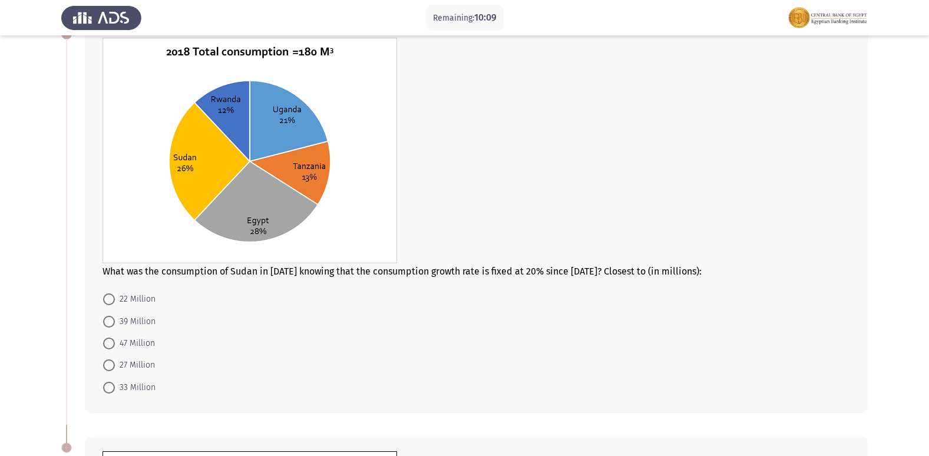
scroll to position [59, 0]
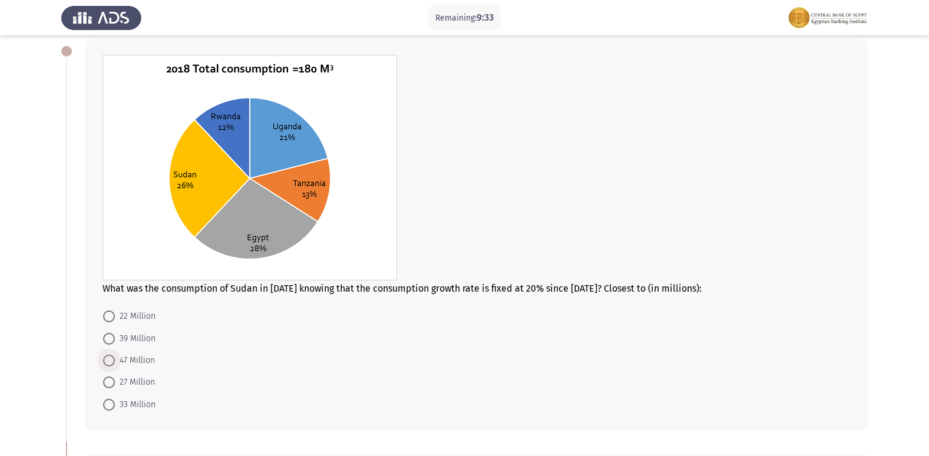
click at [150, 365] on span "47 Million" at bounding box center [135, 361] width 40 height 14
click at [115, 365] on input "47 Million" at bounding box center [109, 361] width 12 height 12
radio input "true"
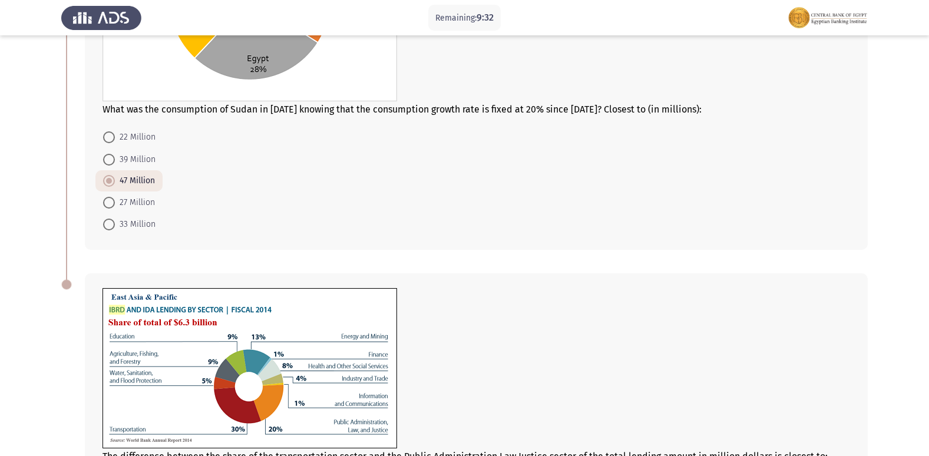
scroll to position [438, 0]
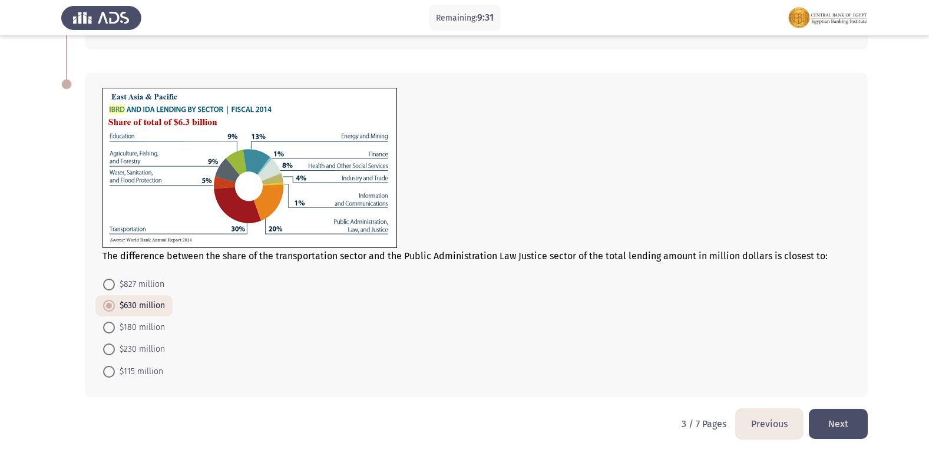
click at [841, 417] on button "Next" at bounding box center [838, 424] width 59 height 30
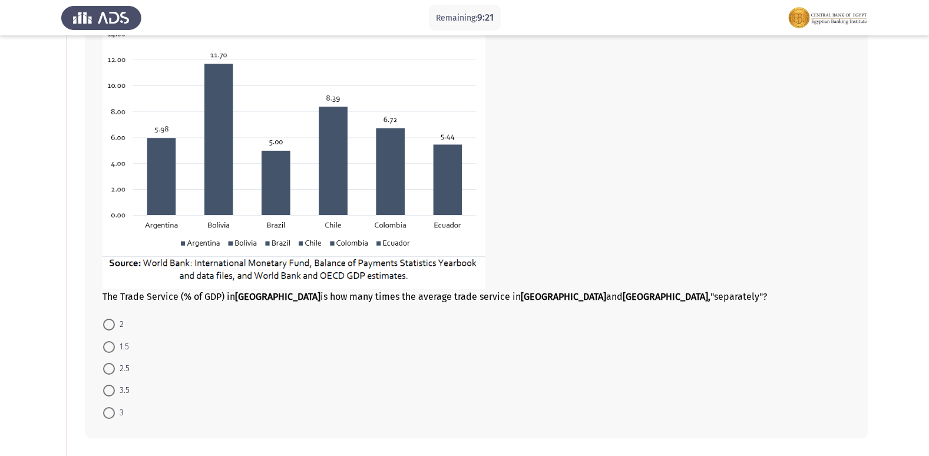
scroll to position [118, 0]
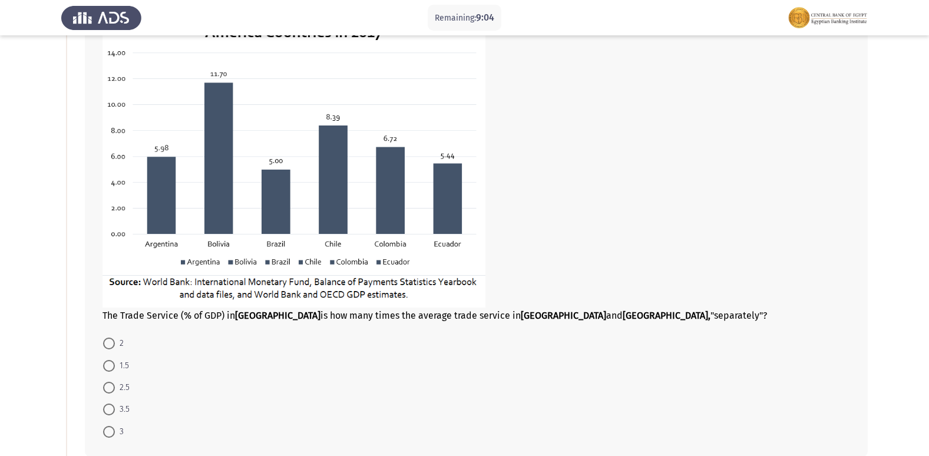
click at [219, 242] on img at bounding box center [294, 152] width 383 height 312
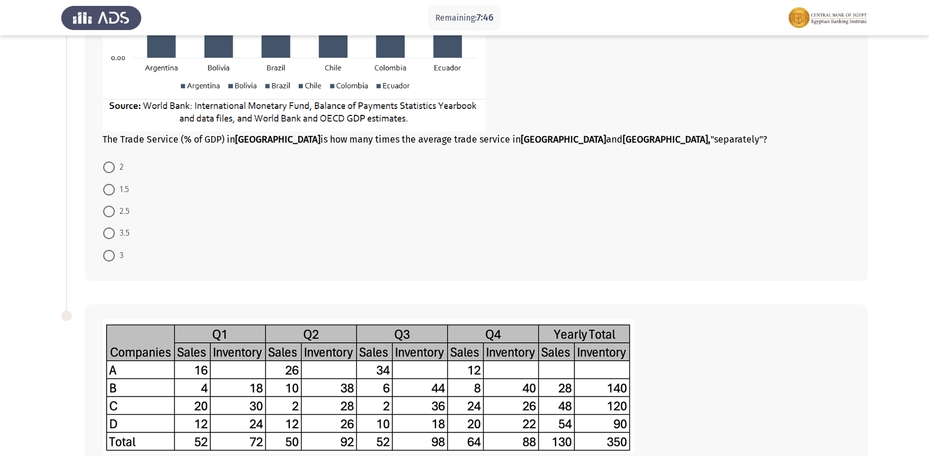
scroll to position [295, 0]
click at [108, 187] on span at bounding box center [109, 189] width 12 height 12
click at [108, 187] on input "1.5" at bounding box center [109, 189] width 12 height 12
radio input "true"
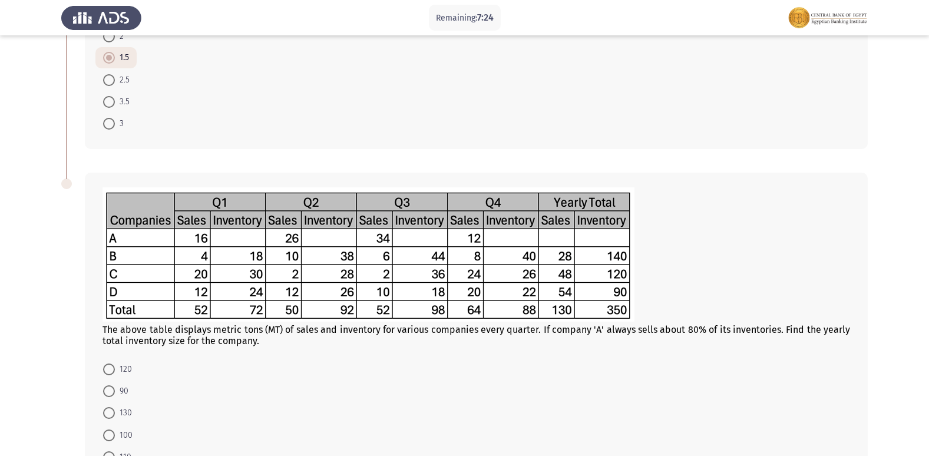
scroll to position [510, 0]
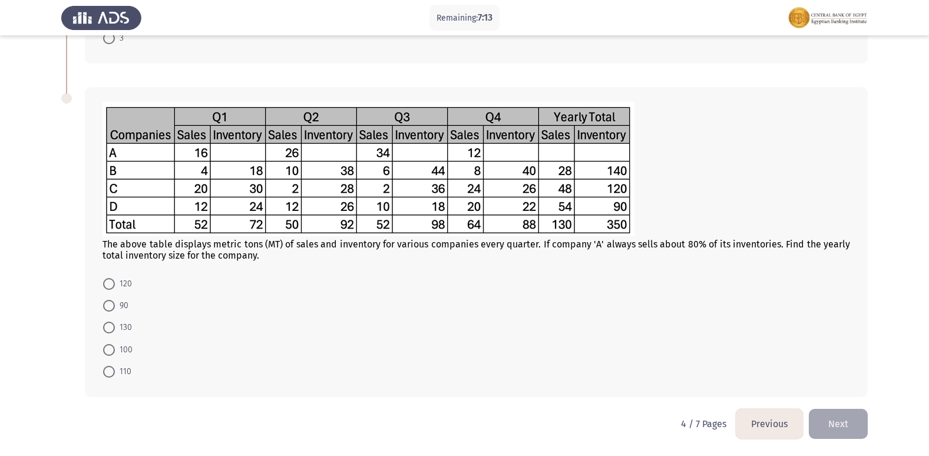
drag, startPoint x: 232, startPoint y: 247, endPoint x: 302, endPoint y: 243, distance: 70.8
click at [302, 243] on div "The above table displays metric tons (MT) of sales and inventory for various co…" at bounding box center [477, 250] width 748 height 22
click at [117, 303] on span "90" at bounding box center [122, 306] width 14 height 14
click at [115, 303] on input "90" at bounding box center [109, 306] width 12 height 12
radio input "true"
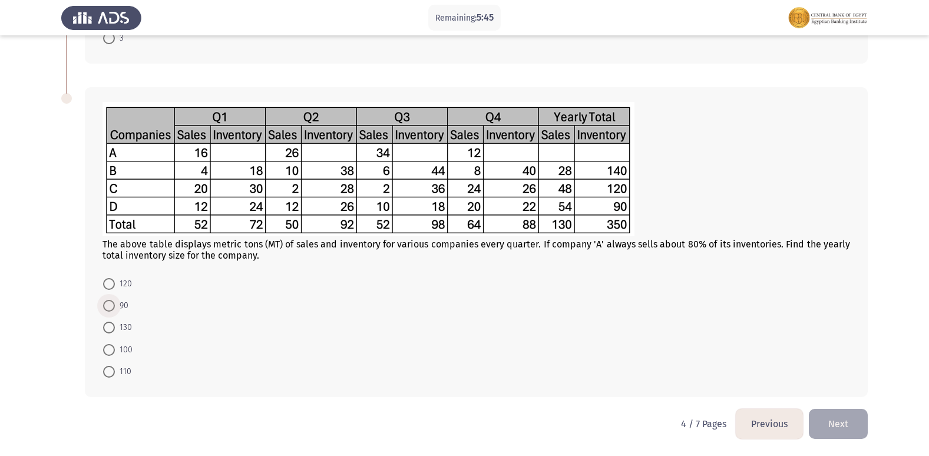
scroll to position [510, 0]
click at [859, 418] on button "Next" at bounding box center [838, 424] width 59 height 30
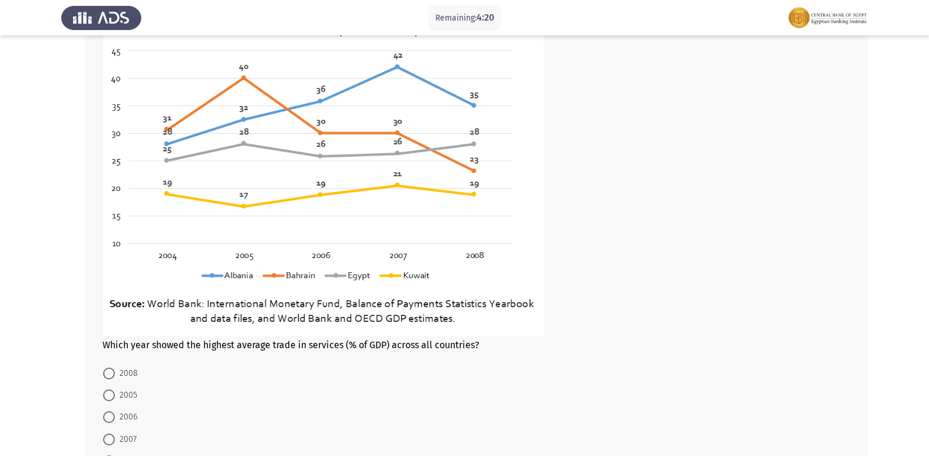
scroll to position [534, 0]
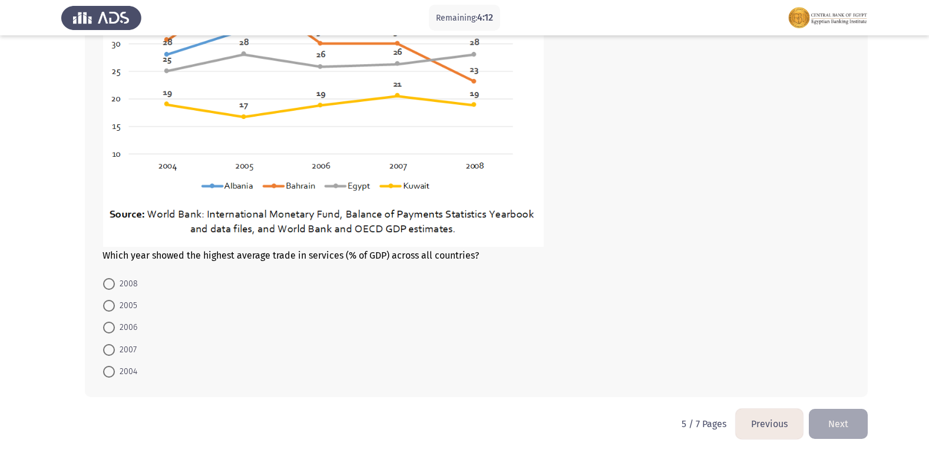
click at [106, 351] on span at bounding box center [109, 350] width 12 height 12
click at [106, 351] on input "2007" at bounding box center [109, 350] width 12 height 12
radio input "true"
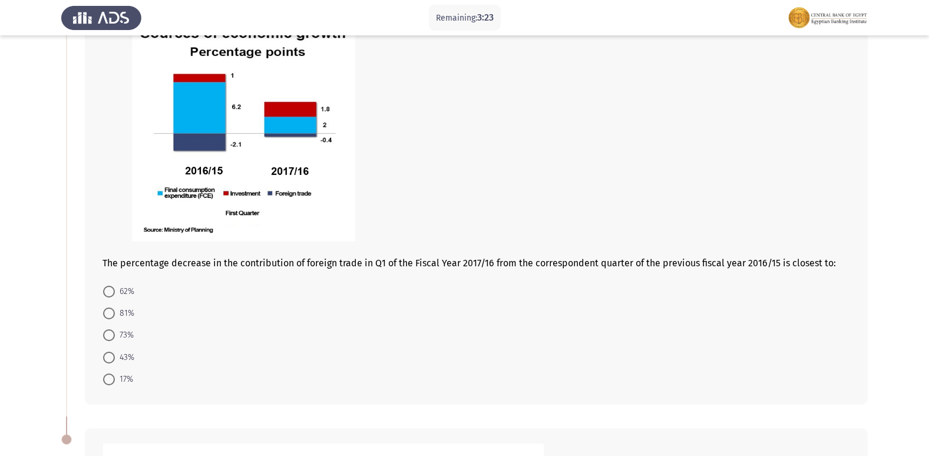
scroll to position [62, 0]
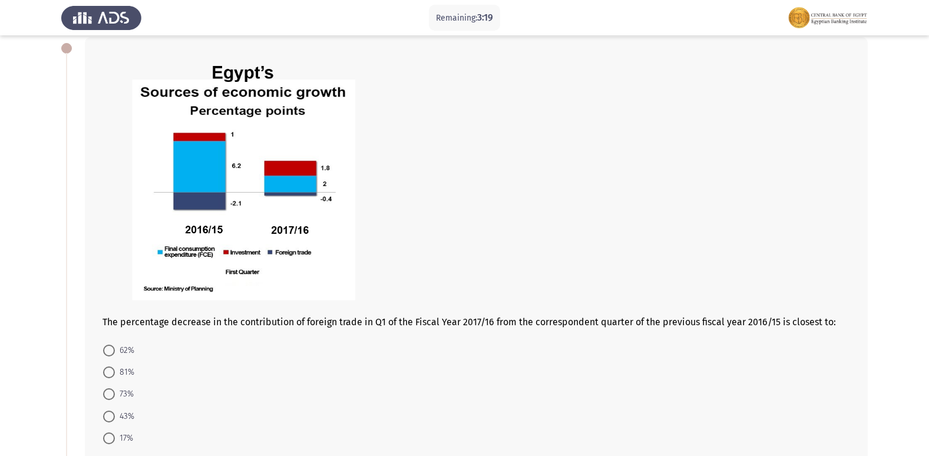
click at [109, 368] on span at bounding box center [109, 373] width 12 height 12
click at [109, 368] on input "81%" at bounding box center [109, 373] width 12 height 12
radio input "true"
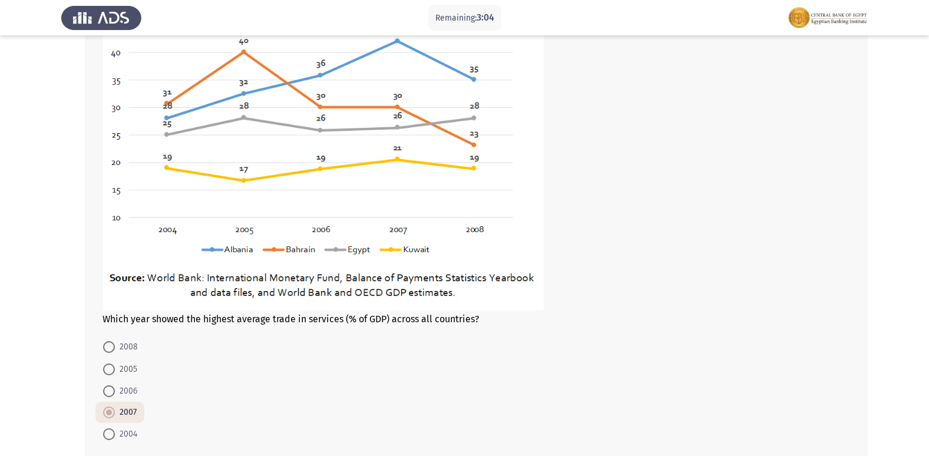
scroll to position [650, 0]
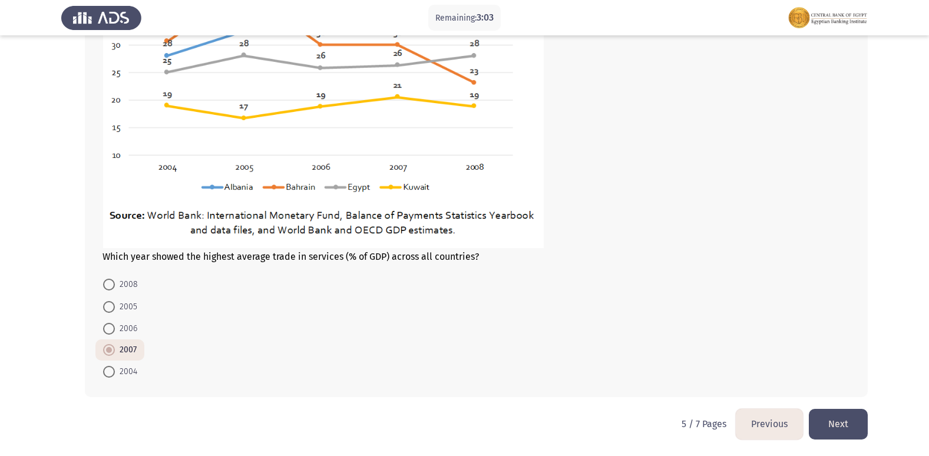
click at [834, 415] on button "Next" at bounding box center [838, 424] width 59 height 30
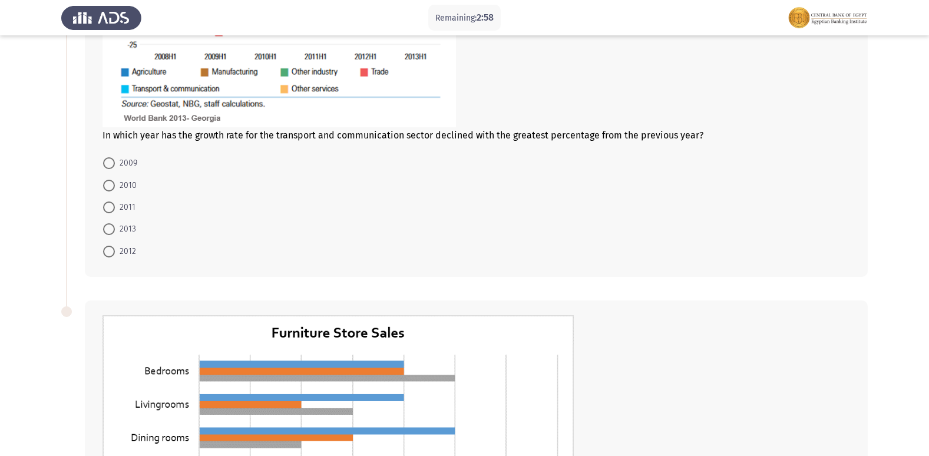
scroll to position [164, 0]
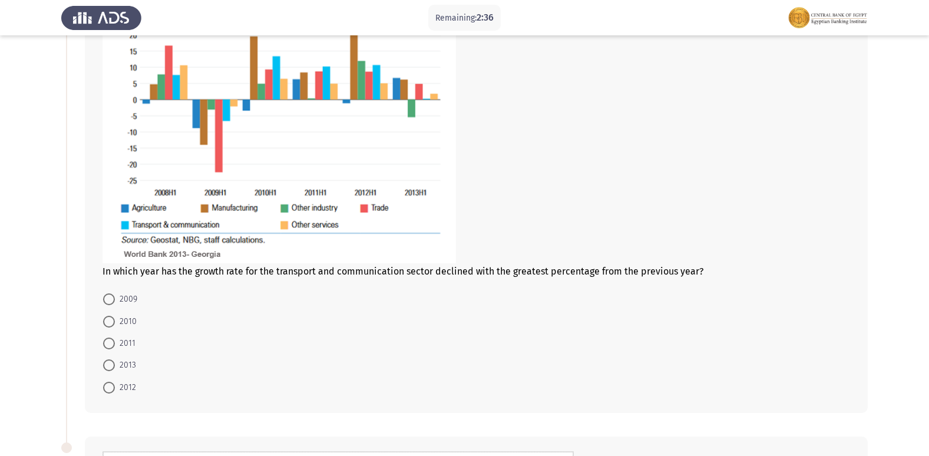
click at [112, 298] on span at bounding box center [109, 299] width 12 height 12
click at [112, 298] on input "2009" at bounding box center [109, 299] width 12 height 12
radio input "true"
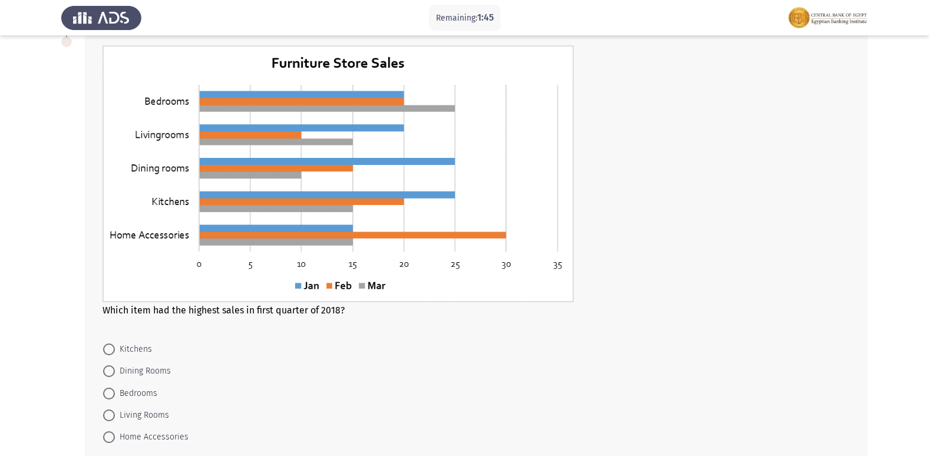
scroll to position [635, 0]
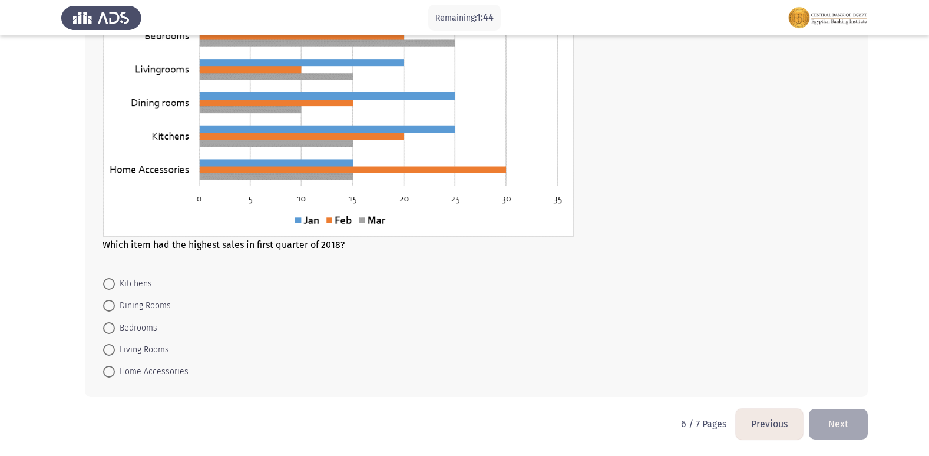
click at [120, 322] on span "Bedrooms" at bounding box center [136, 328] width 42 height 14
click at [115, 322] on input "Bedrooms" at bounding box center [109, 328] width 12 height 12
radio input "true"
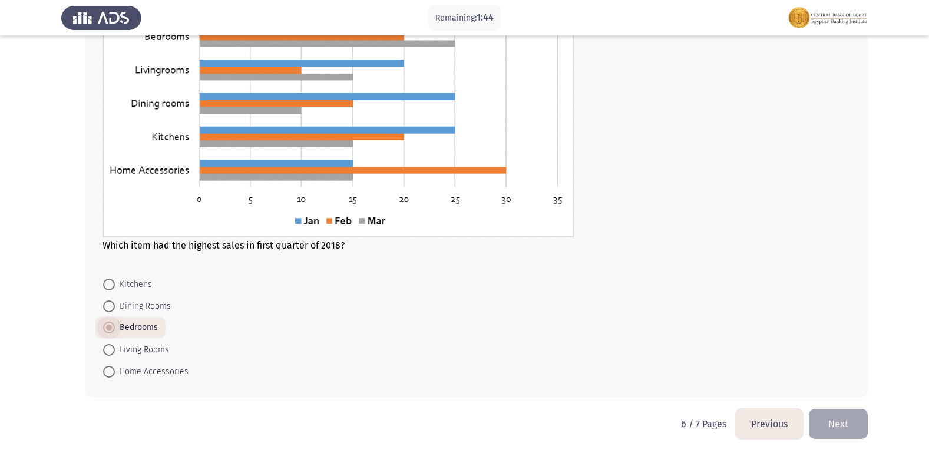
scroll to position [634, 0]
click at [843, 426] on button "Next" at bounding box center [838, 424] width 59 height 30
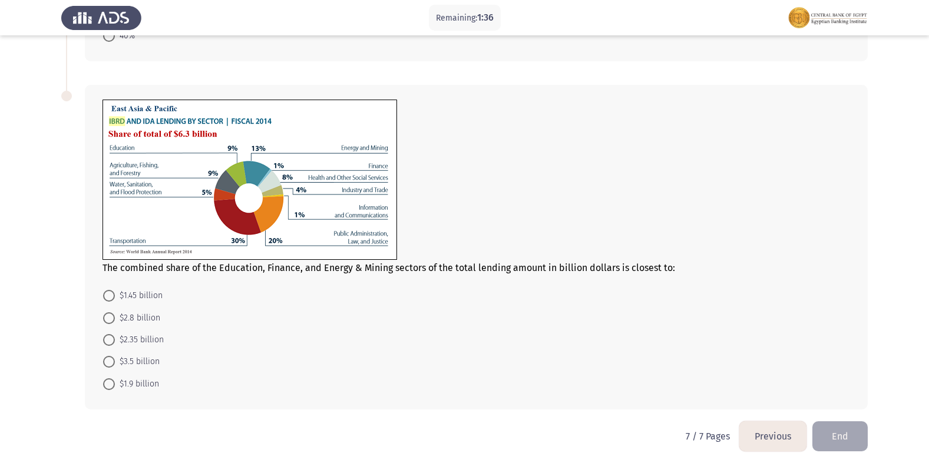
scroll to position [471, 0]
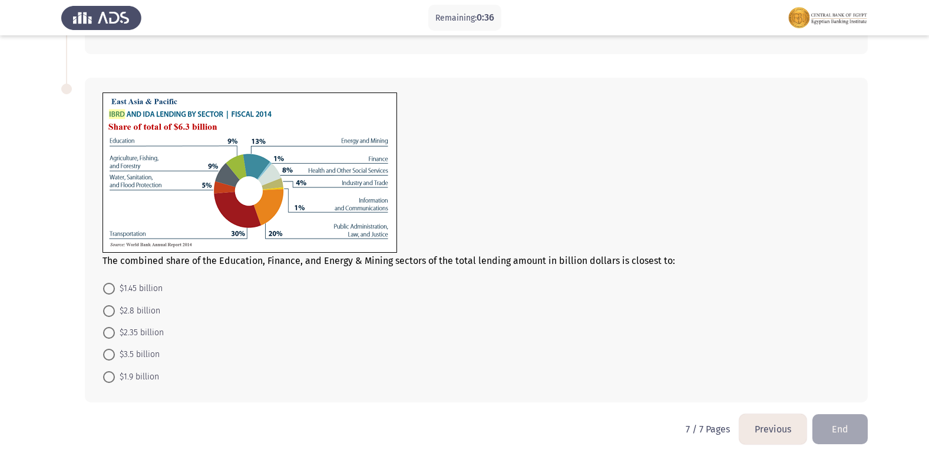
click at [133, 287] on span "$1.45 billion" at bounding box center [139, 289] width 48 height 14
click at [115, 287] on input "$1.45 billion" at bounding box center [109, 289] width 12 height 12
radio input "true"
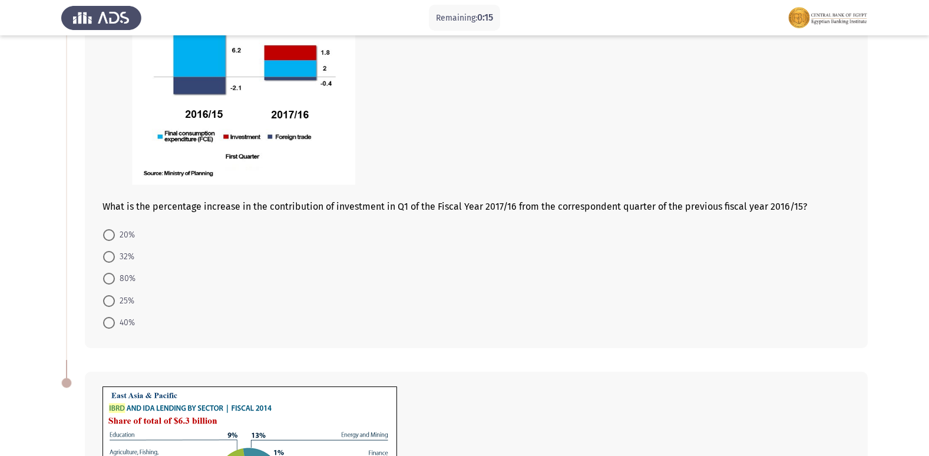
scroll to position [122, 0]
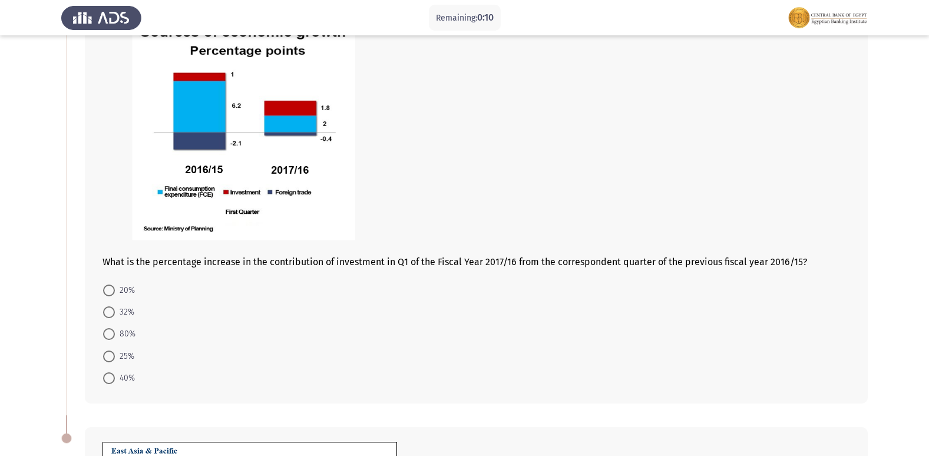
click at [773, 268] on div "What is the percentage increase in the contribution of investment in Q1 of the …" at bounding box center [476, 190] width 783 height 427
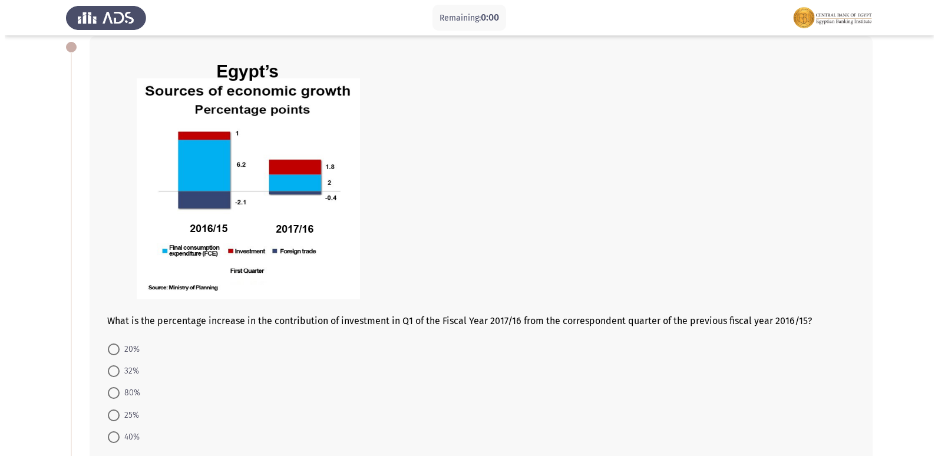
scroll to position [0, 0]
